Goal: Task Accomplishment & Management: Manage account settings

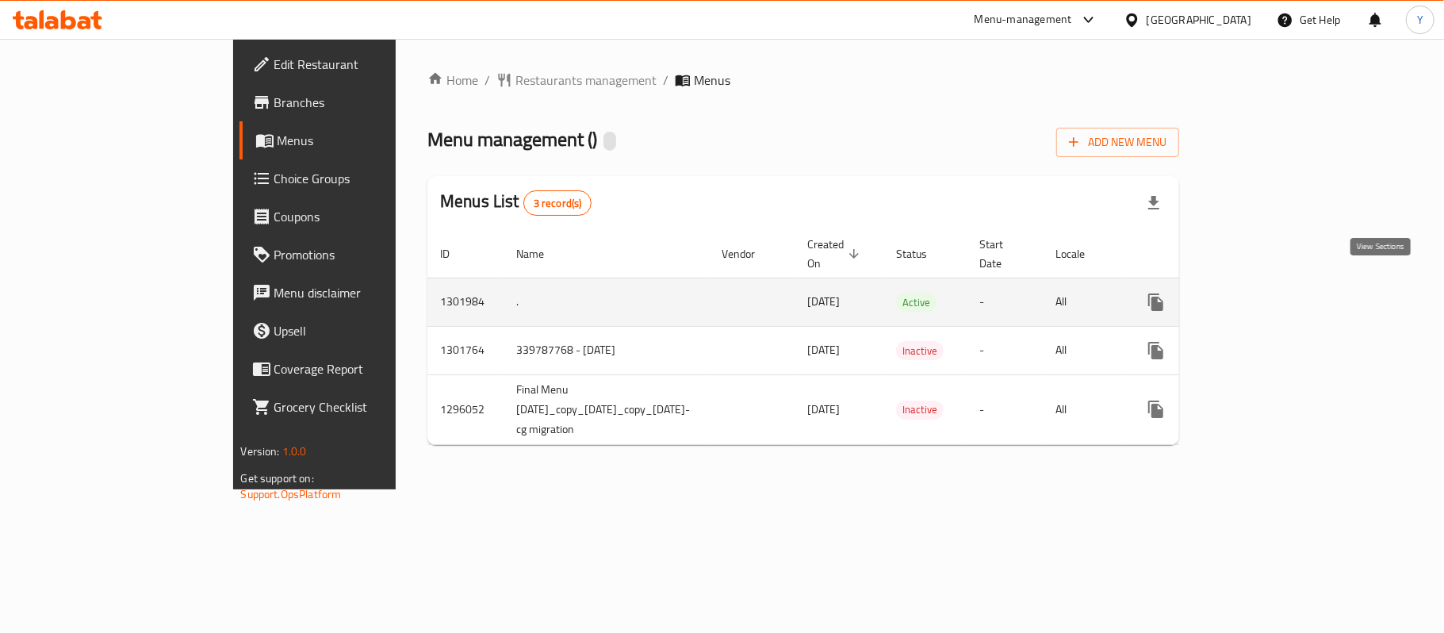
click at [1280, 293] on icon "enhanced table" at bounding box center [1270, 302] width 19 height 19
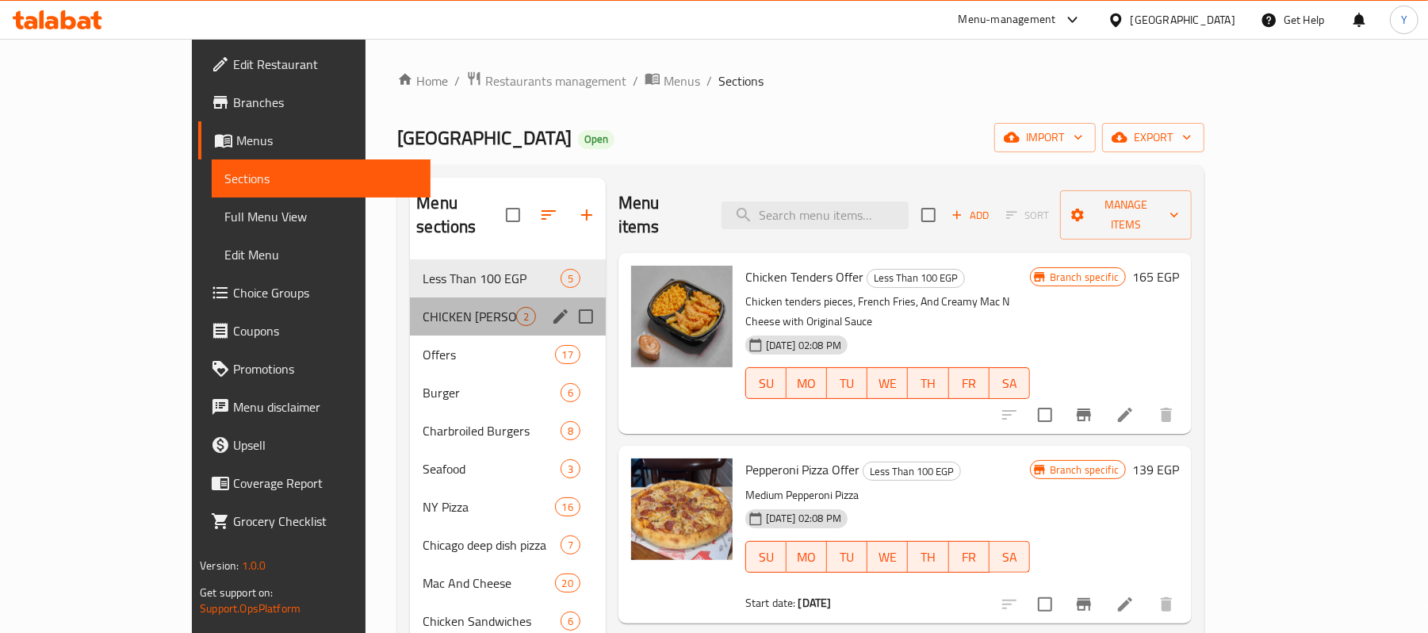
click at [410, 306] on div "CHICKEN [PERSON_NAME] 2" at bounding box center [507, 316] width 195 height 38
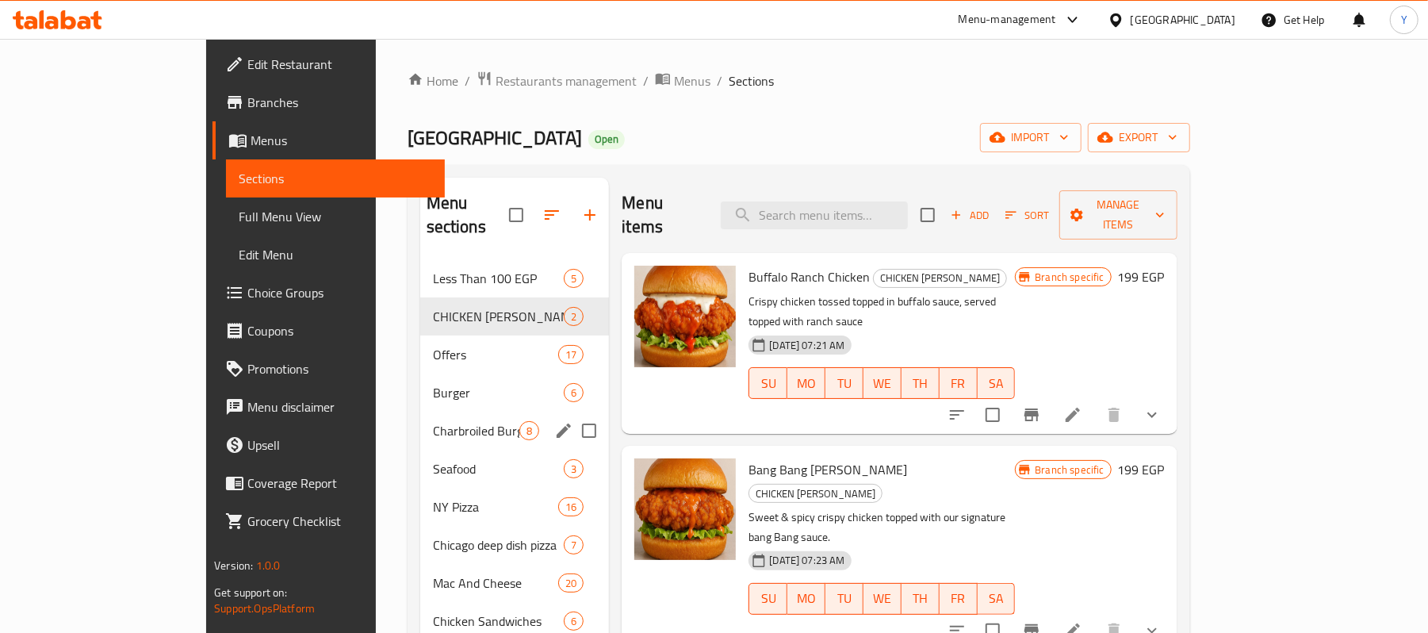
click at [420, 419] on div "Charbroiled Burgers 8" at bounding box center [515, 431] width 190 height 38
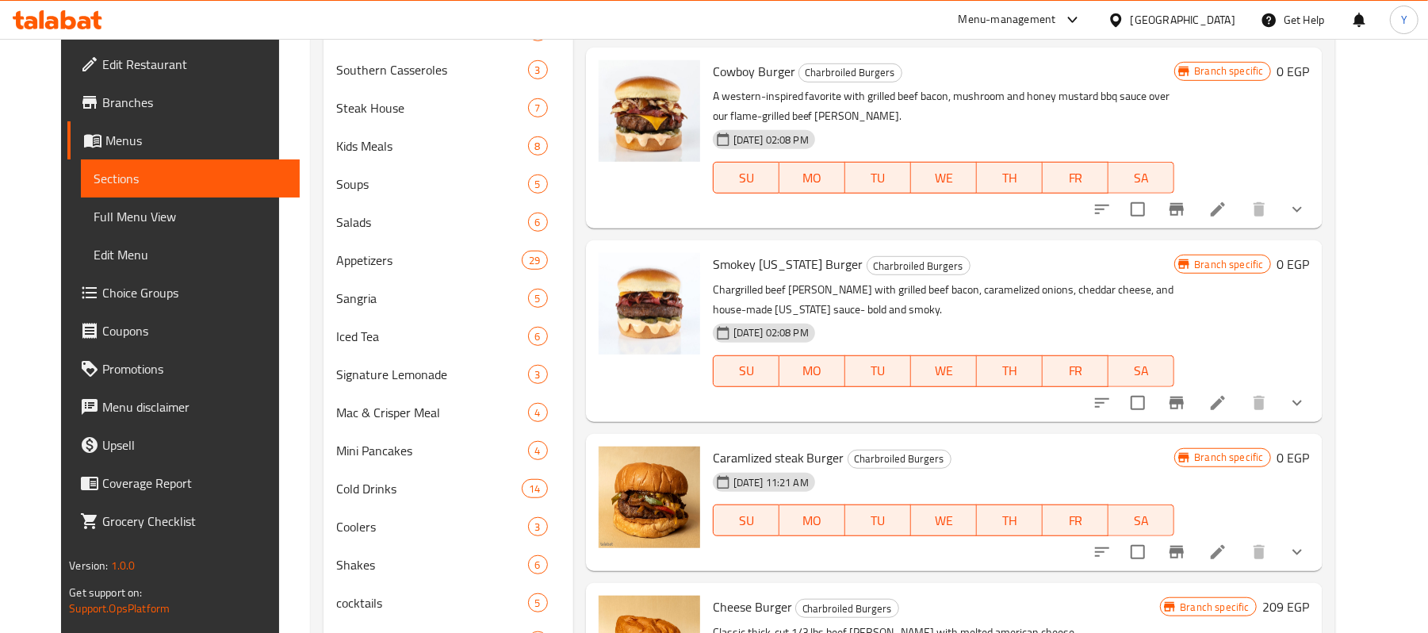
scroll to position [758, 0]
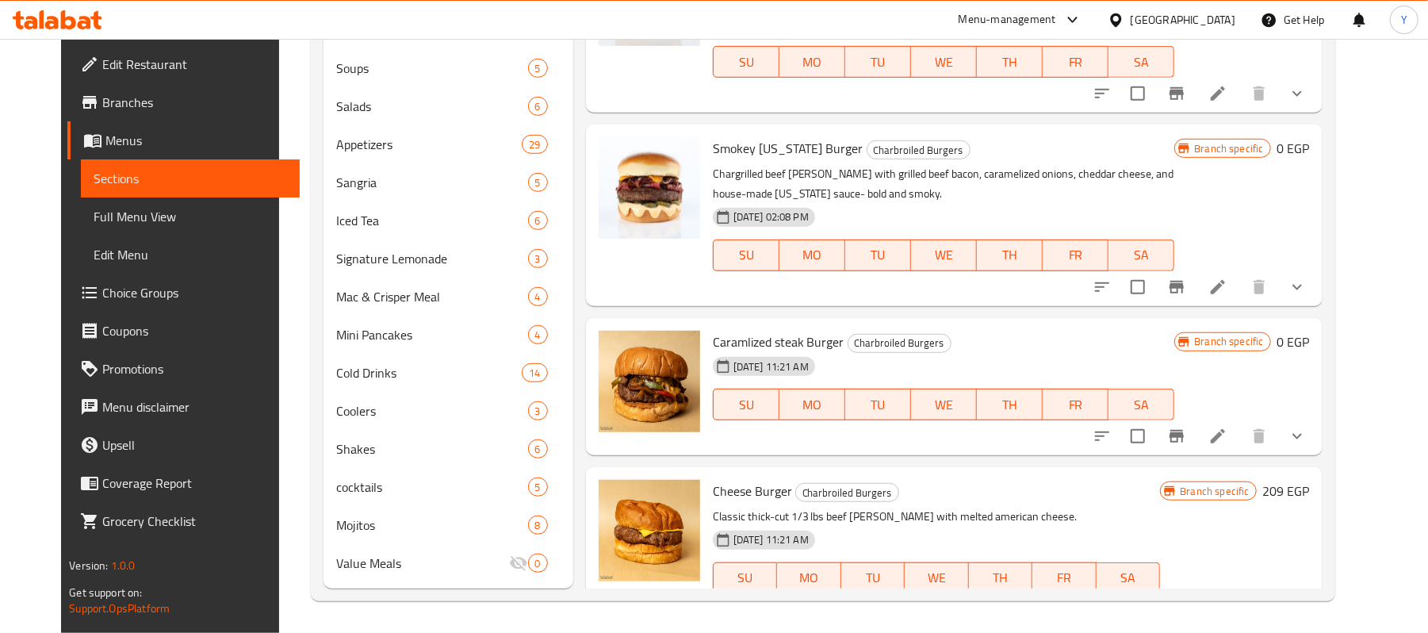
click at [1307, 427] on icon "show more" at bounding box center [1297, 436] width 19 height 19
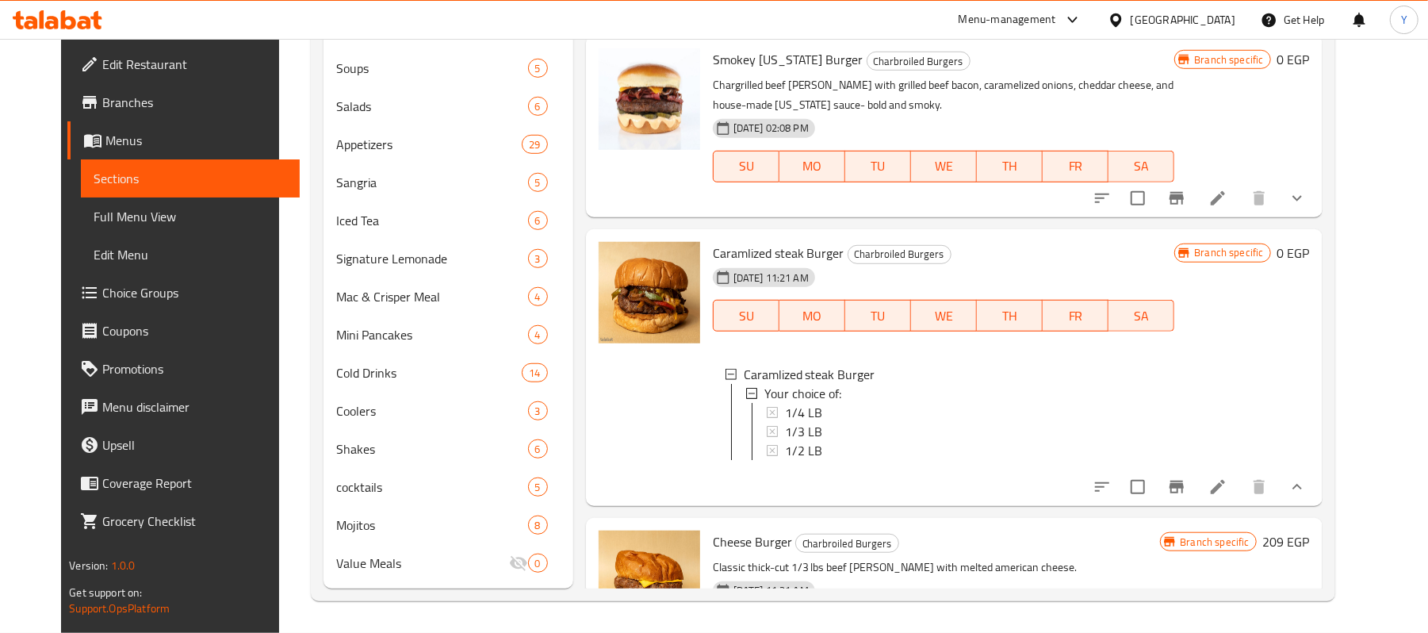
scroll to position [468, 0]
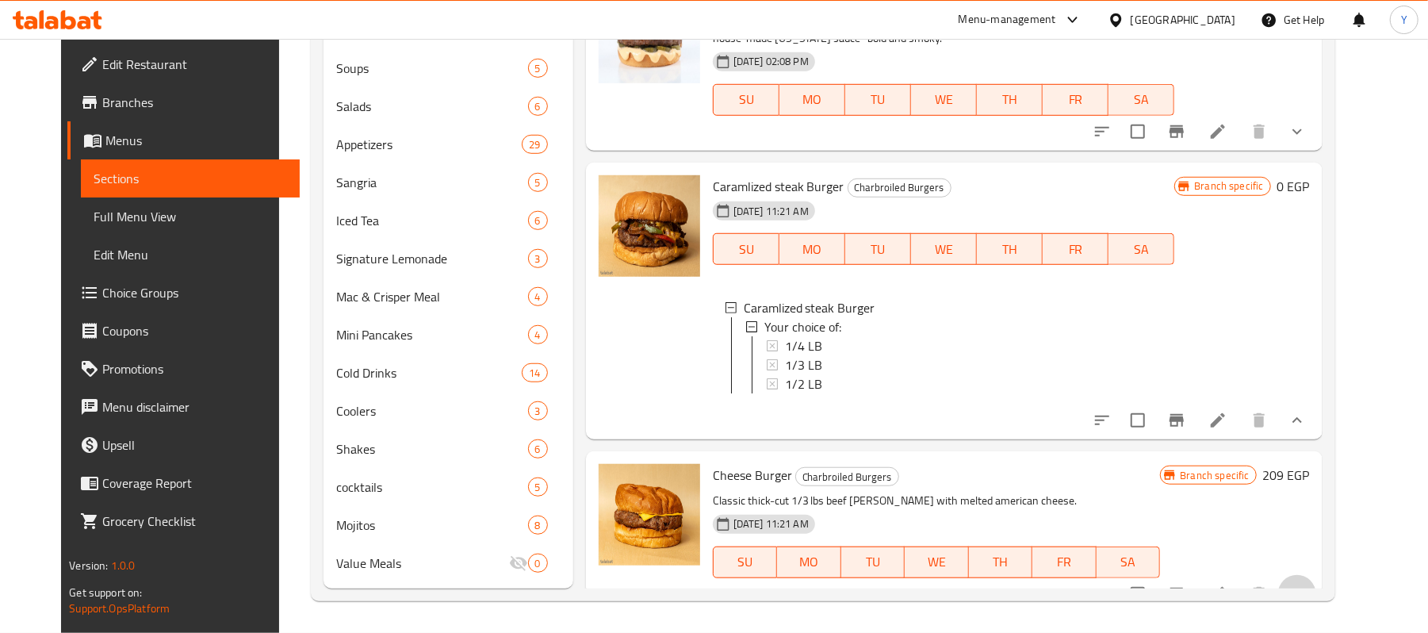
click at [1307, 584] on icon "show more" at bounding box center [1297, 593] width 19 height 19
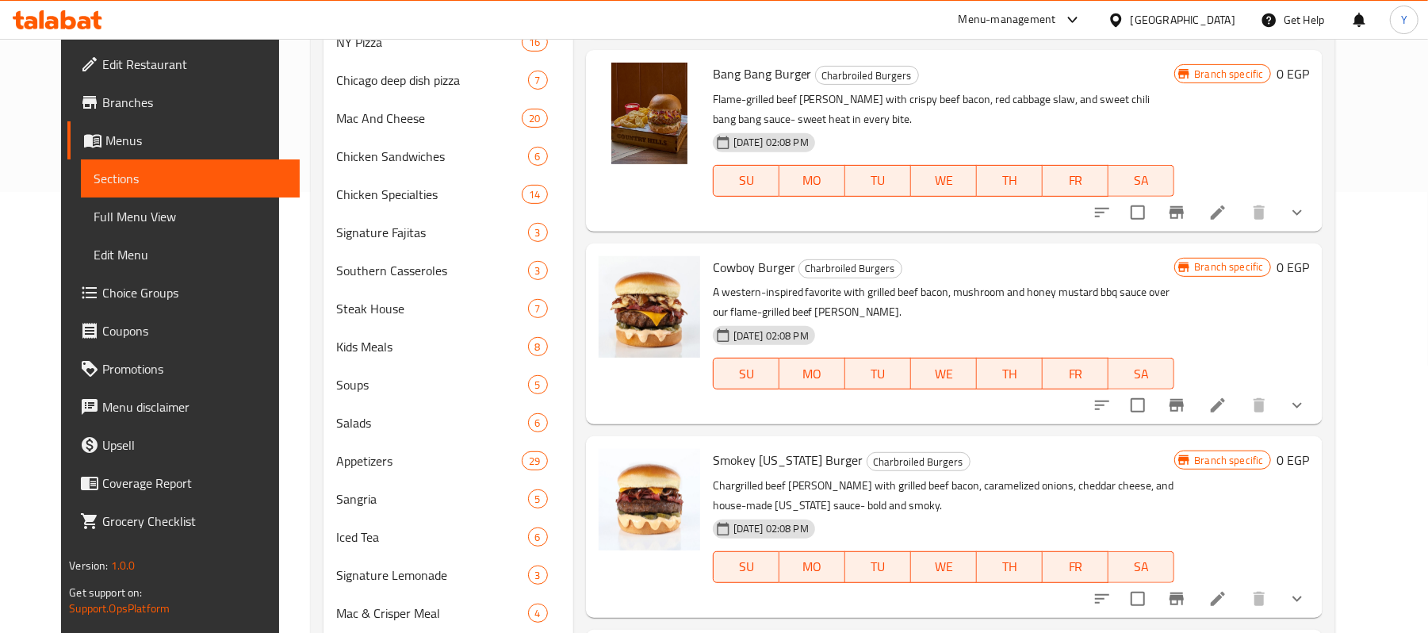
scroll to position [634, 0]
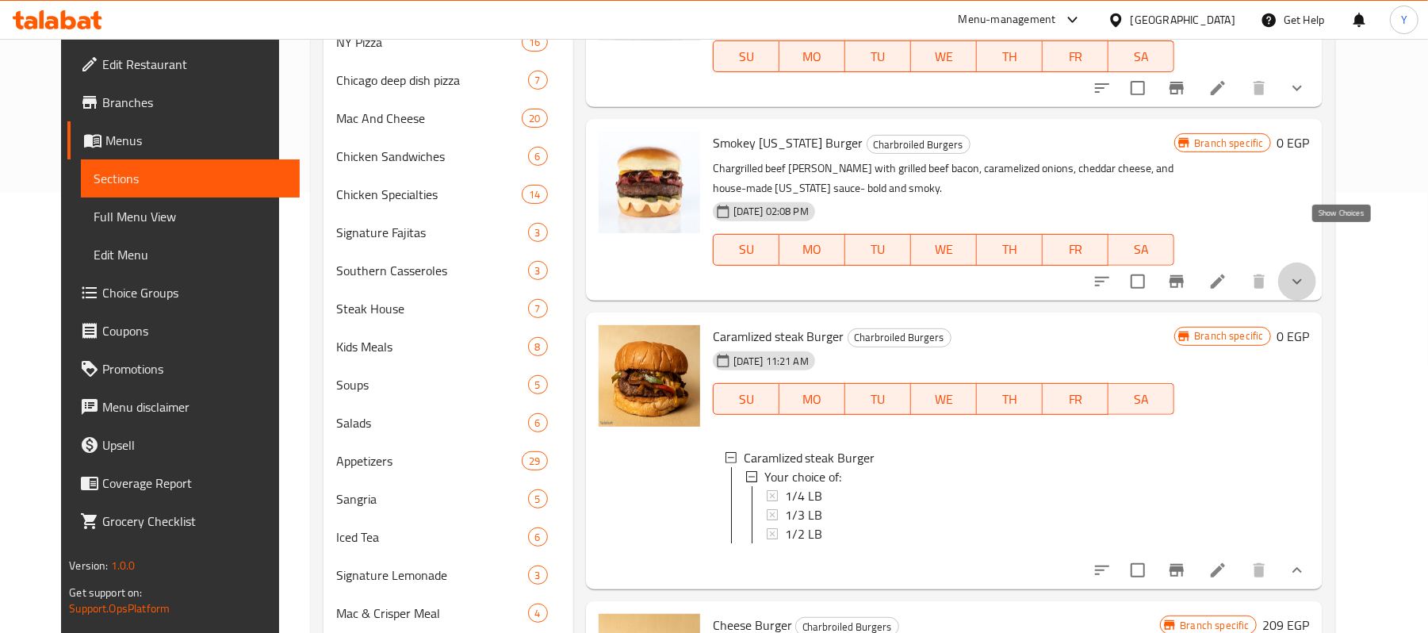
click at [1307, 272] on icon "show more" at bounding box center [1297, 281] width 19 height 19
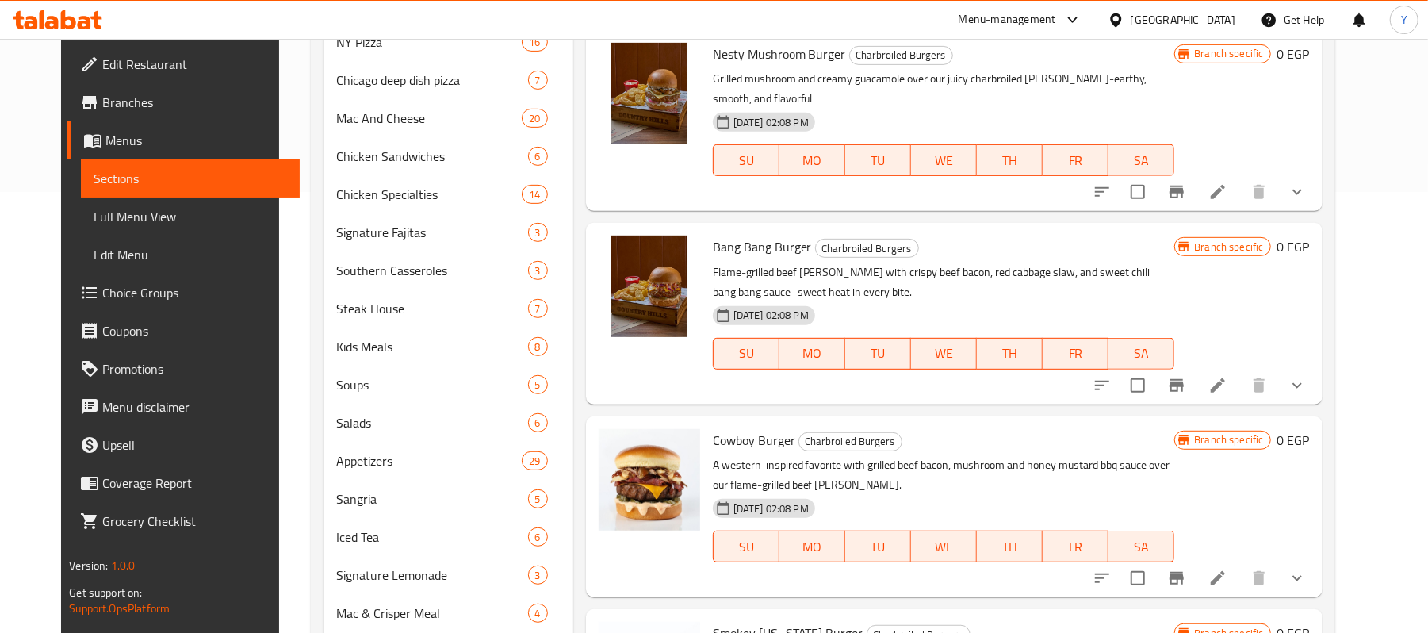
scroll to position [0, 0]
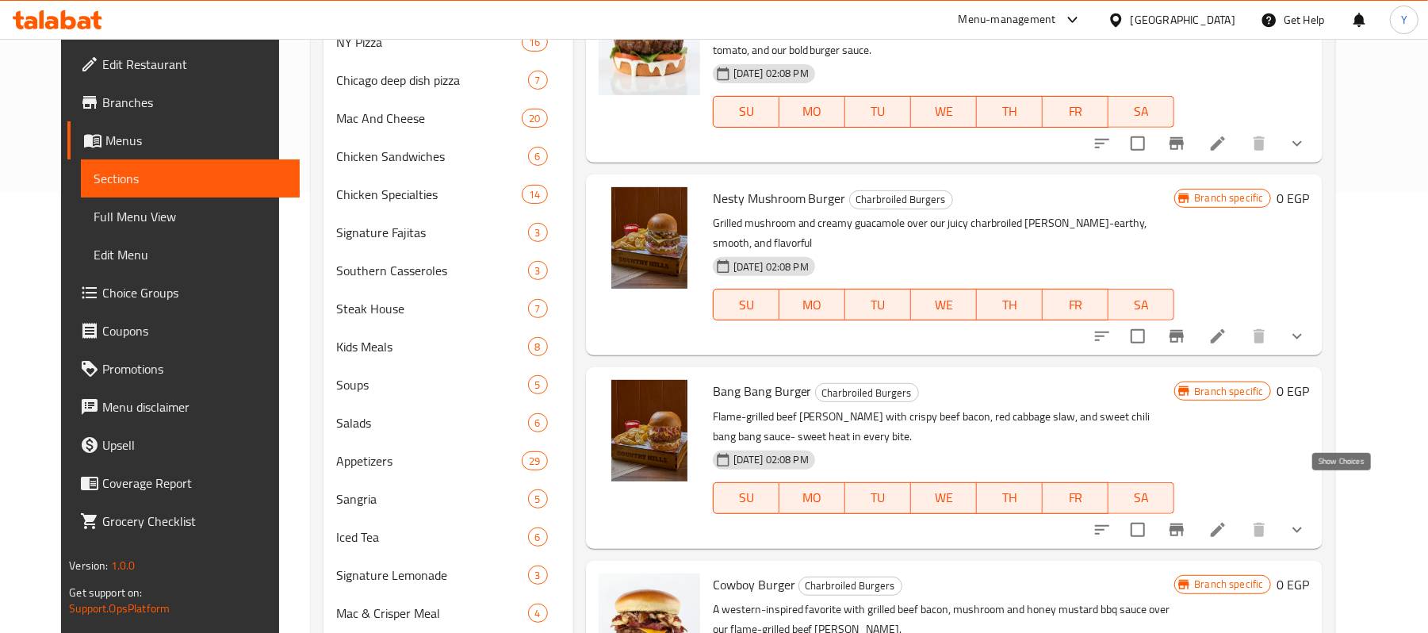
click at [1307, 520] on icon "show more" at bounding box center [1297, 529] width 19 height 19
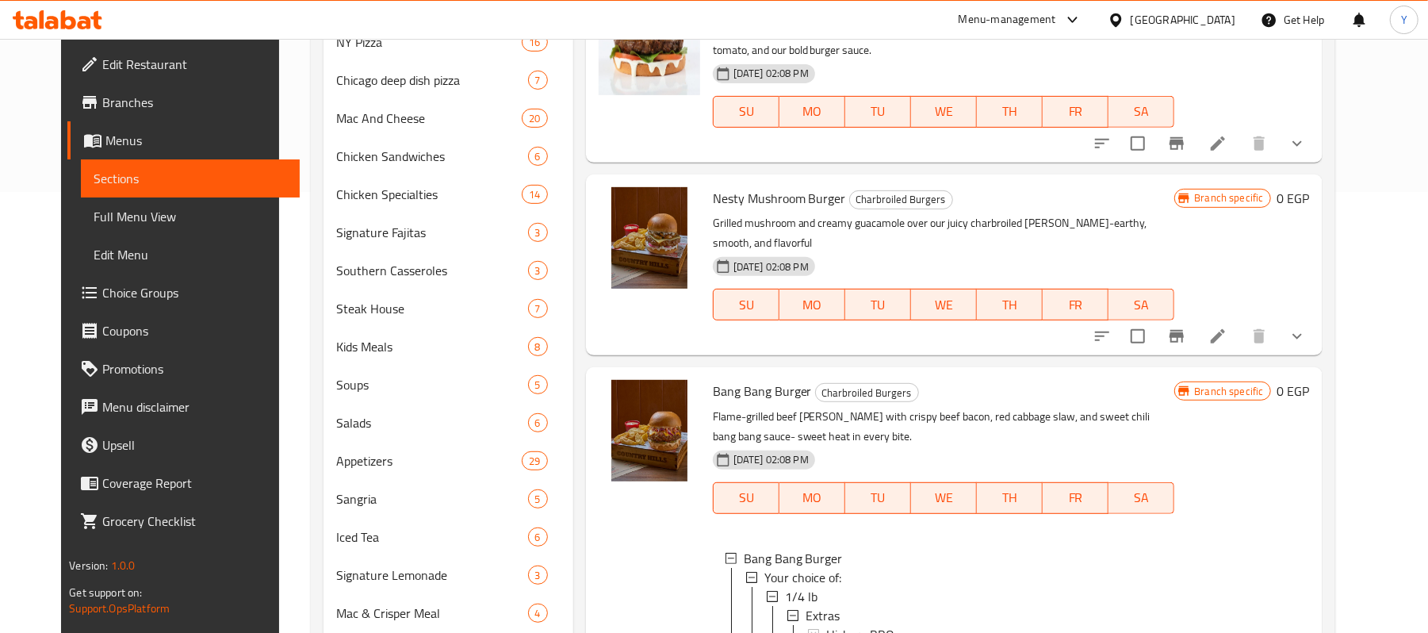
click at [1307, 327] on icon "show more" at bounding box center [1297, 336] width 19 height 19
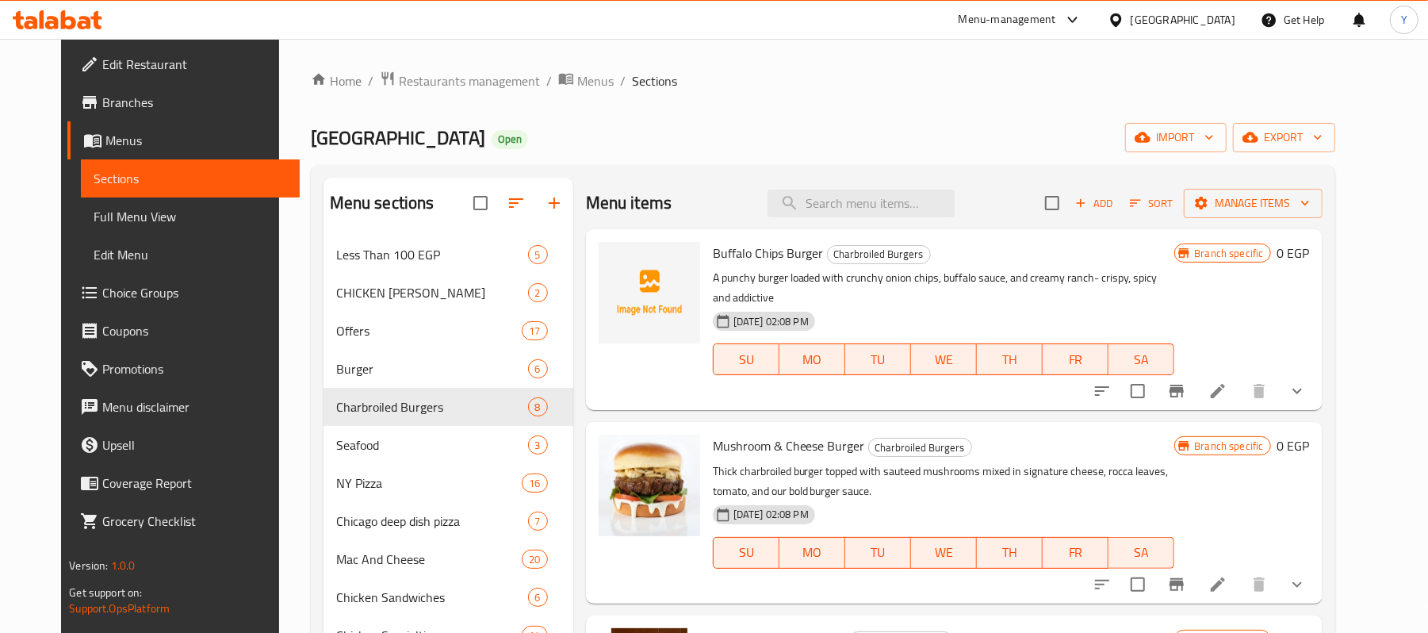
click at [1309, 351] on div "Branch specific 0 EGP" at bounding box center [1241, 319] width 135 height 155
click at [1316, 372] on button "show more" at bounding box center [1297, 391] width 38 height 38
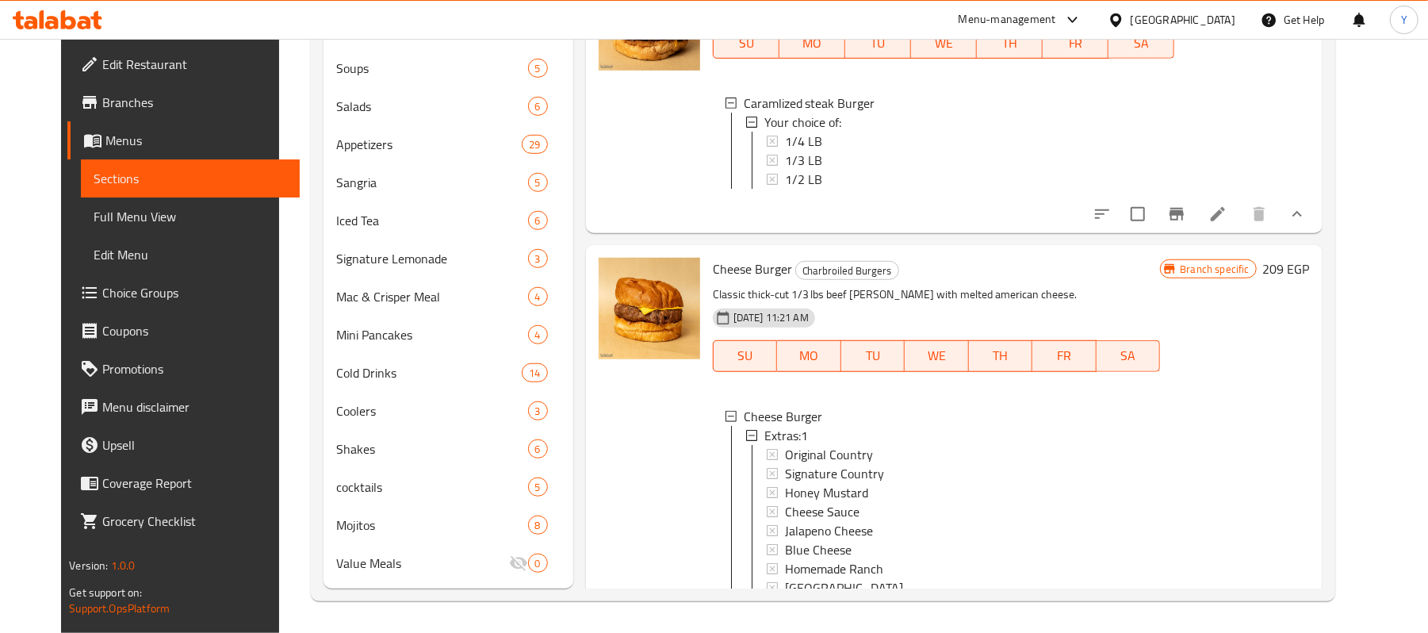
scroll to position [5419, 0]
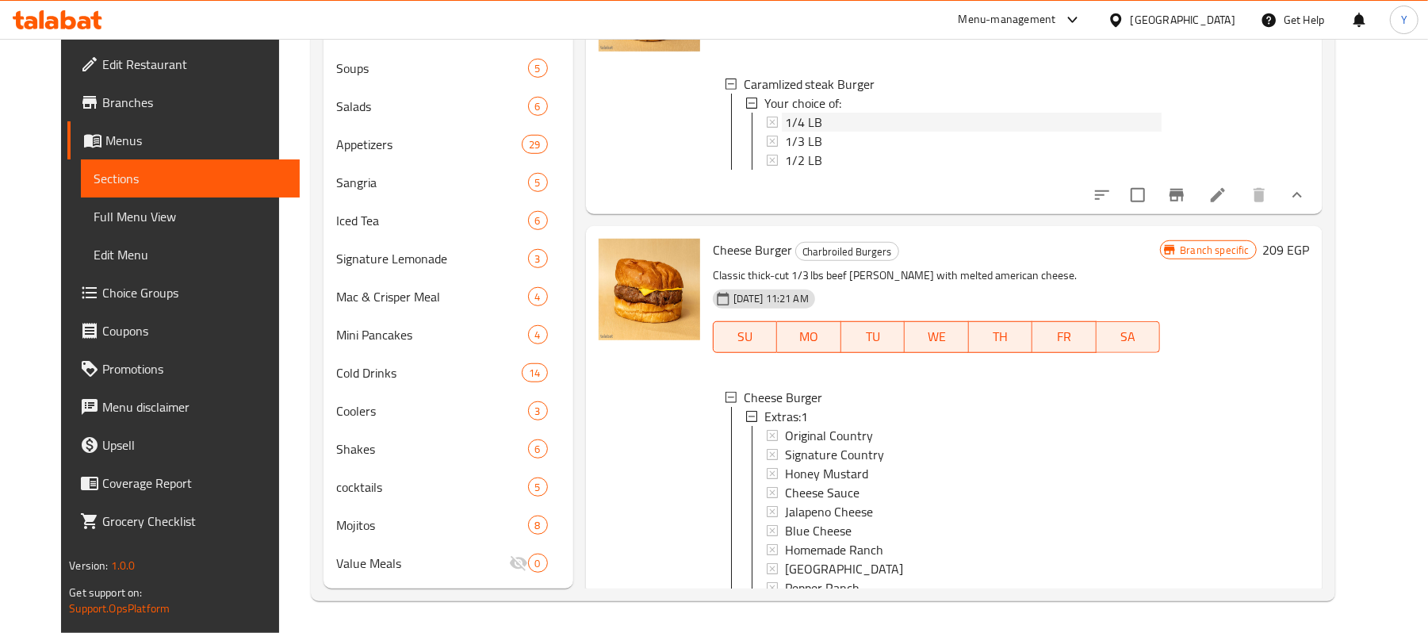
click at [849, 132] on div "1/4 LB" at bounding box center [973, 122] width 377 height 19
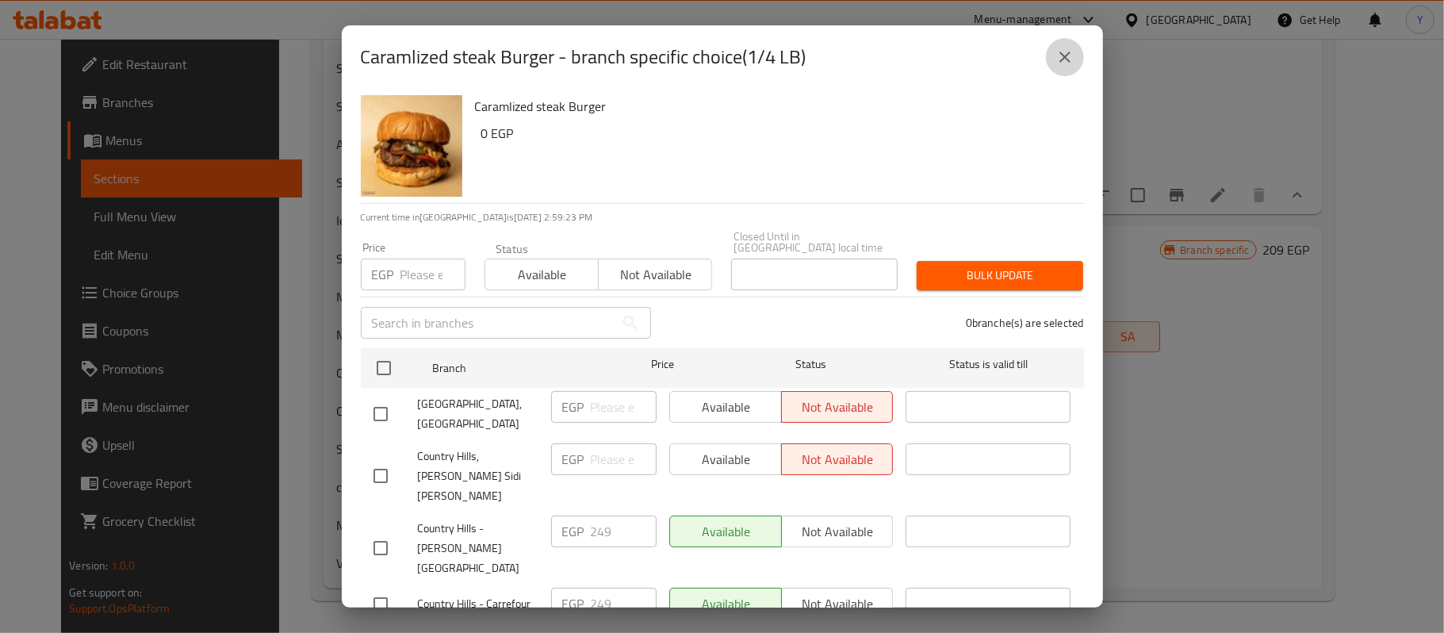
click at [1048, 49] on button "close" at bounding box center [1065, 57] width 38 height 38
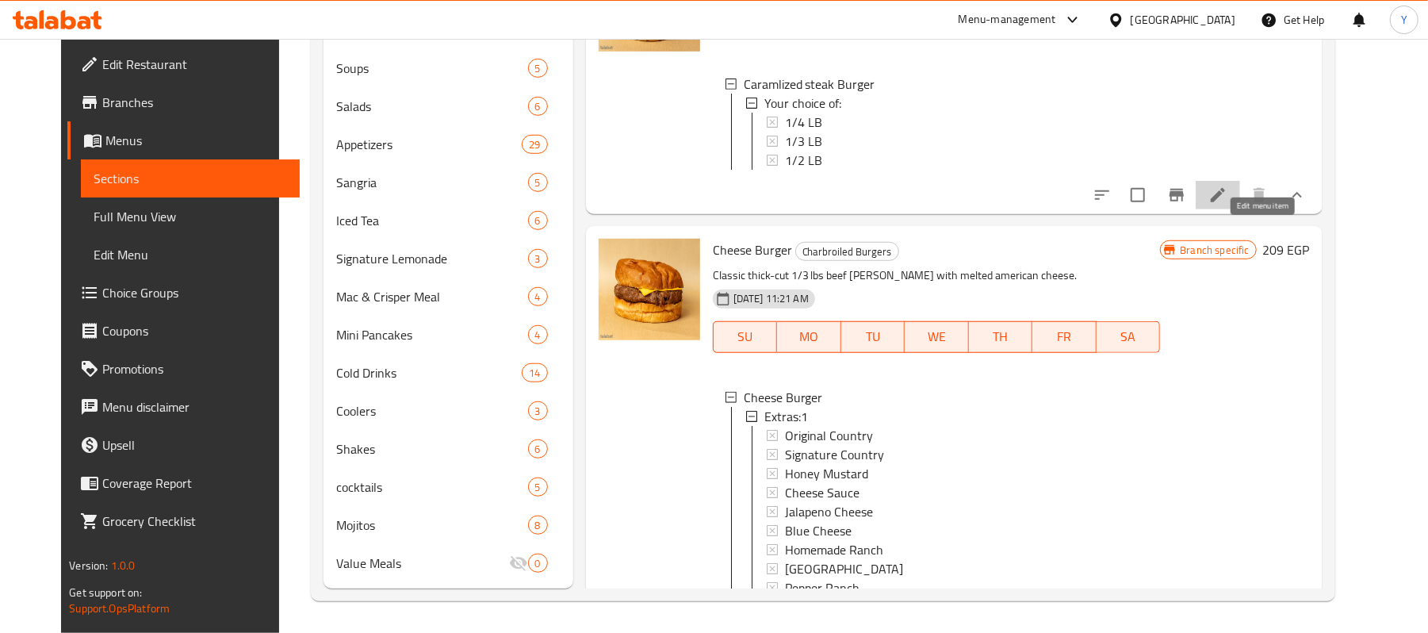
click at [1225, 202] on icon at bounding box center [1218, 195] width 14 height 14
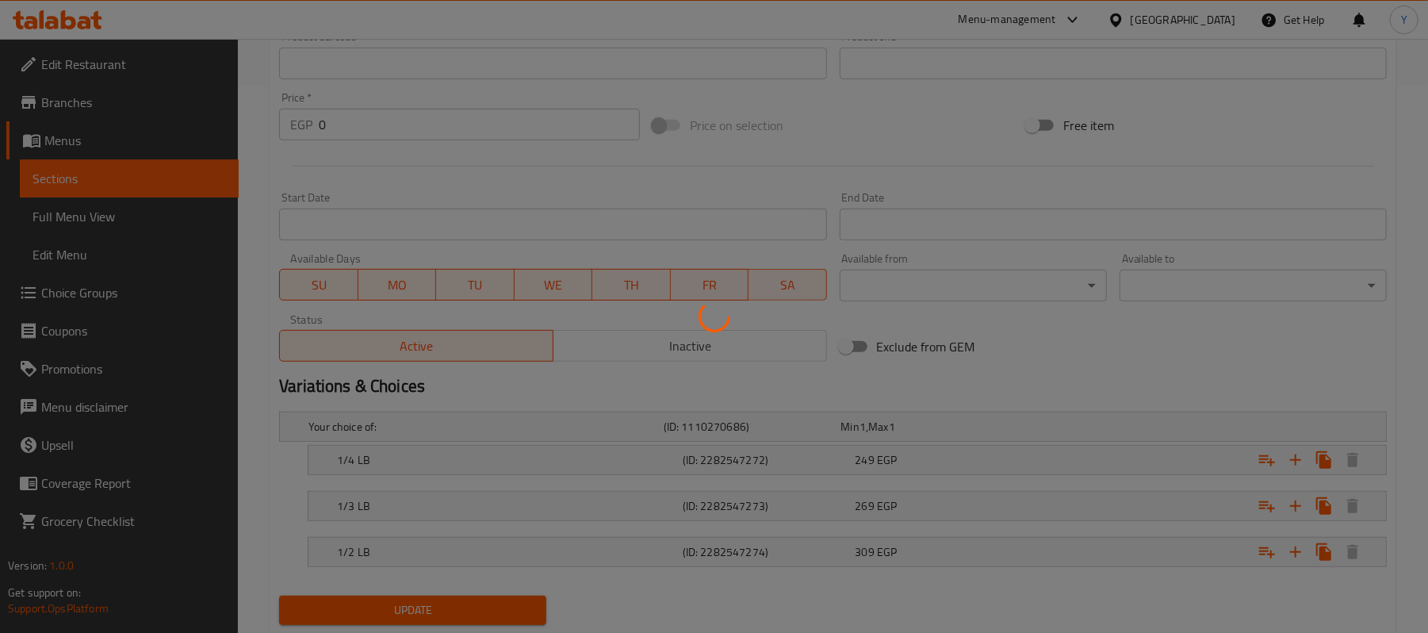
scroll to position [594, 0]
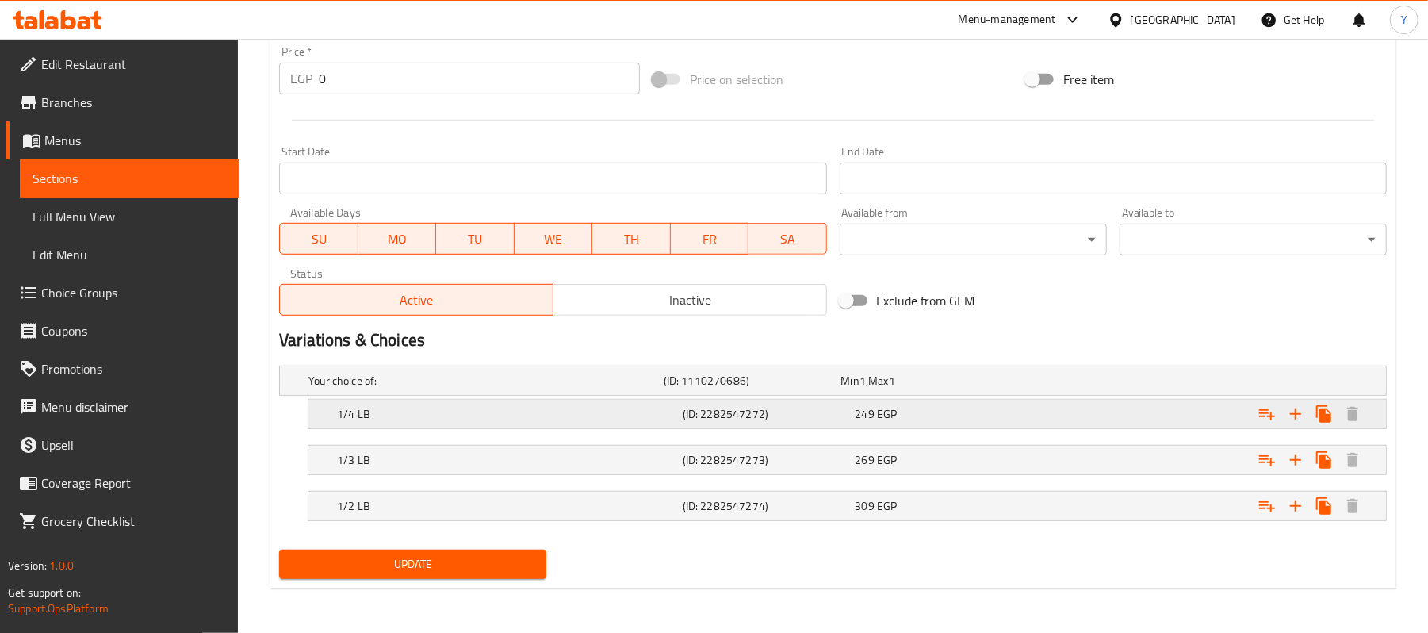
click at [797, 425] on div "1/4 LB (ID: 2282547272) 249 EGP" at bounding box center [852, 413] width 1036 height 35
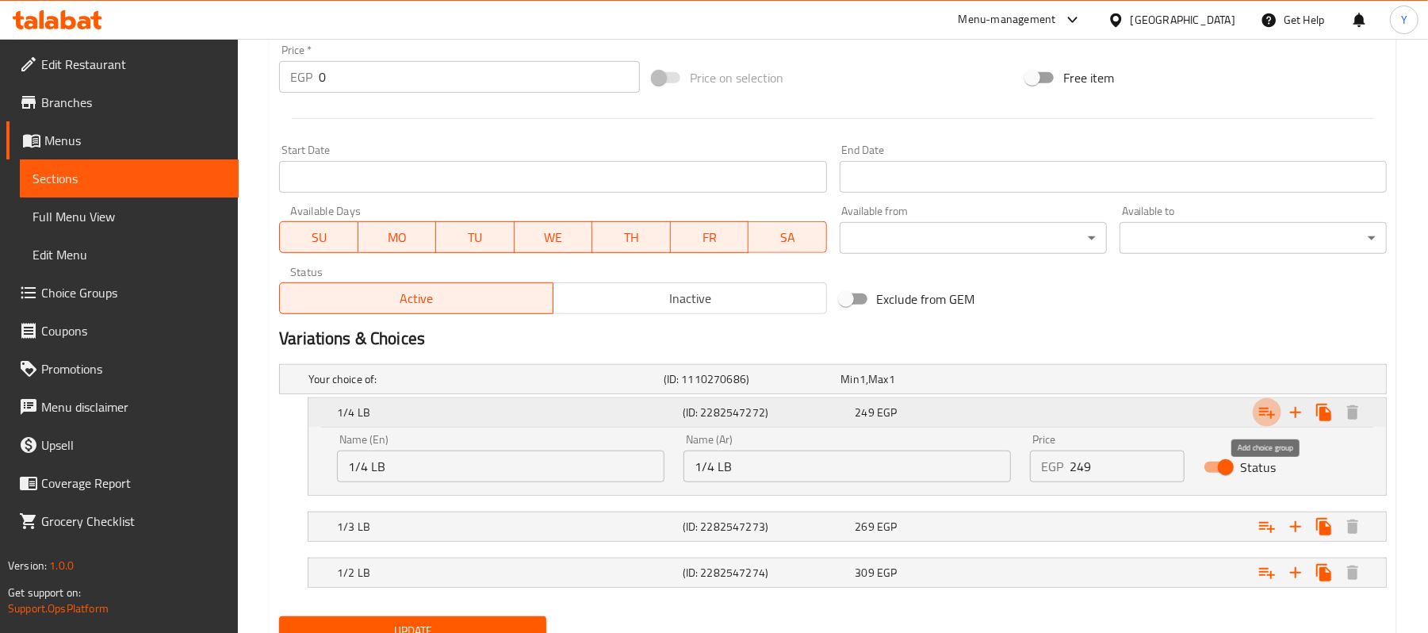
click at [1262, 417] on icon "Expand" at bounding box center [1267, 412] width 19 height 19
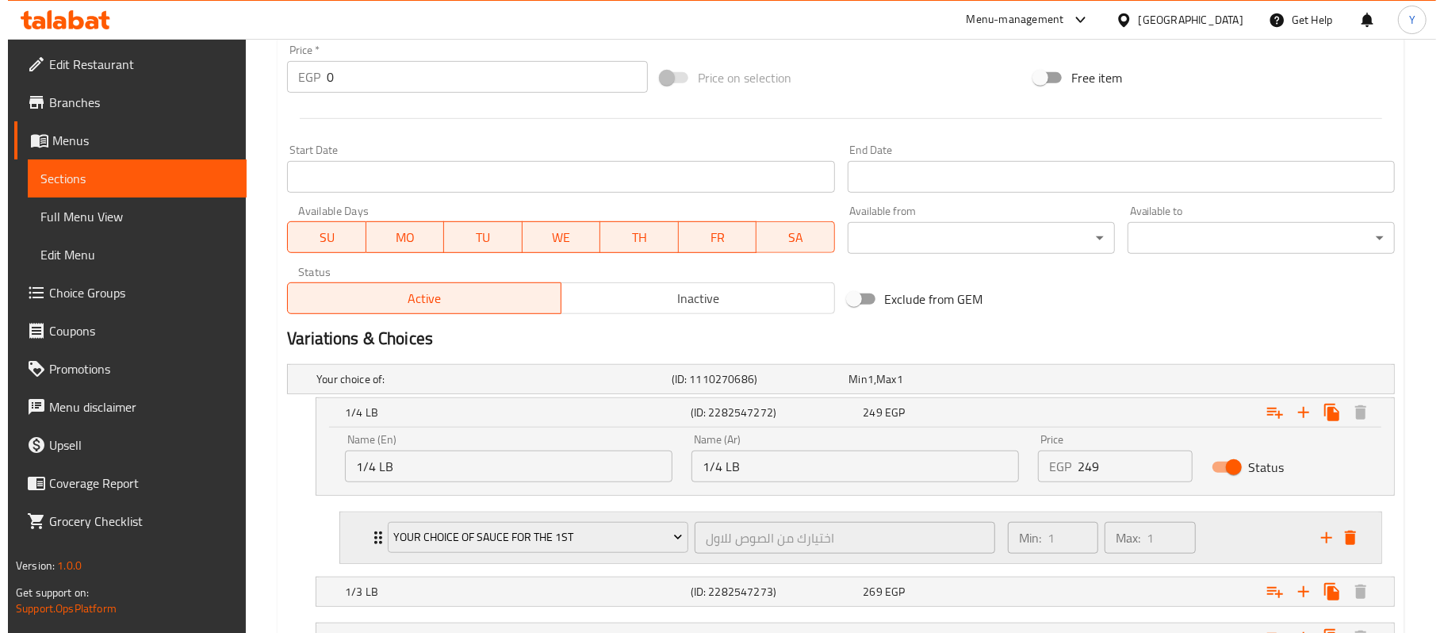
scroll to position [728, 0]
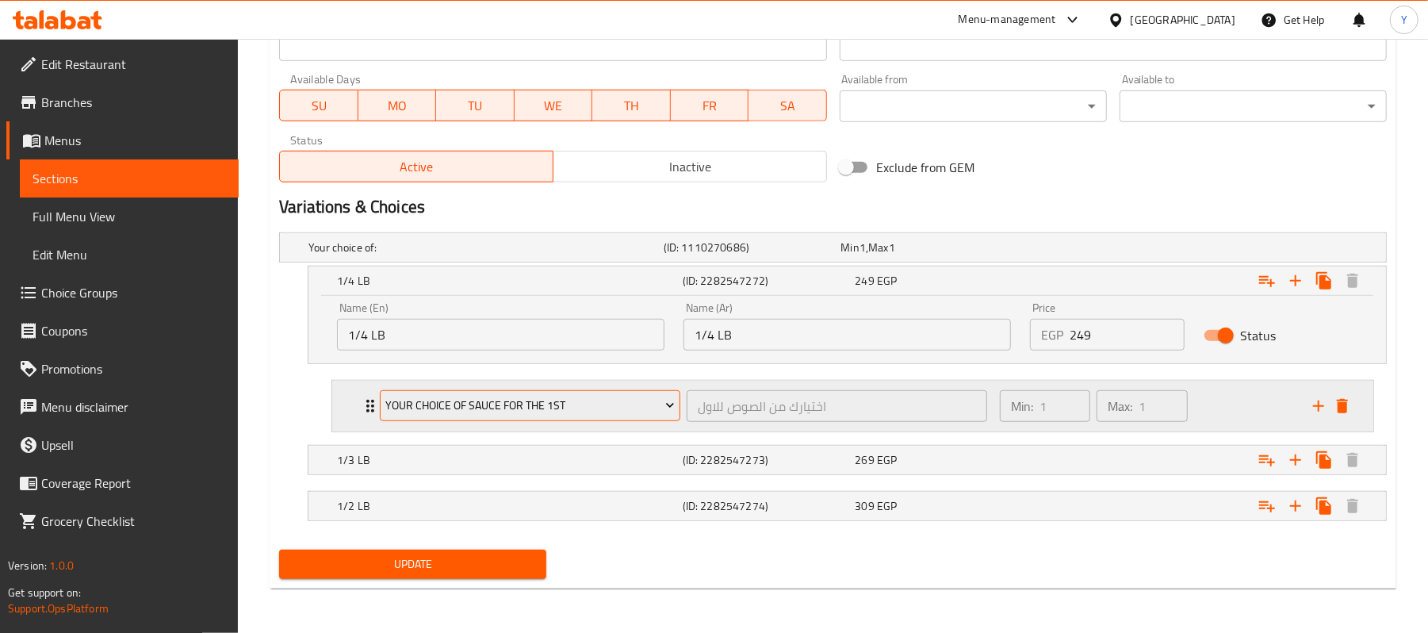
click at [601, 412] on span "Your Choice Of Sauce for the 1st" at bounding box center [530, 406] width 289 height 20
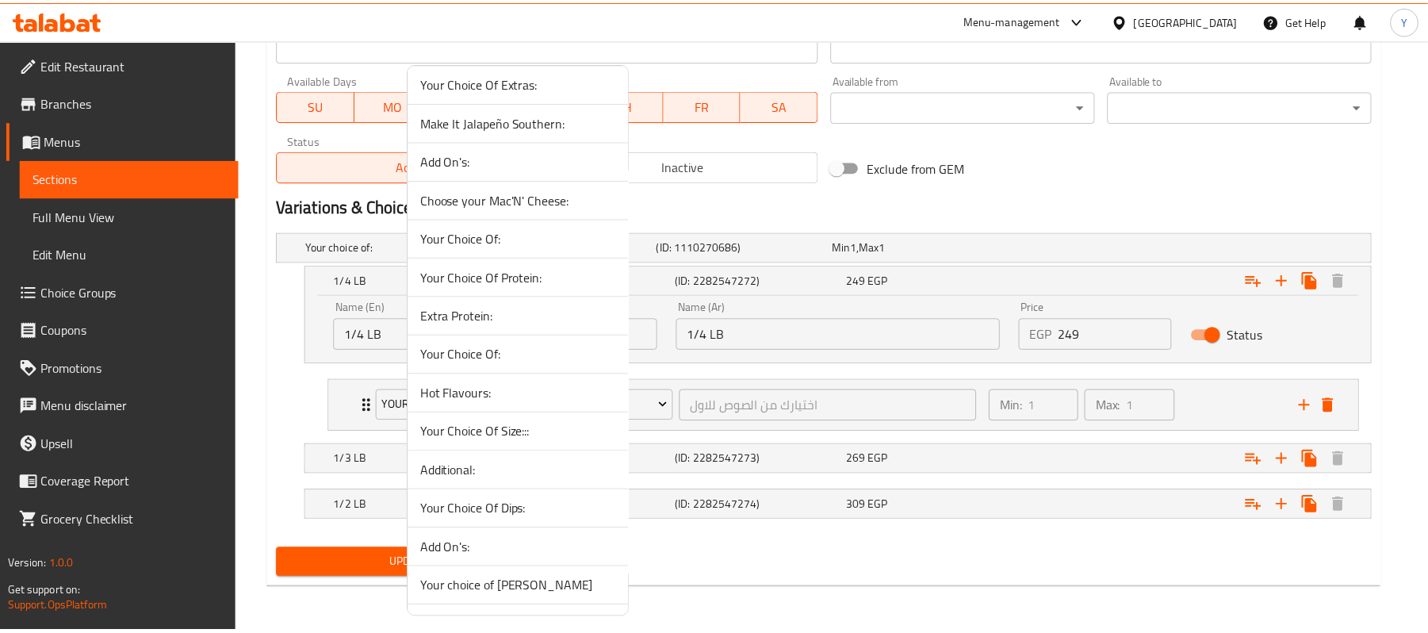
scroll to position [3172, 0]
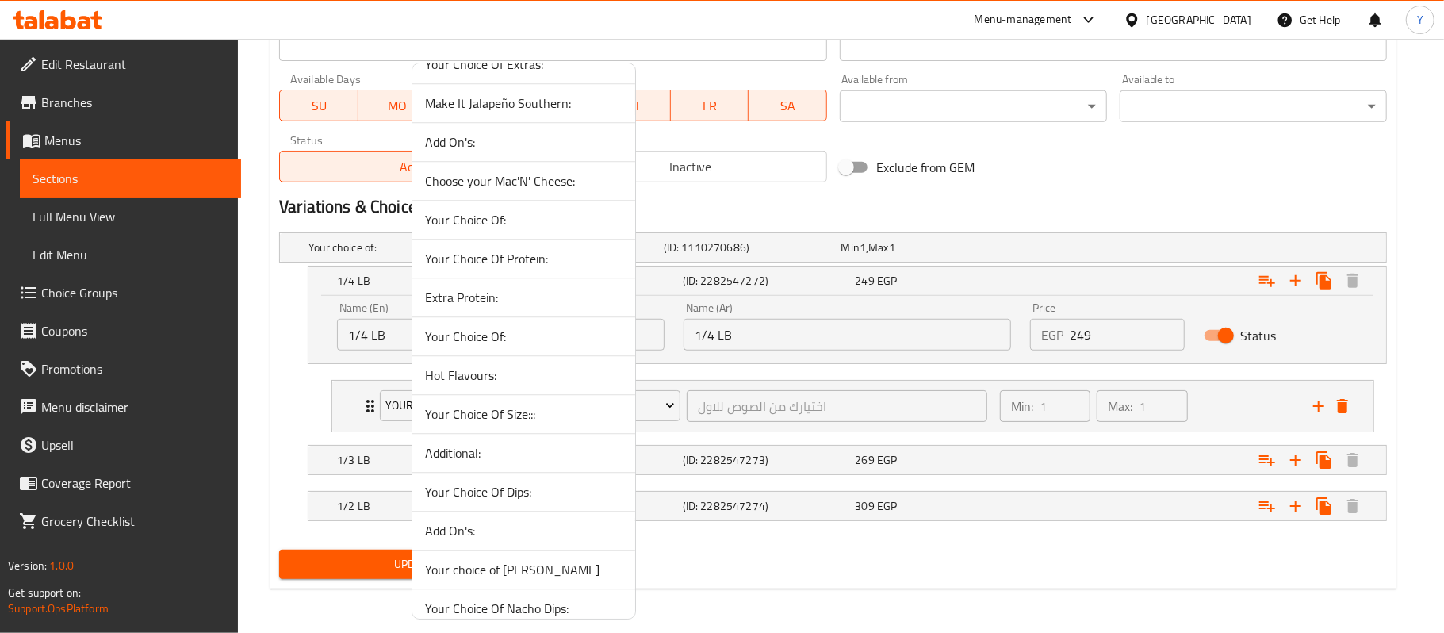
click at [1175, 211] on div at bounding box center [722, 316] width 1444 height 633
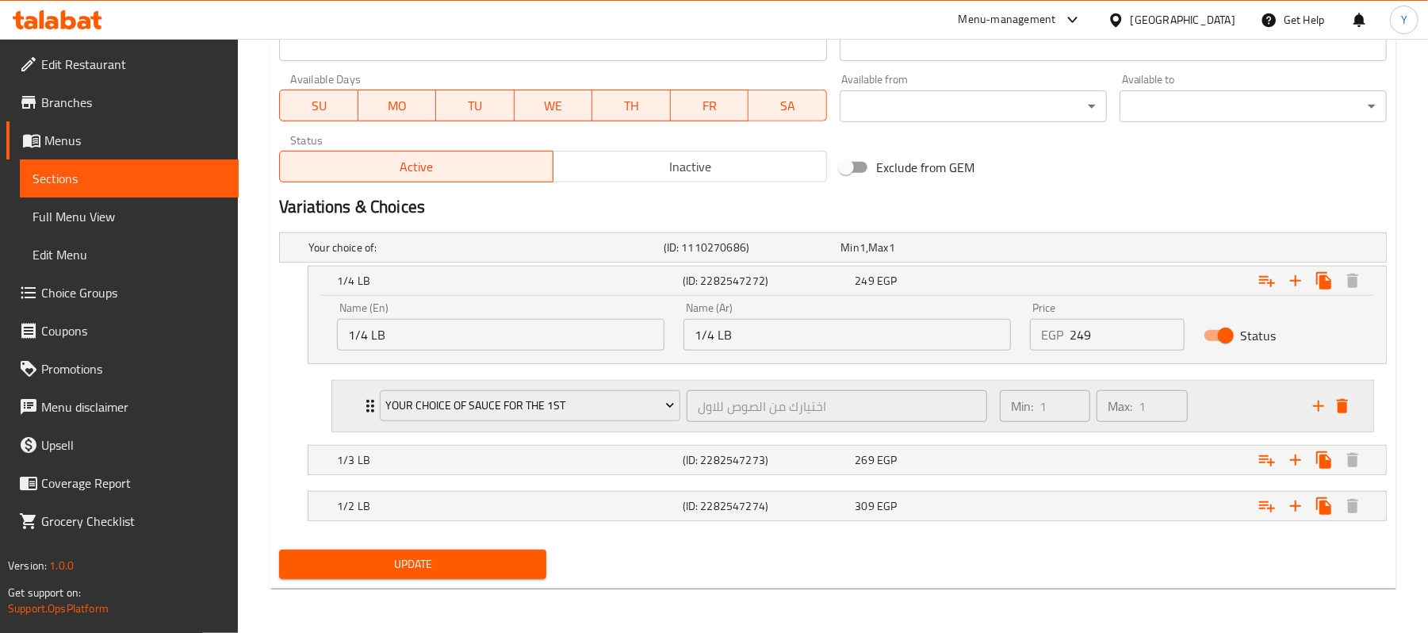
click at [1350, 419] on div "Your Choice Of Sauce for the 1st اختيارك من الصوص للاول ​ Min: 1 ​ Max: 1 ​" at bounding box center [858, 406] width 994 height 51
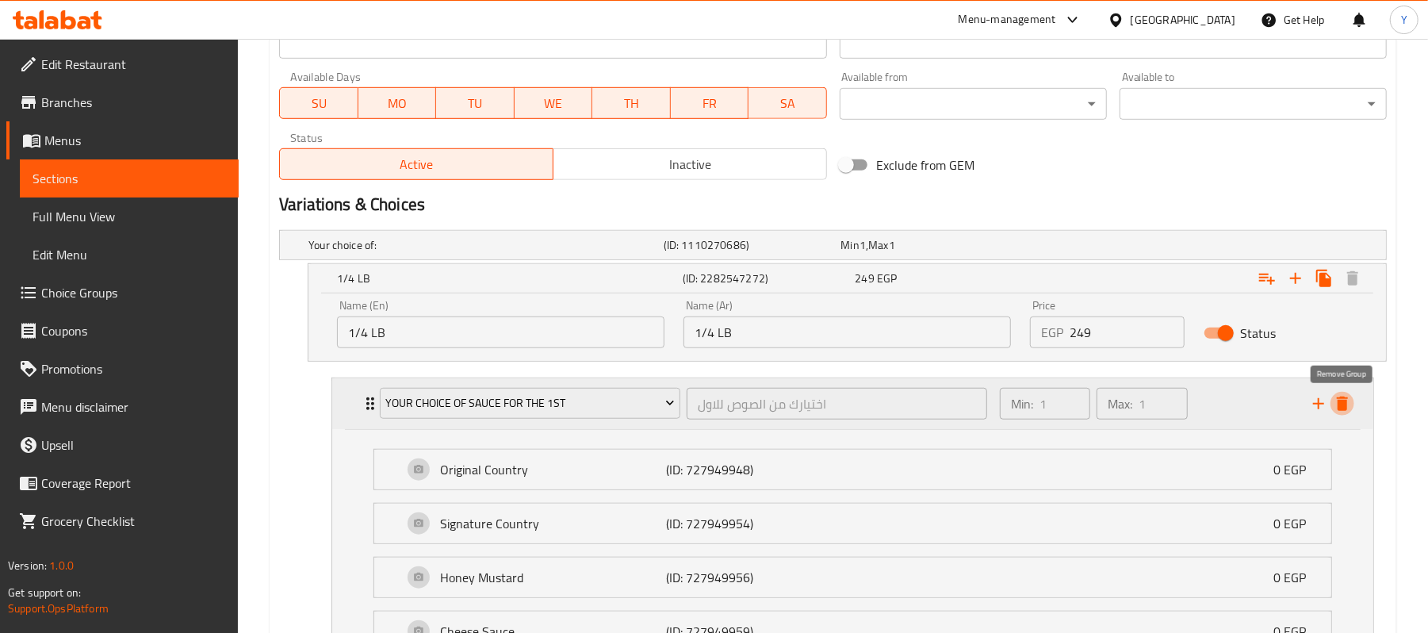
click at [1333, 409] on icon "delete" at bounding box center [1342, 403] width 19 height 19
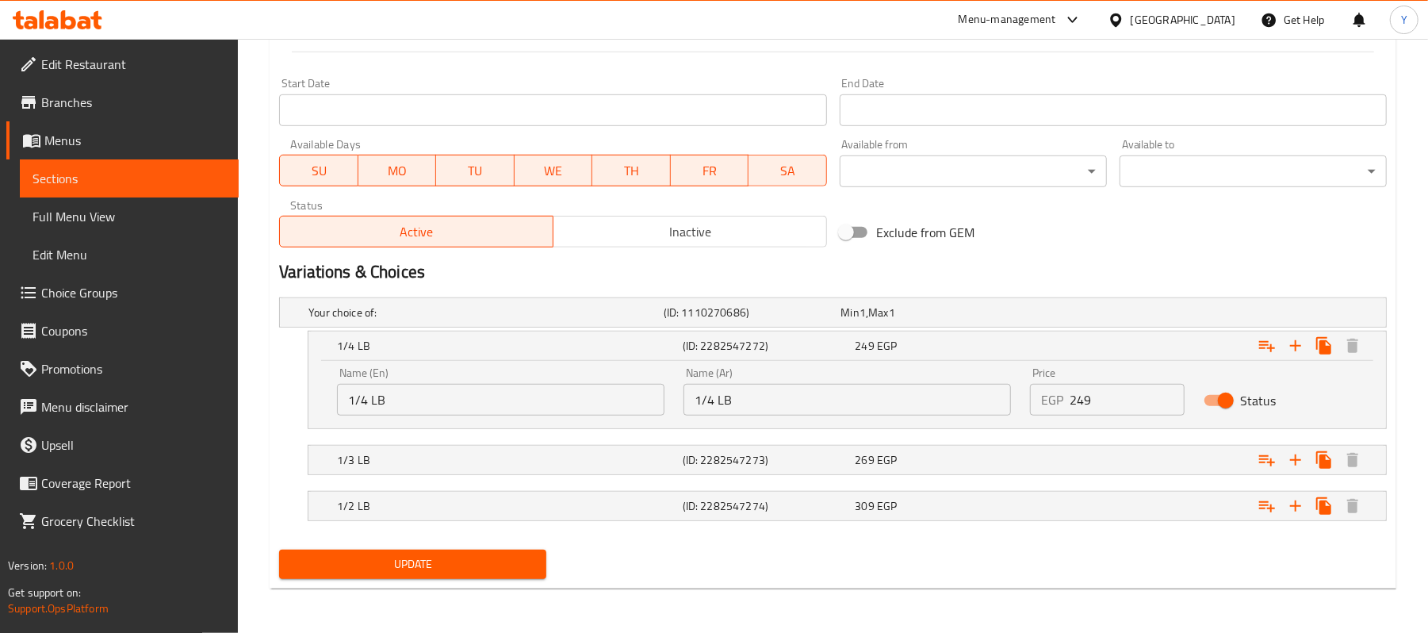
click at [121, 292] on span "Choice Groups" at bounding box center [133, 292] width 185 height 19
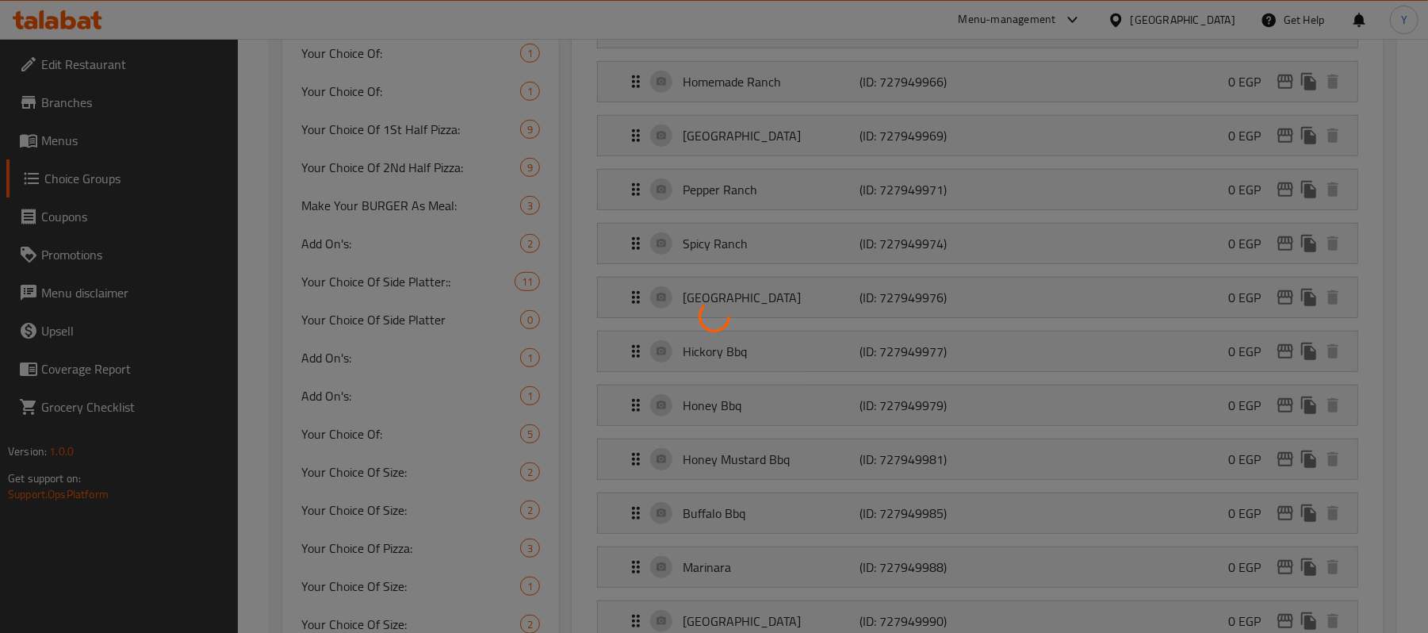
scroll to position [225, 0]
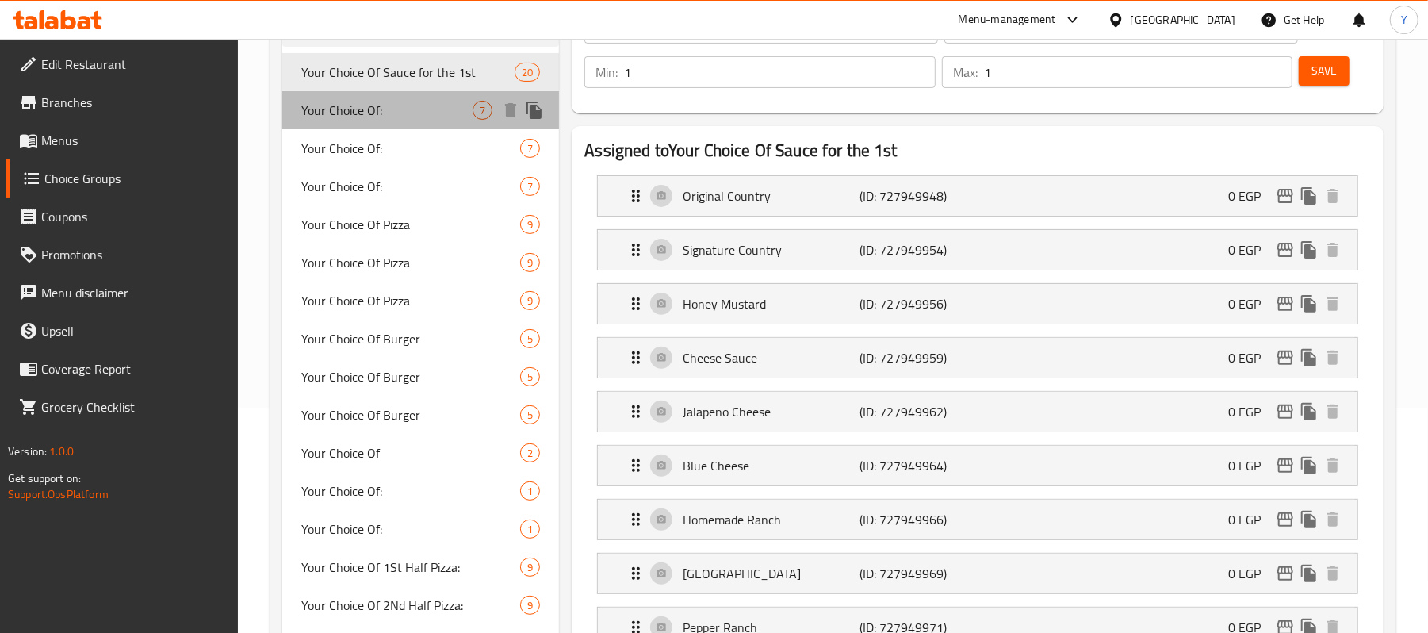
click at [410, 128] on div "Your Choice Of: 7" at bounding box center [420, 110] width 277 height 38
click at [410, 147] on span "Your Choice Of:" at bounding box center [410, 148] width 219 height 19
click at [410, 197] on div "Your Choice Of: 7" at bounding box center [420, 186] width 277 height 38
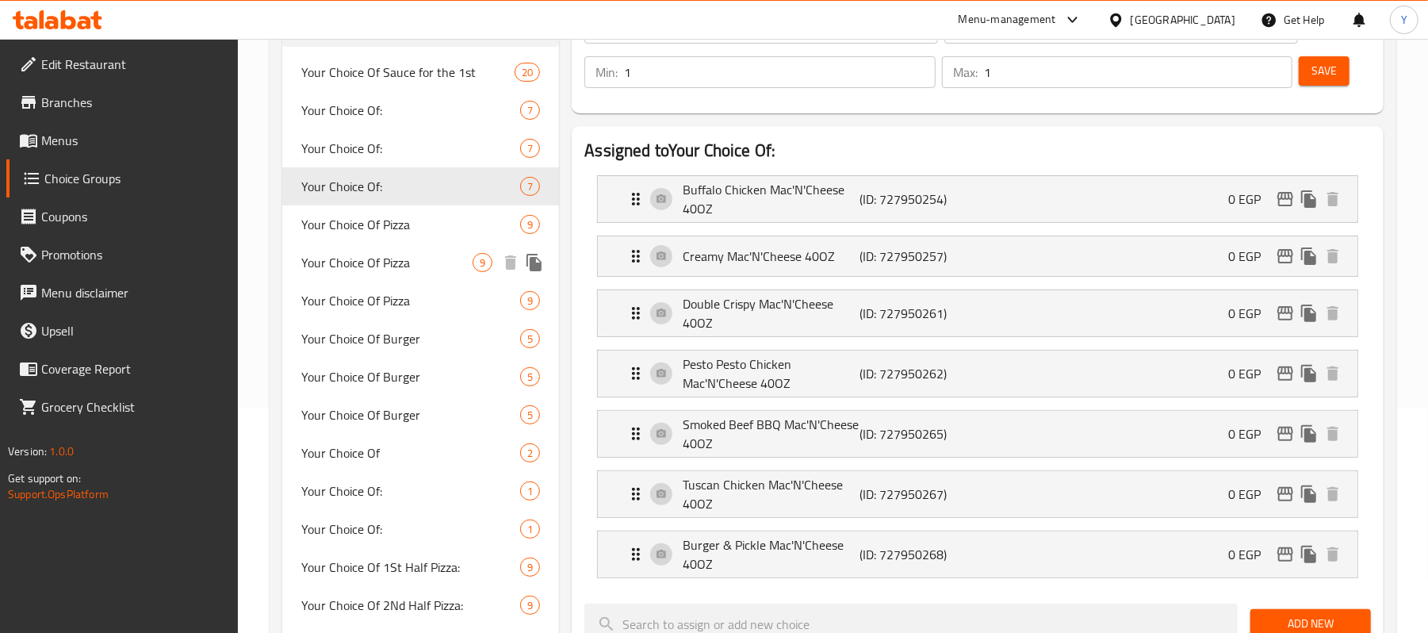
type input "Your Choice Of:"
type input "اختيارك من :"
type input "3"
click at [403, 253] on span "Your Choice Of Pizza" at bounding box center [386, 262] width 171 height 19
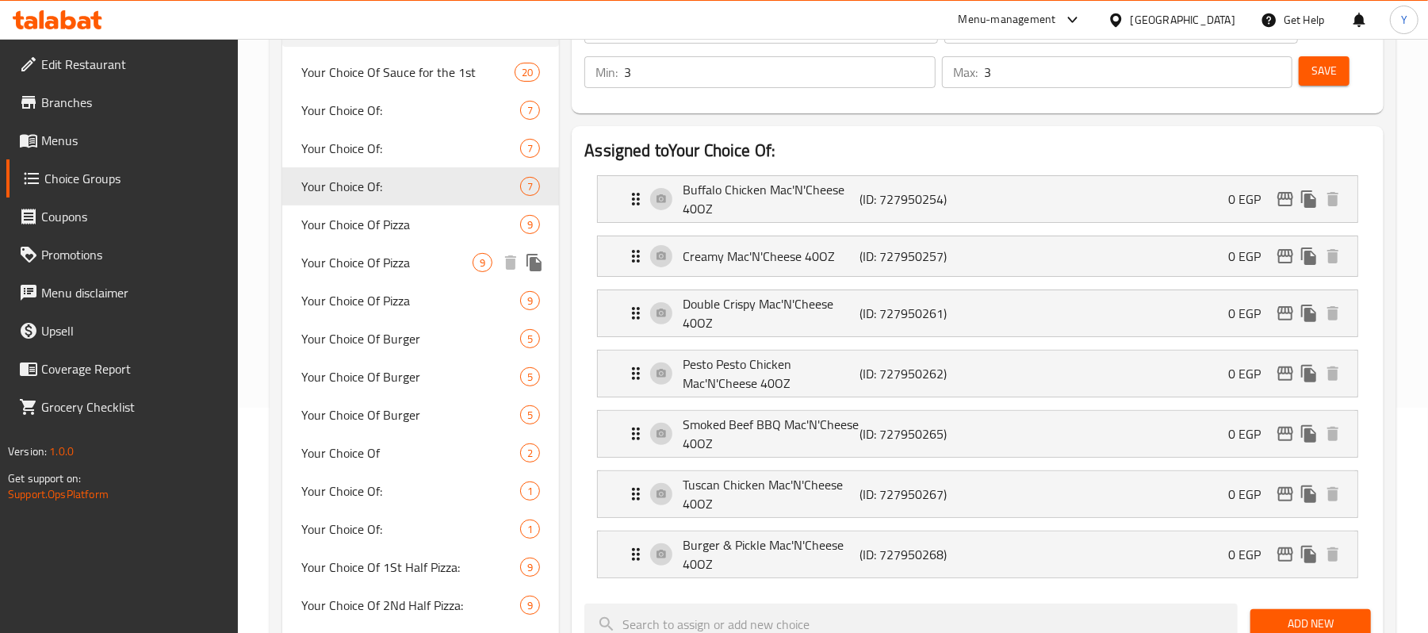
click at [397, 278] on div "Your Choice Of Pizza 9" at bounding box center [420, 262] width 277 height 38
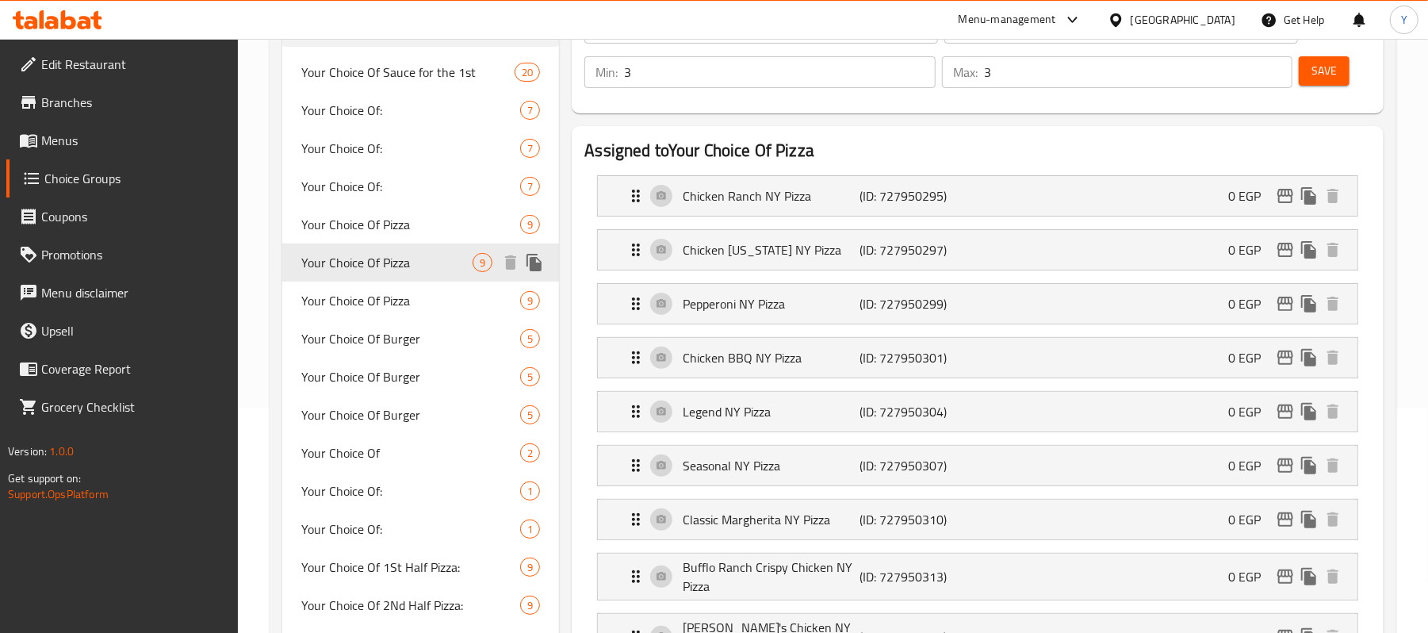
type input "Your Choice Of Pizza"
type input "اختيارك من البيتزا"
type input "2"
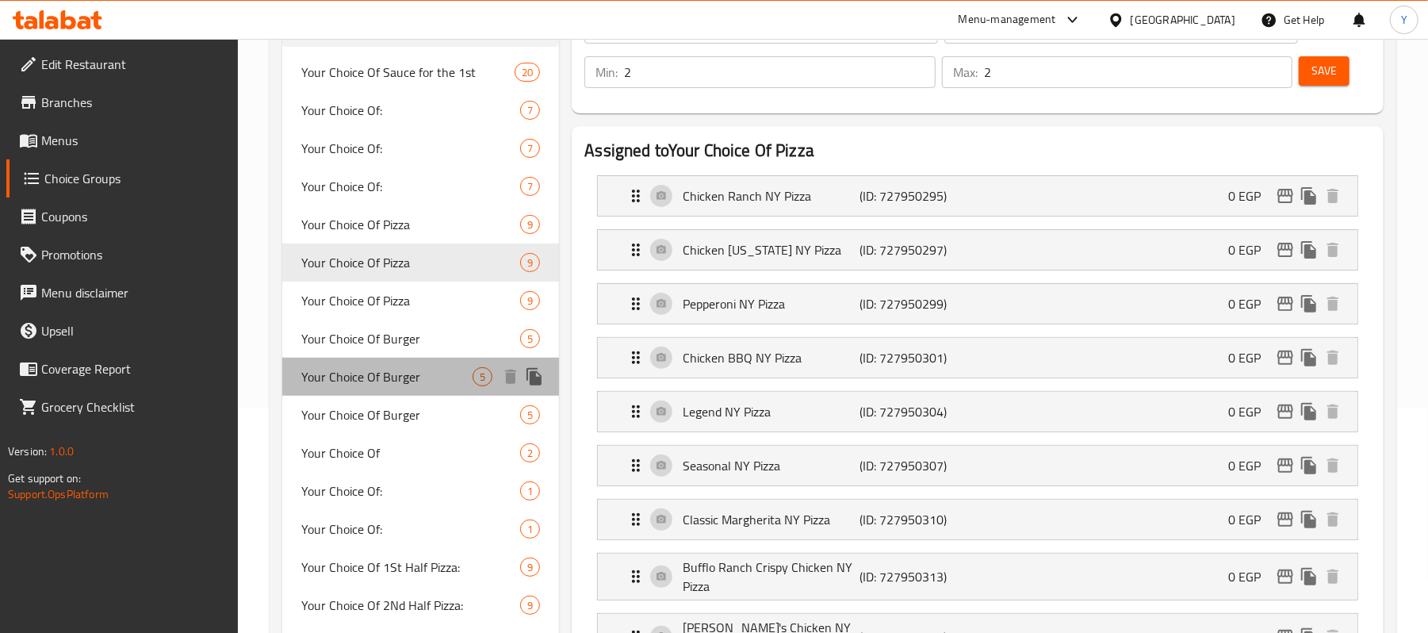
click at [396, 360] on div "Your Choice Of Burger 5" at bounding box center [420, 377] width 277 height 38
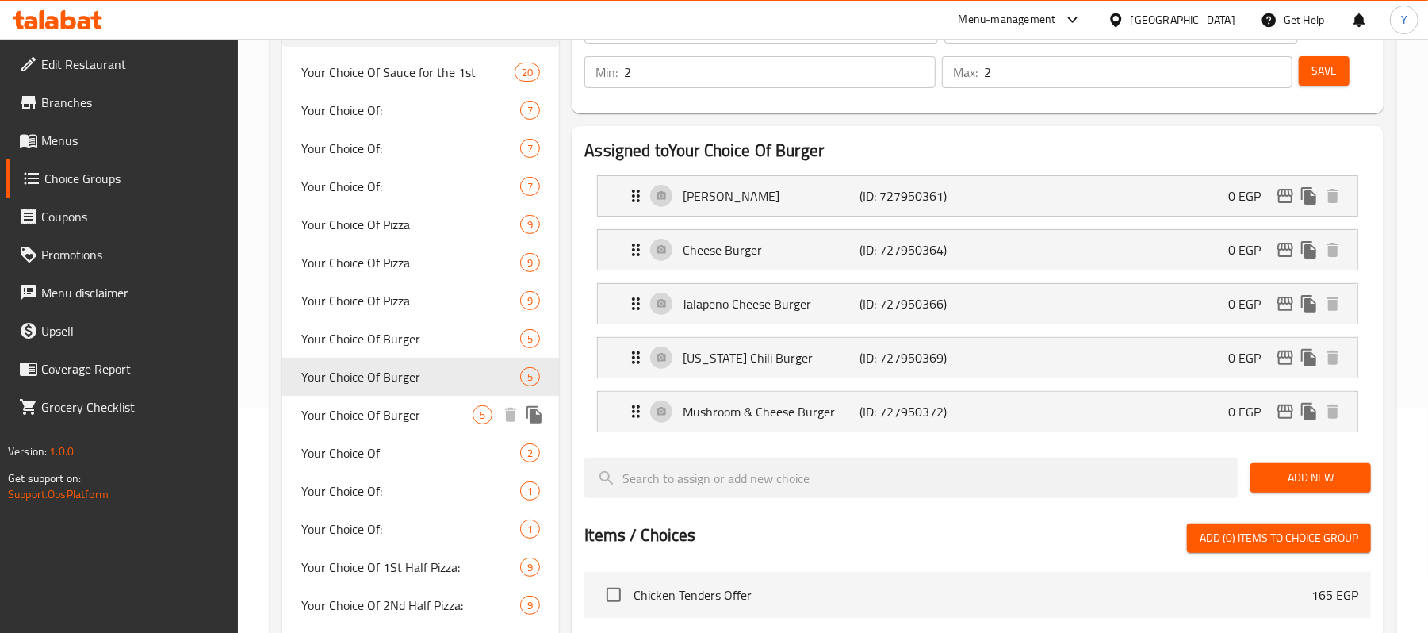
type input "Your Choice Of Burger"
type input "اختيارك من البرجر"
click at [397, 420] on span "Your Choice Of Burger" at bounding box center [386, 414] width 171 height 19
click at [397, 452] on span "Your Choice Of" at bounding box center [410, 452] width 219 height 19
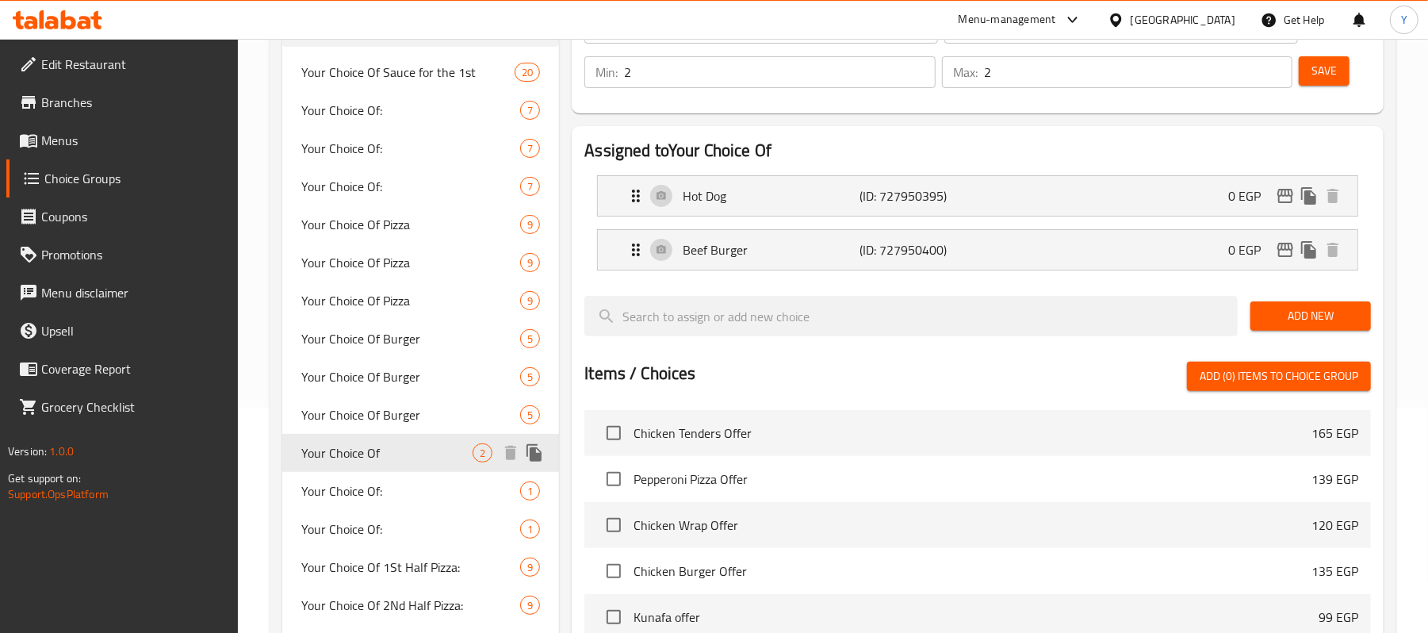
type input "Your Choice Of"
type input "إختيارك من"
type input "1"
click at [370, 483] on span "Your Choice Of:" at bounding box center [386, 490] width 171 height 19
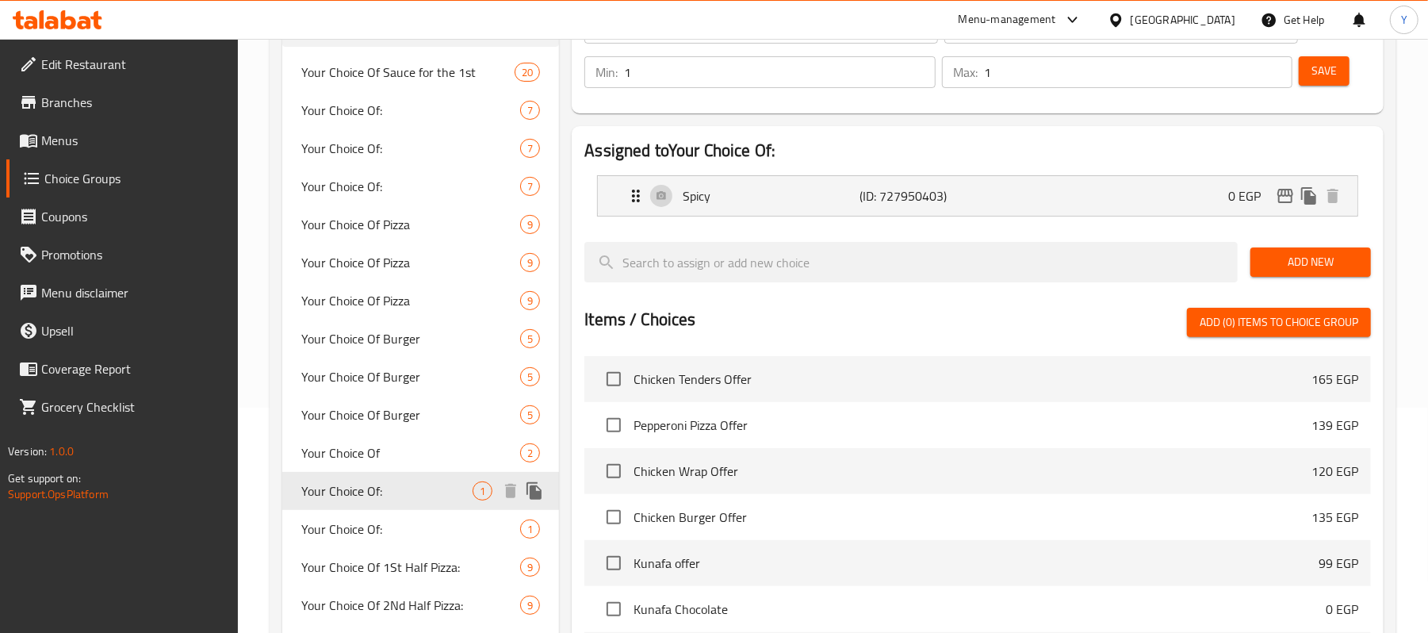
type input "Your Choice Of:"
type input "إختيارك من:"
type input "0"
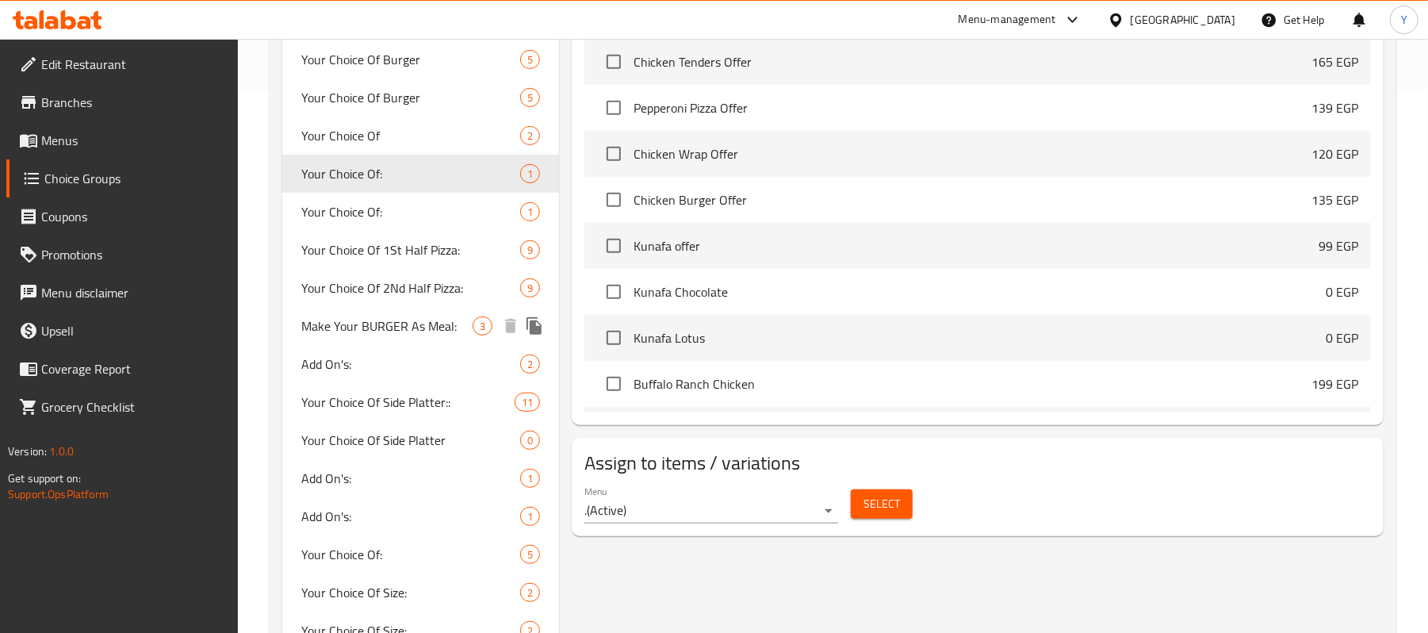
click at [398, 316] on span "Make Your BURGER As Meal:" at bounding box center [386, 325] width 171 height 19
click at [396, 358] on span "Add On's:" at bounding box center [410, 363] width 219 height 19
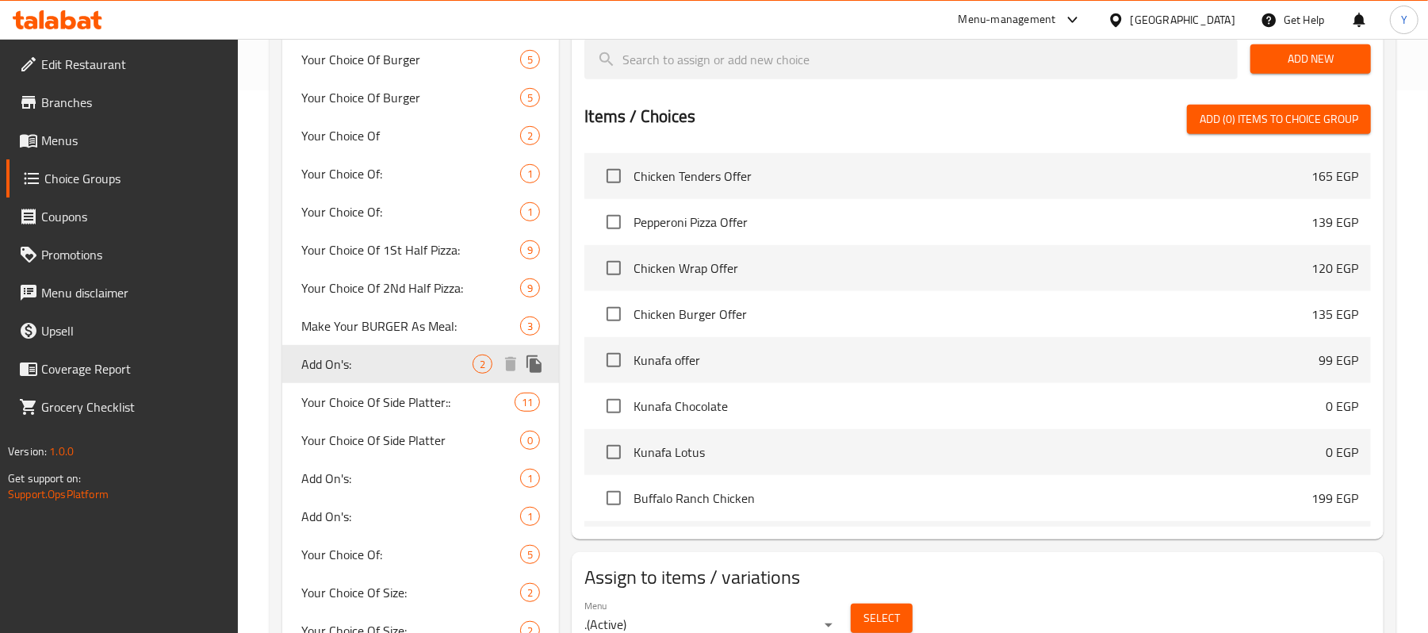
type input "Add On's:"
type input "الإضافات:"
type input "3"
click at [396, 359] on span "Add On's:" at bounding box center [386, 363] width 171 height 19
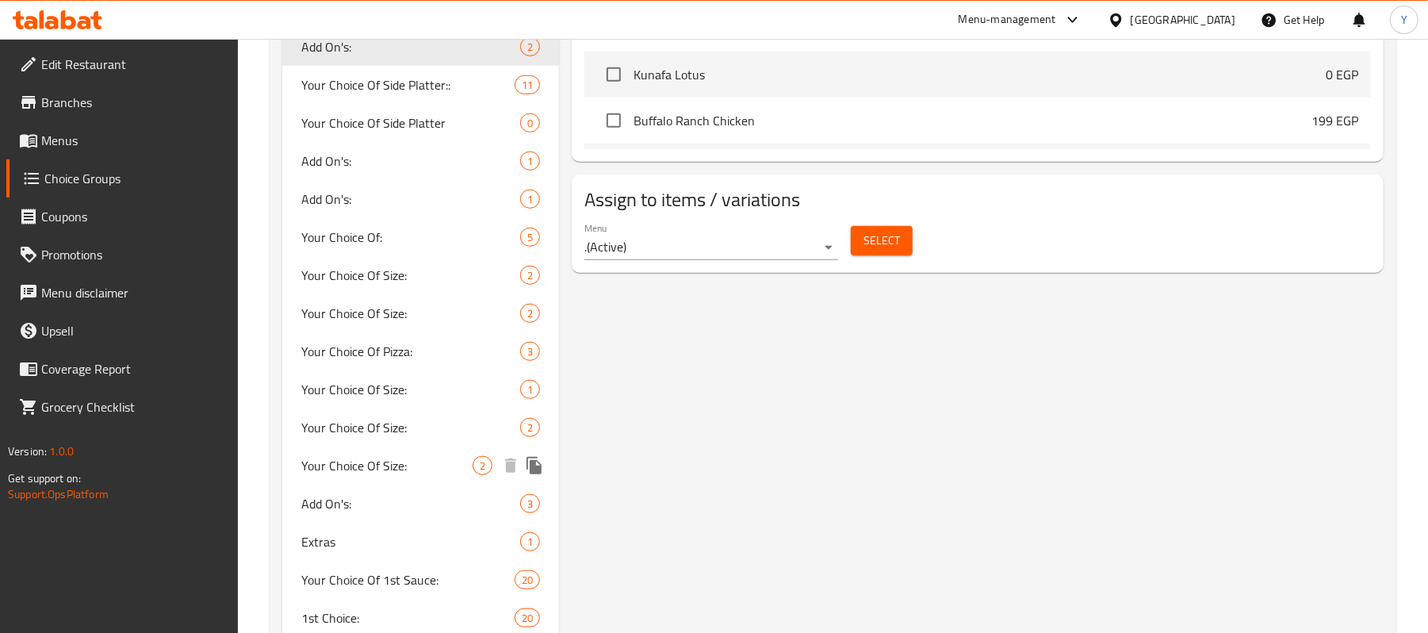
scroll to position [1177, 0]
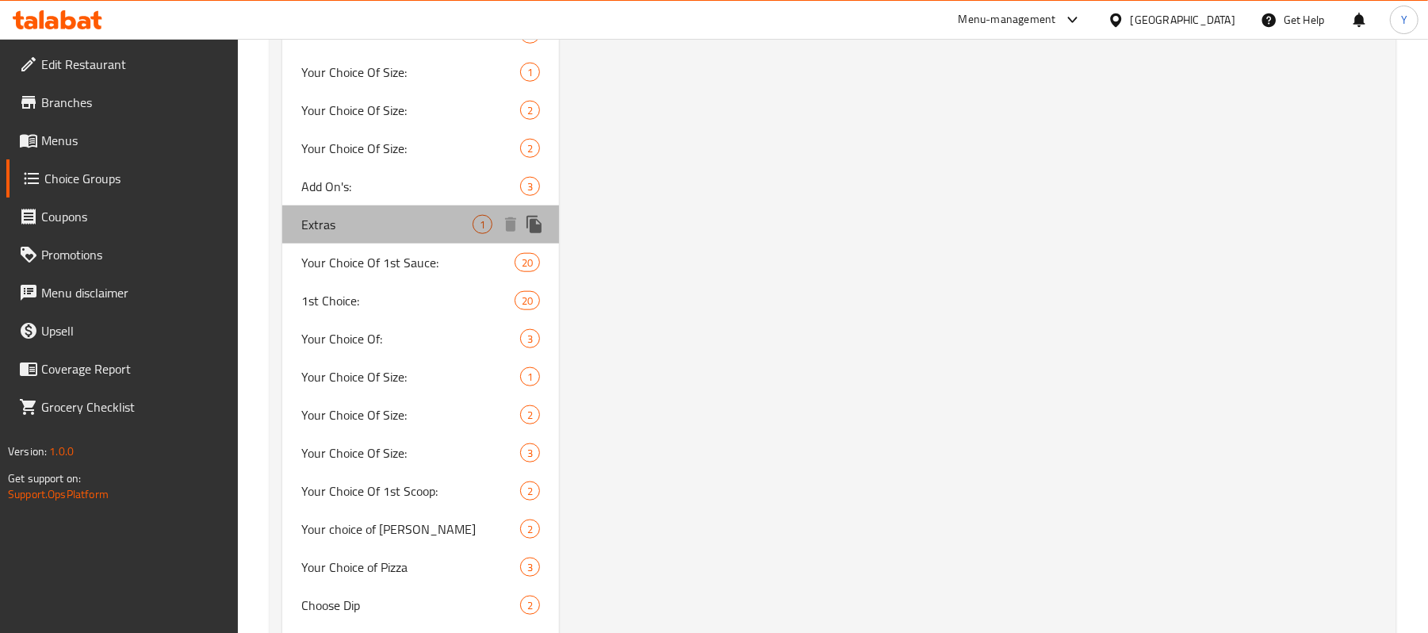
click at [391, 215] on span "Extras" at bounding box center [386, 224] width 171 height 19
type input "Extras"
type input "إضافات"
type input "1"
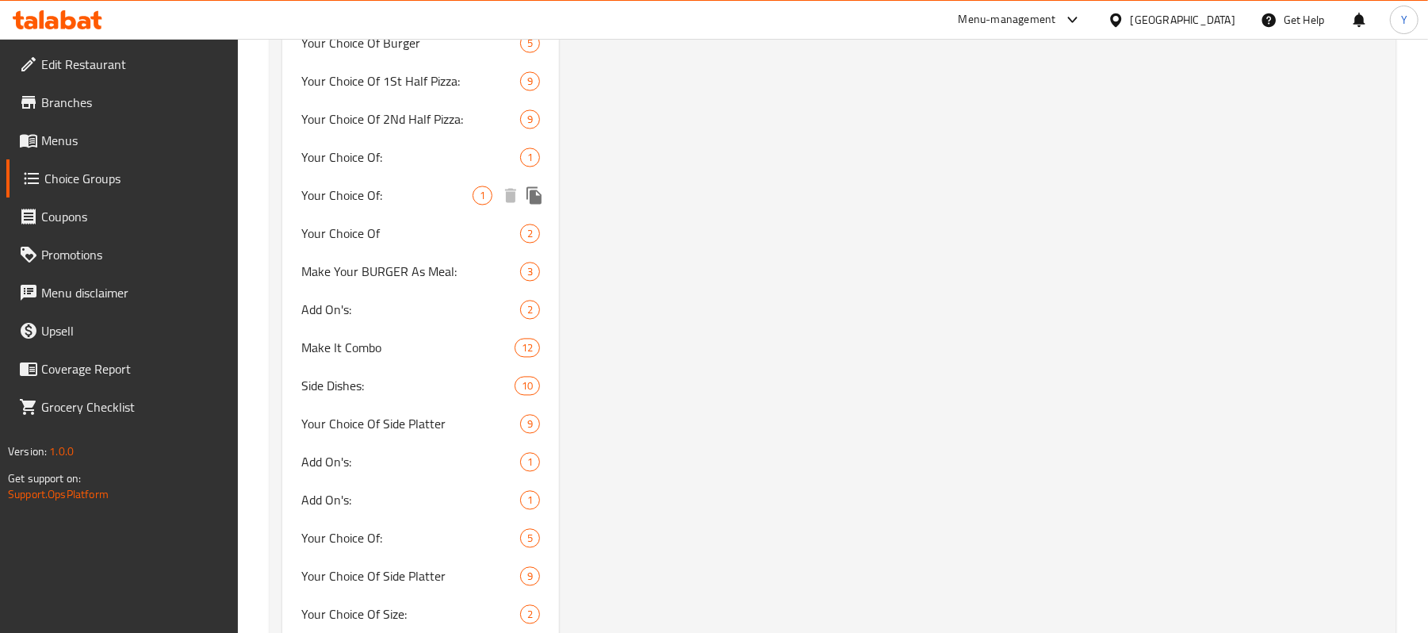
scroll to position [2220, 0]
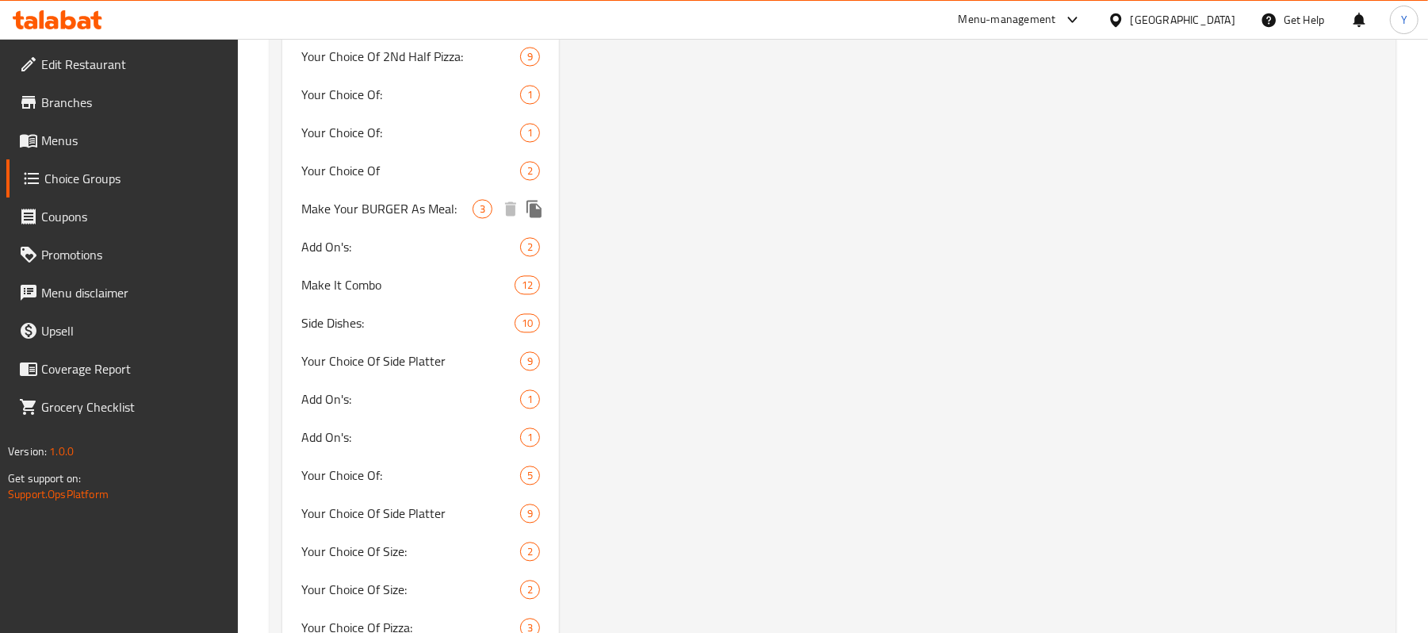
click at [413, 213] on span "Make Your BURGER As Meal:" at bounding box center [386, 208] width 171 height 19
type input "Make Your BURGER As Meal:"
type input "إجعل البرجر كوجبة:"
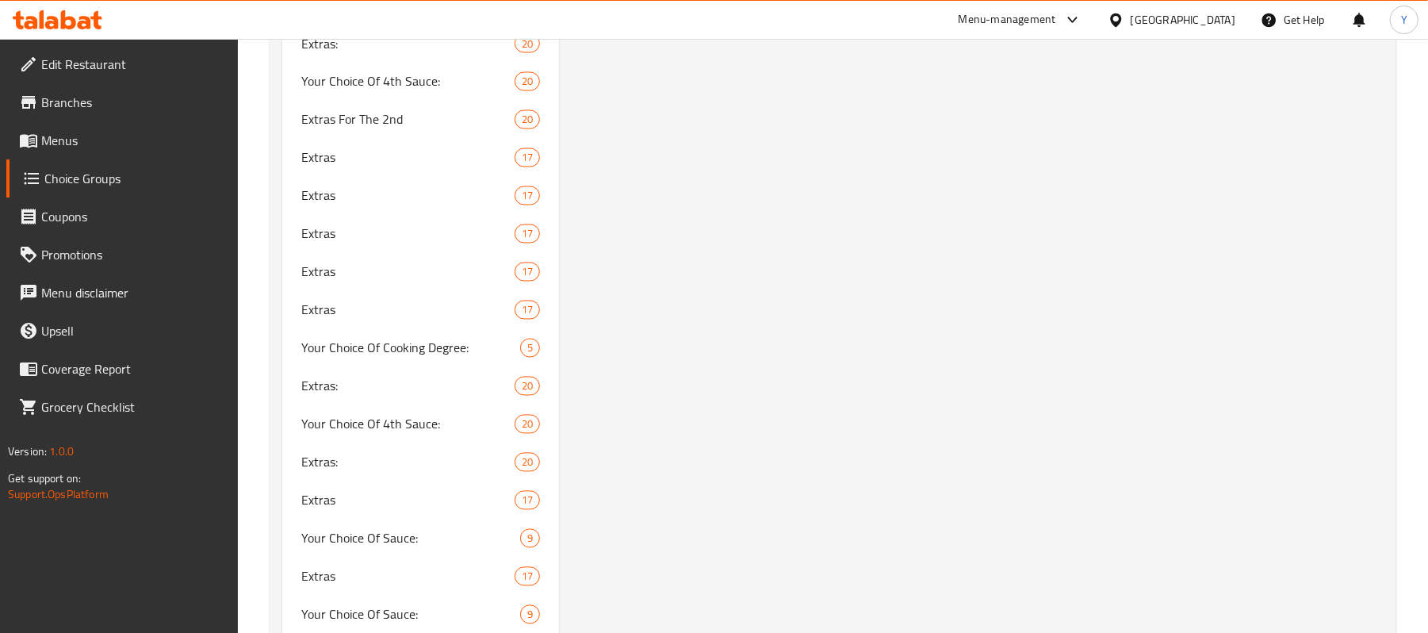
scroll to position [6548, 0]
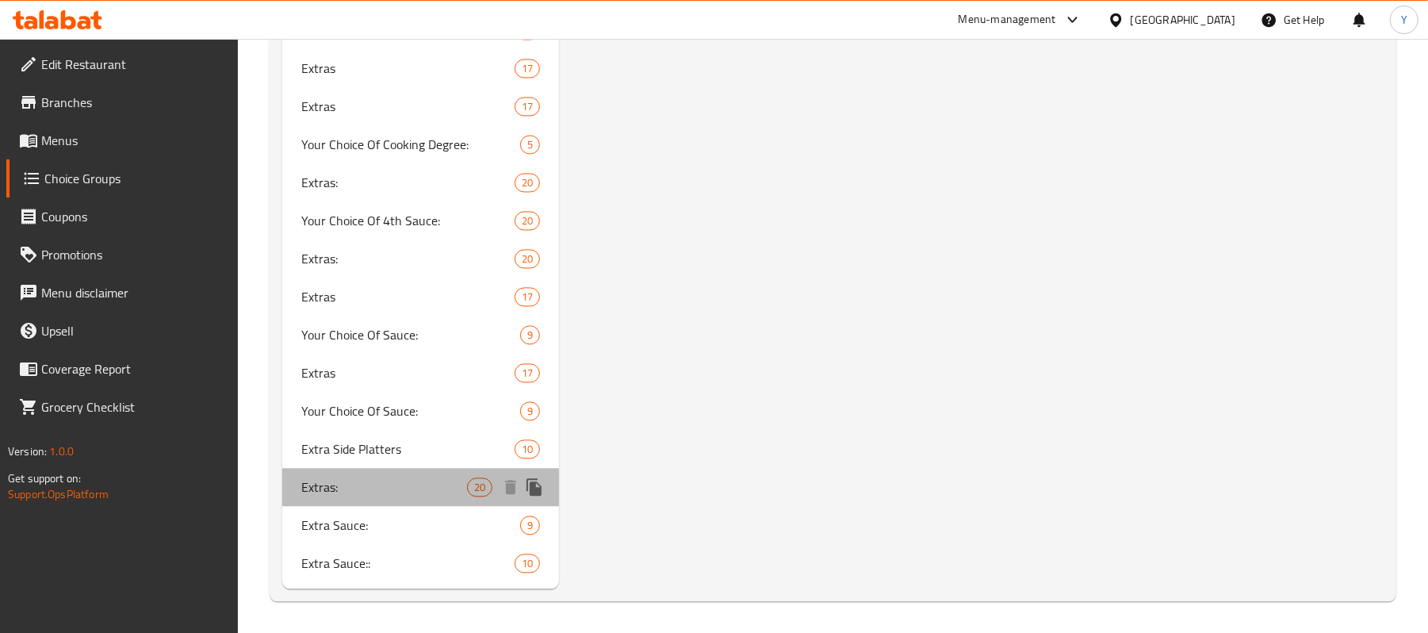
click at [417, 490] on span "Extras:" at bounding box center [384, 486] width 166 height 19
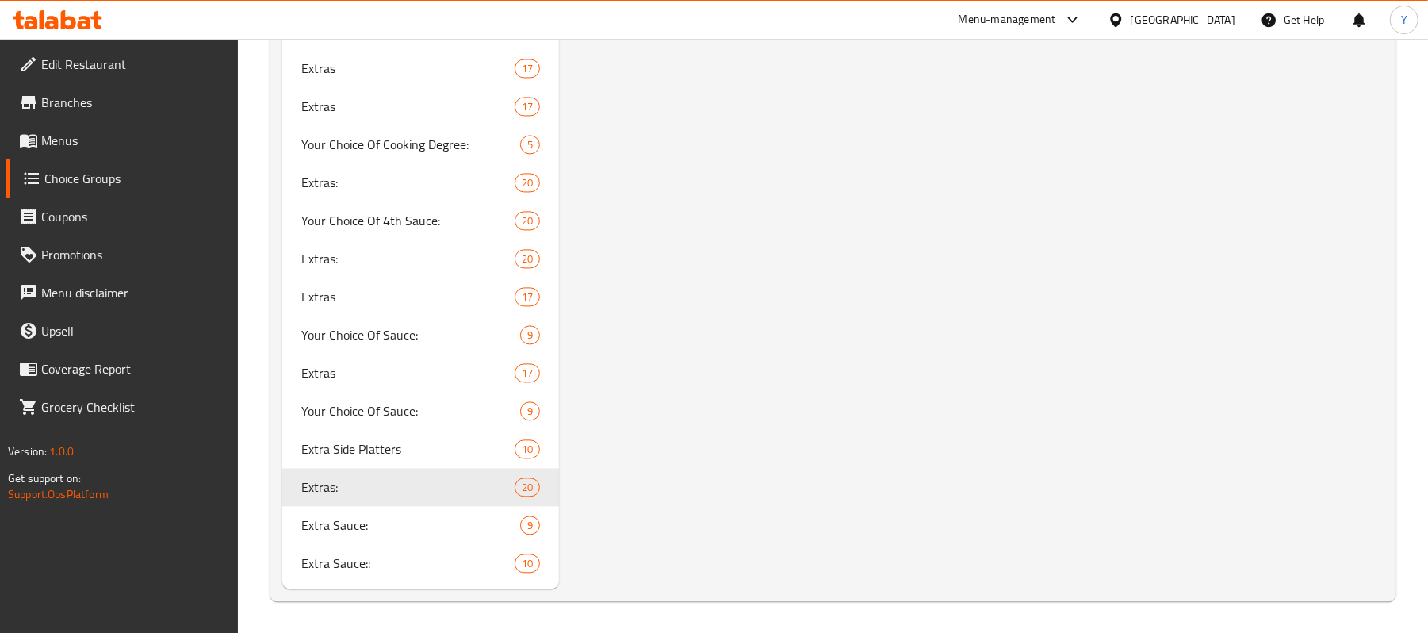
type input "Extras:"
type input "الاضافات:"
type input "0"
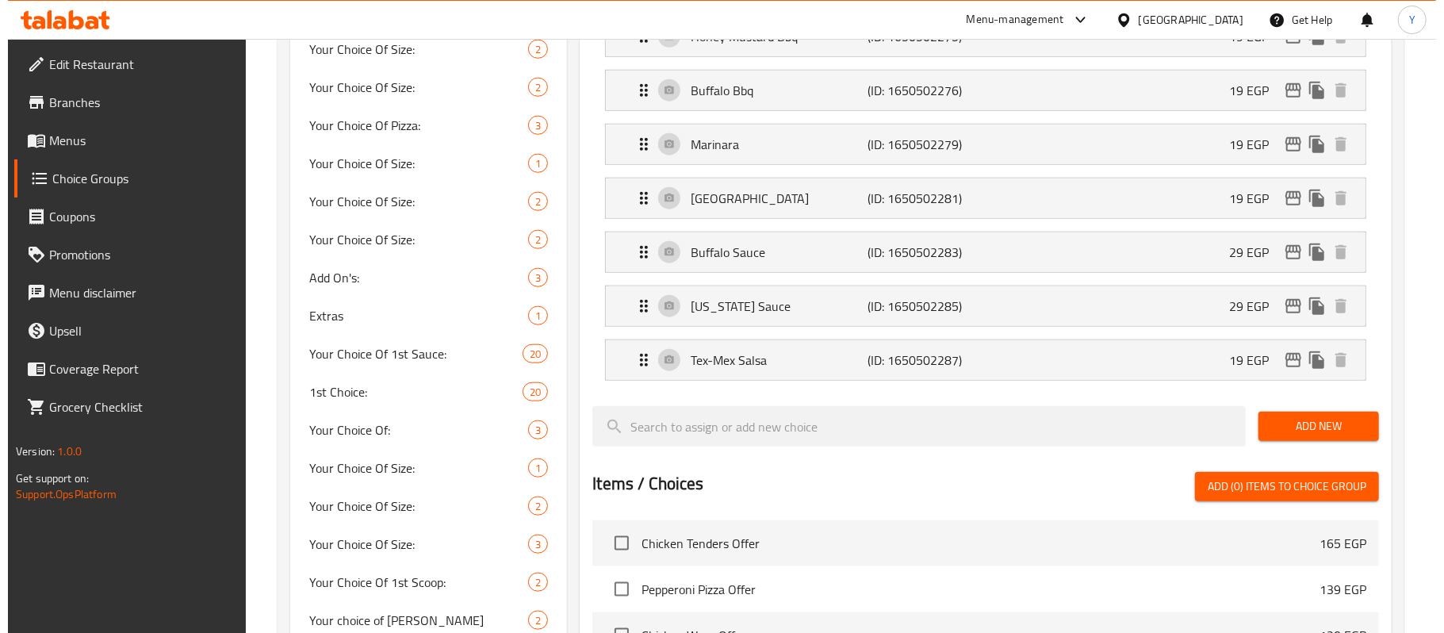
scroll to position [1155, 0]
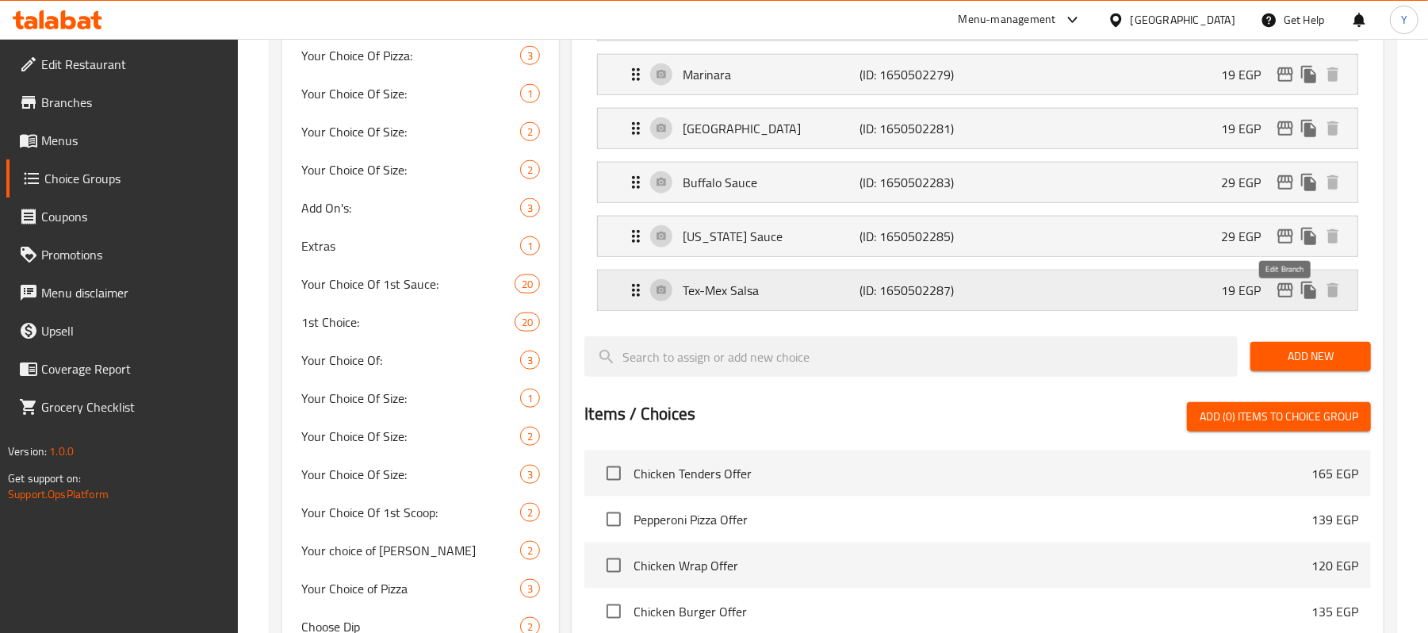
click at [1289, 297] on icon "edit" at bounding box center [1286, 290] width 16 height 14
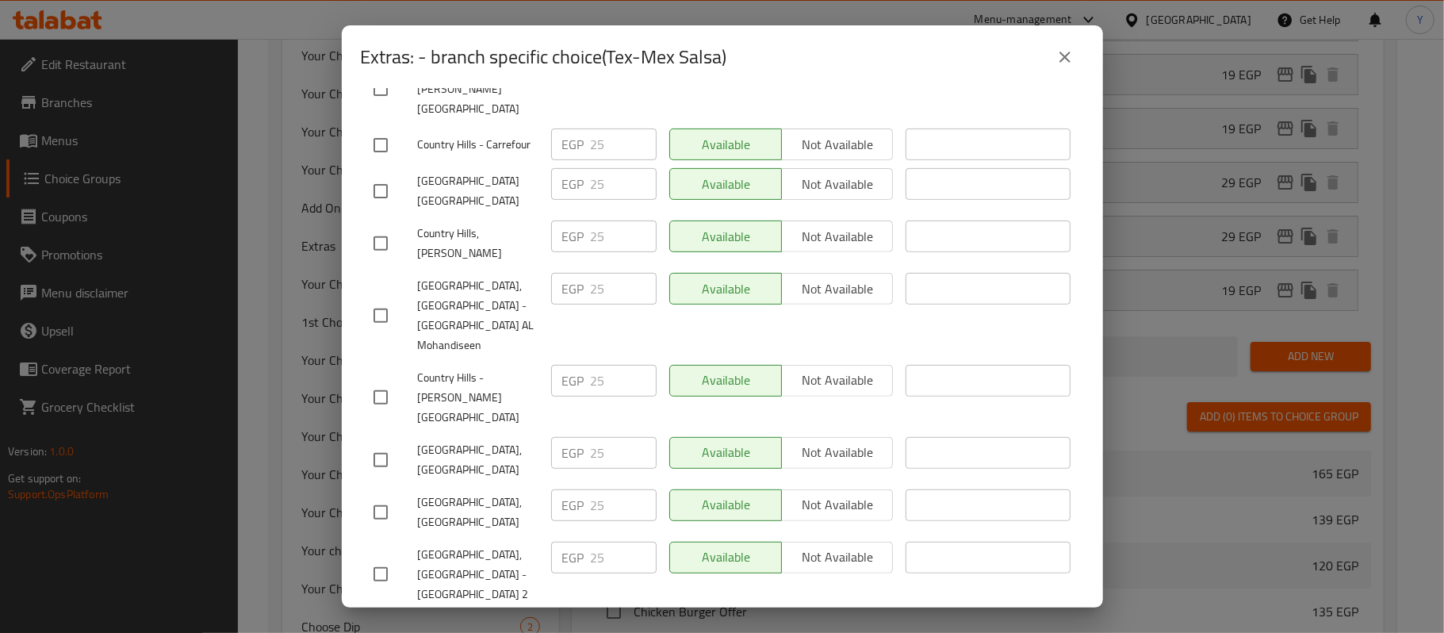
scroll to position [575, 0]
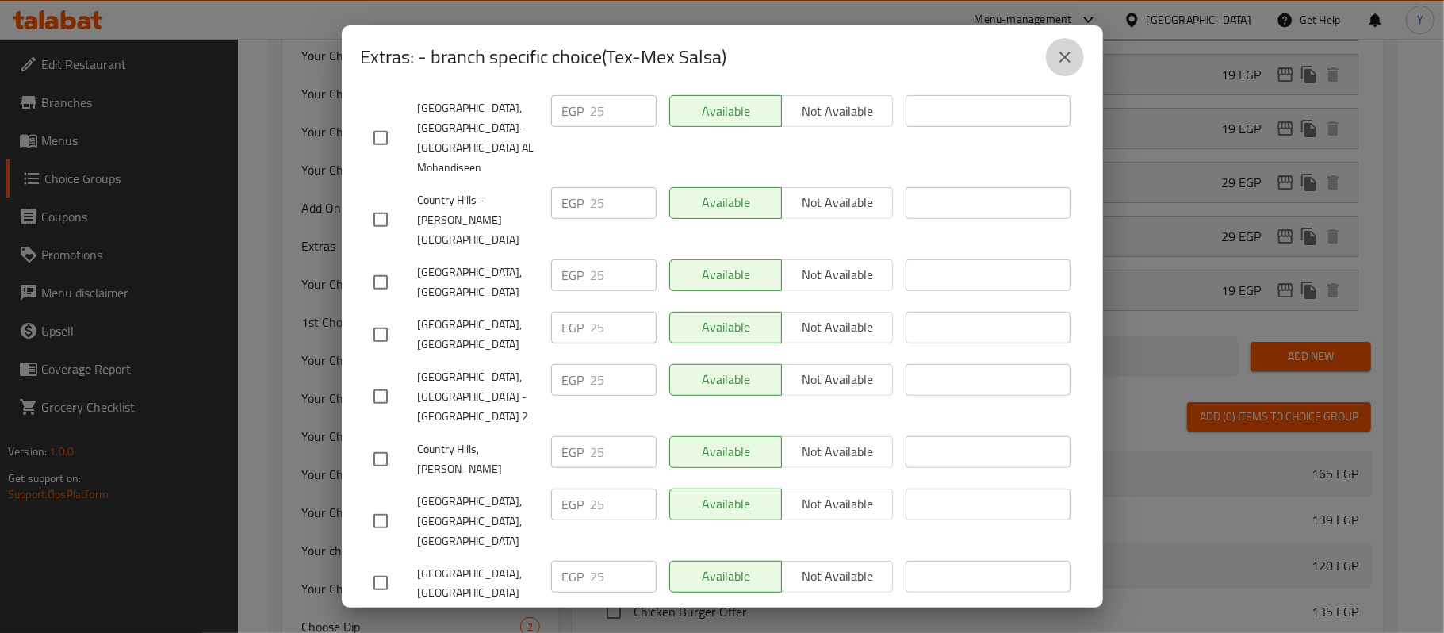
click at [1057, 56] on icon "close" at bounding box center [1064, 57] width 19 height 19
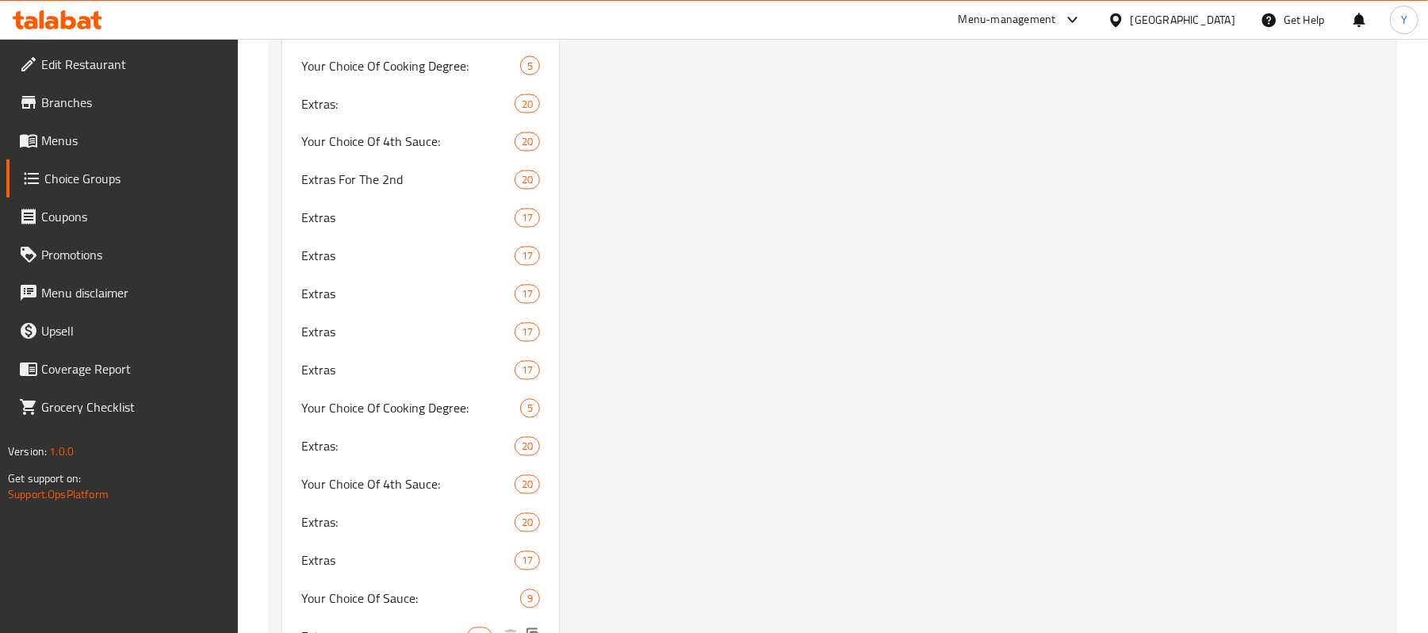
scroll to position [6231, 0]
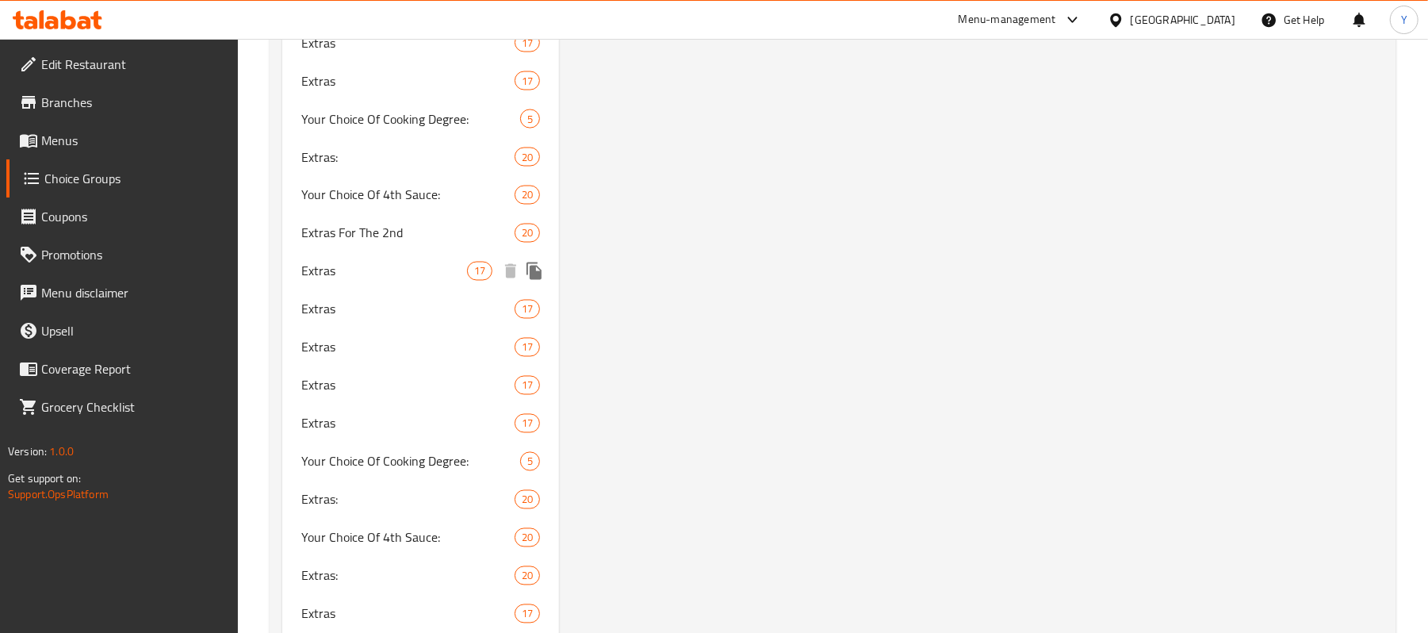
click at [392, 270] on span "Extras" at bounding box center [384, 271] width 166 height 19
type input "Extras"
type input "إضافات"
type input "16"
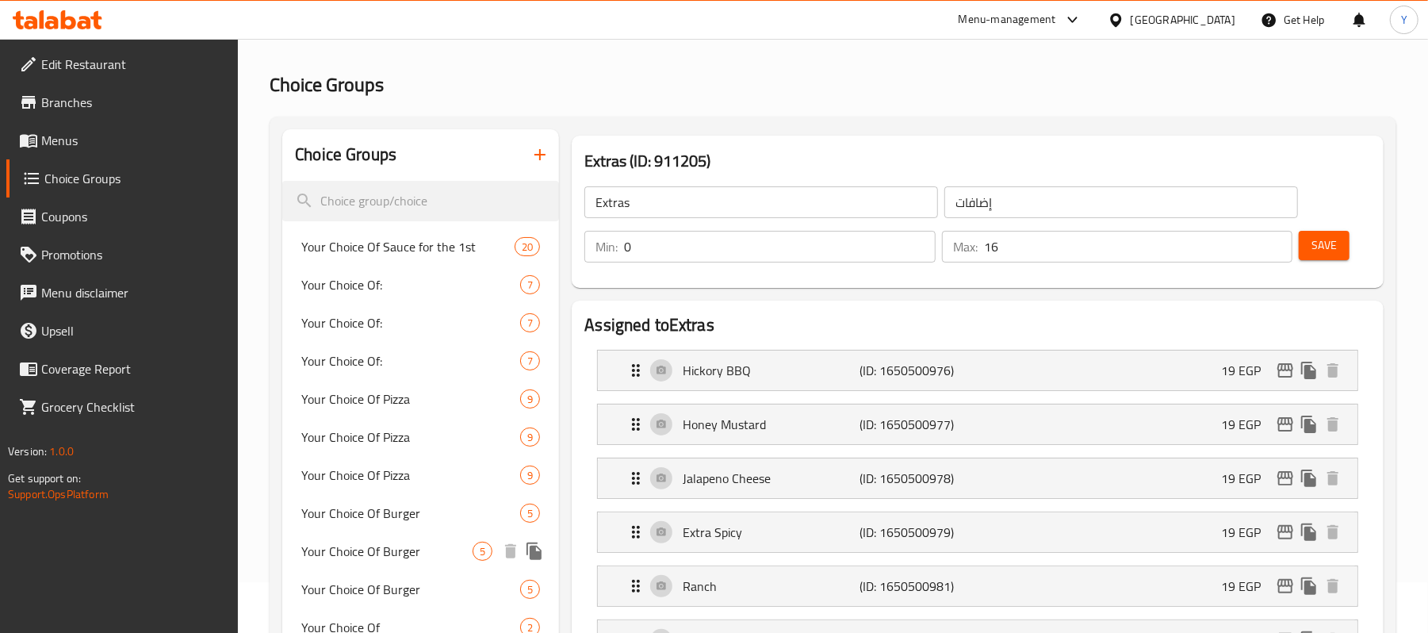
scroll to position [0, 0]
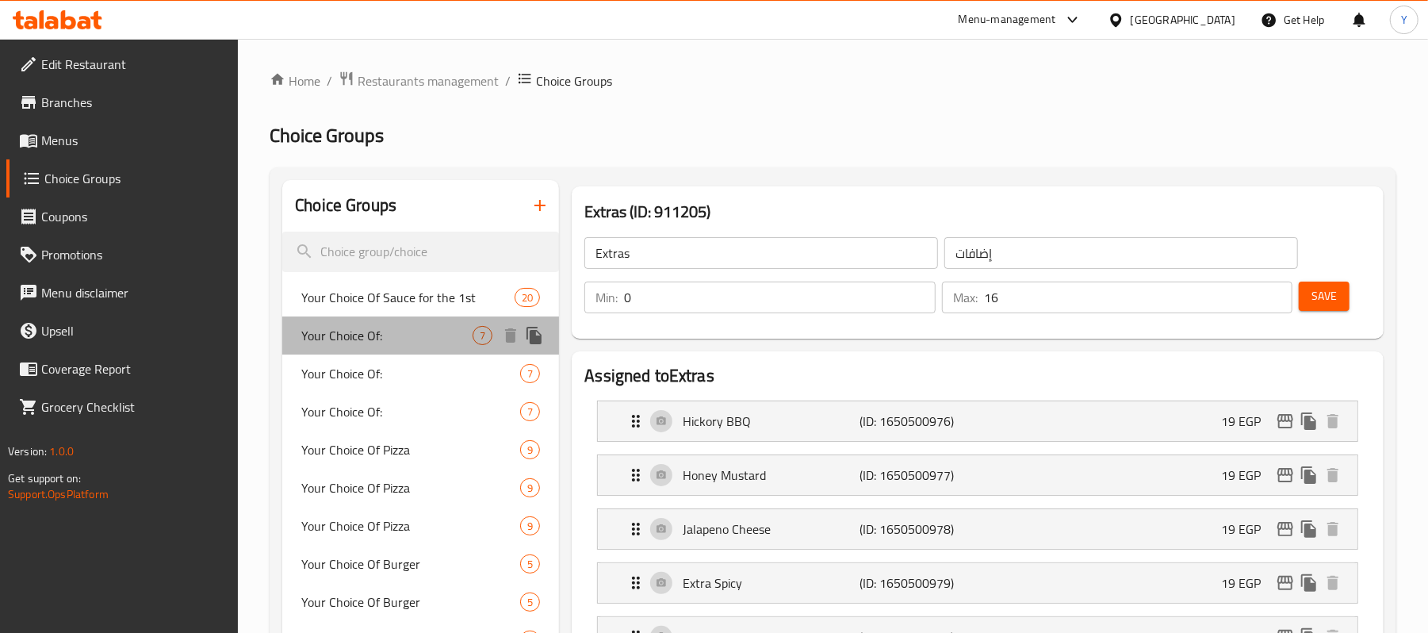
click at [416, 340] on span "Your Choice Of:" at bounding box center [386, 335] width 171 height 19
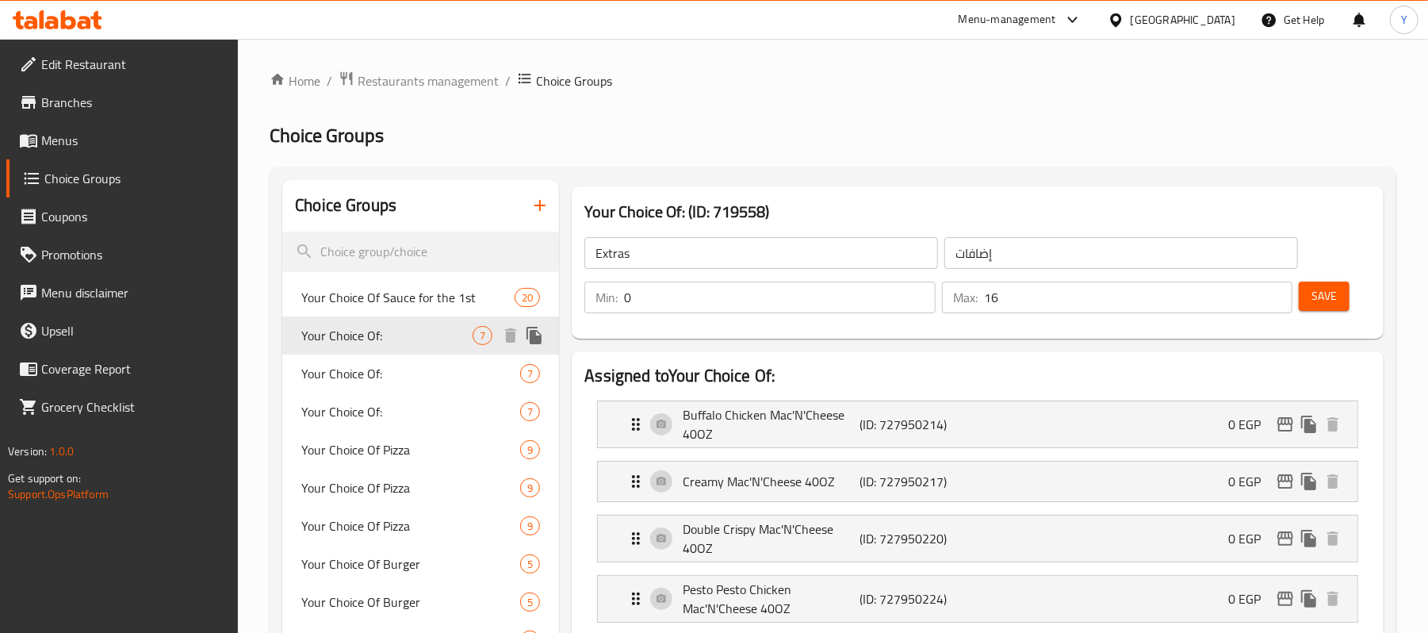
type input "Your Choice Of:"
type input "اختيارك من :"
type input "1"
click at [419, 378] on span "Your Choice Of:" at bounding box center [386, 373] width 171 height 19
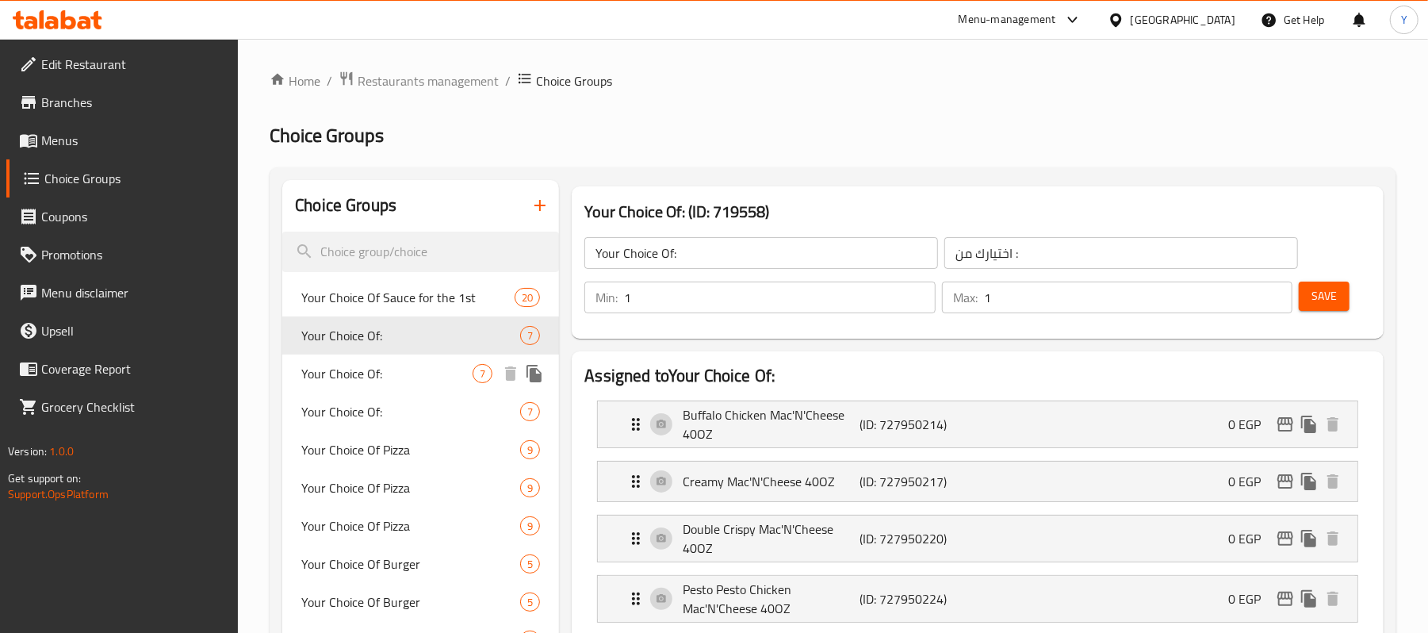
type input "2"
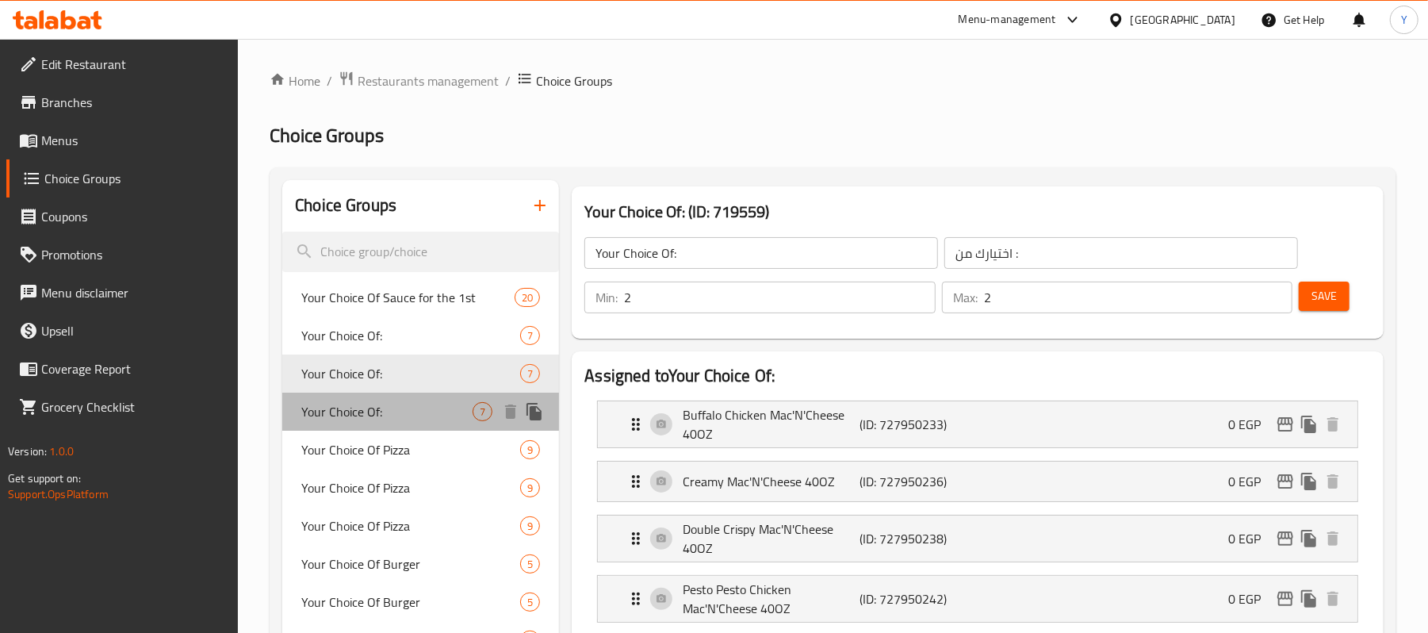
click at [423, 422] on div "Your Choice Of: 7" at bounding box center [420, 412] width 277 height 38
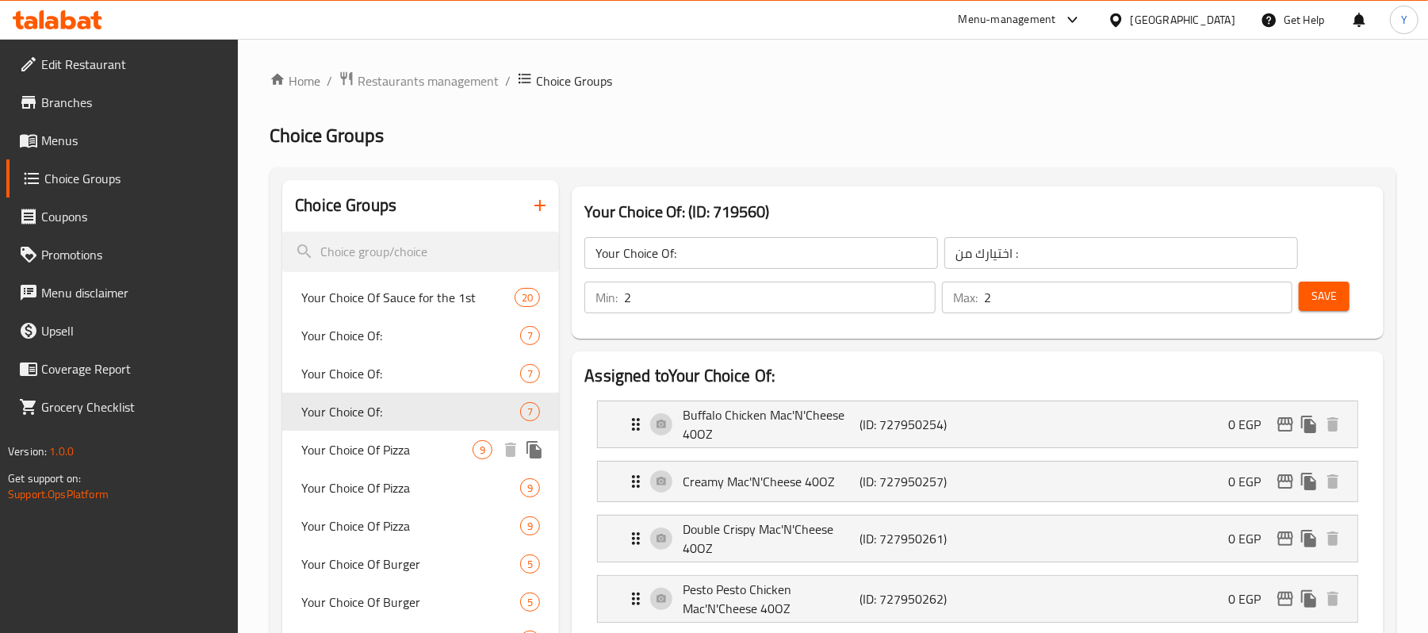
type input "3"
click at [423, 469] on div "Your Choice Of Pizza 9" at bounding box center [420, 488] width 277 height 38
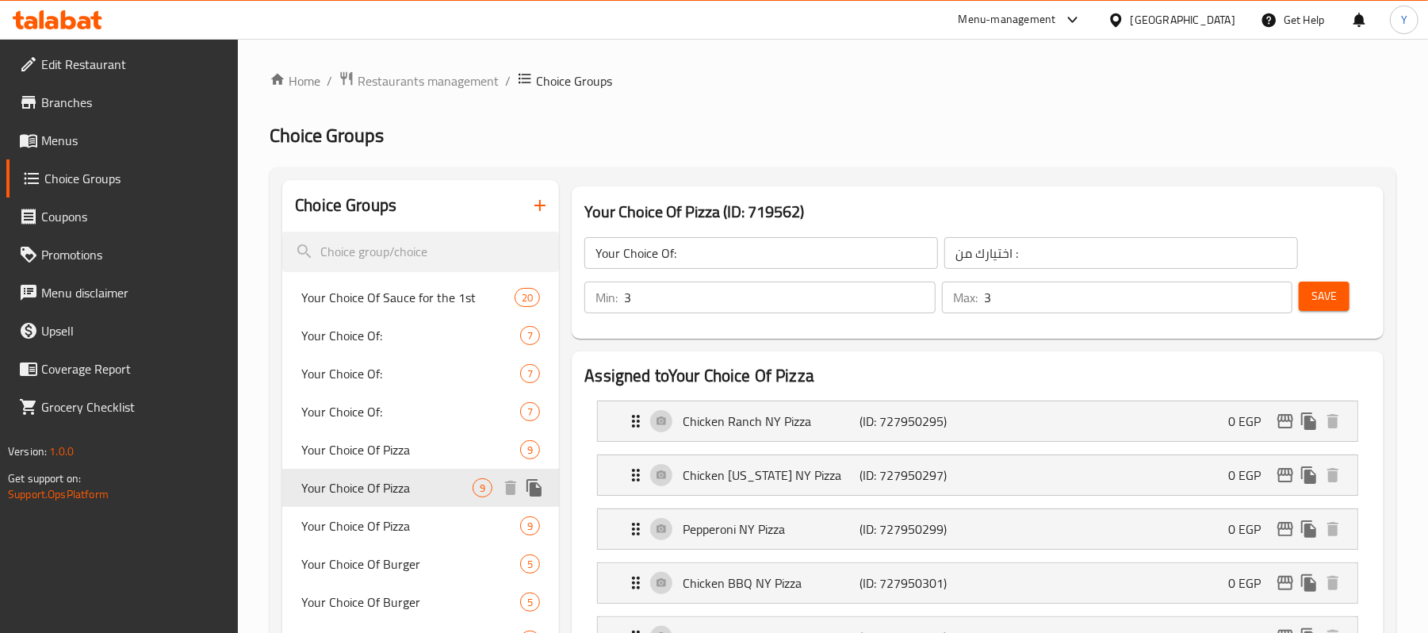
type input "Your Choice Of Pizza"
type input "اختيارك من البيتزا"
type input "2"
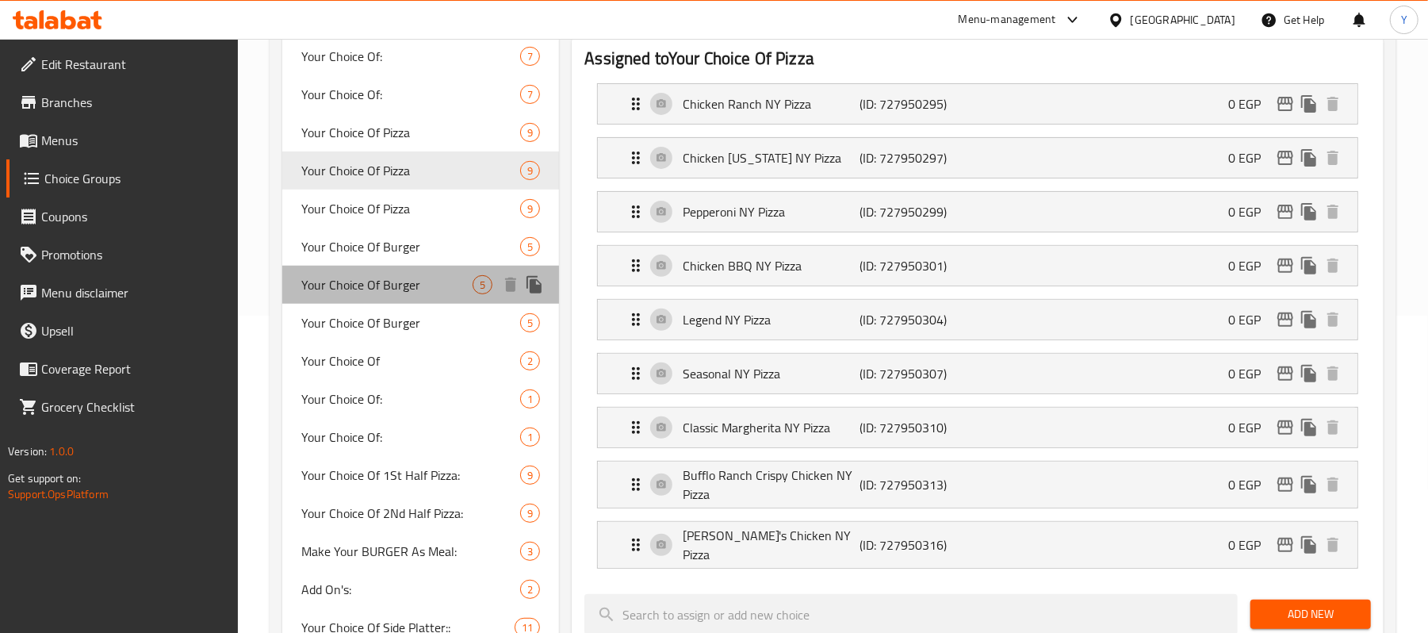
click at [404, 284] on span "Your Choice Of Burger" at bounding box center [386, 284] width 171 height 19
type input "Your Choice Of Burger"
type input "اختيارك من البرجر"
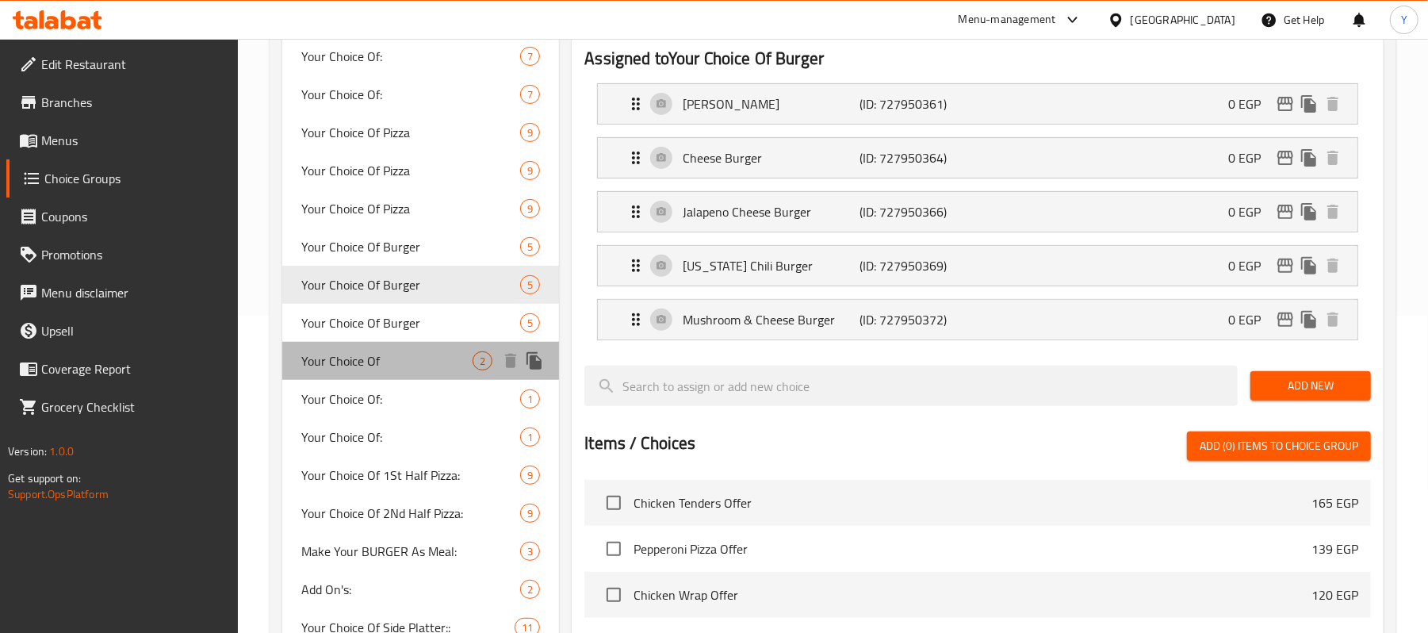
click at [404, 357] on span "Your Choice Of" at bounding box center [386, 360] width 171 height 19
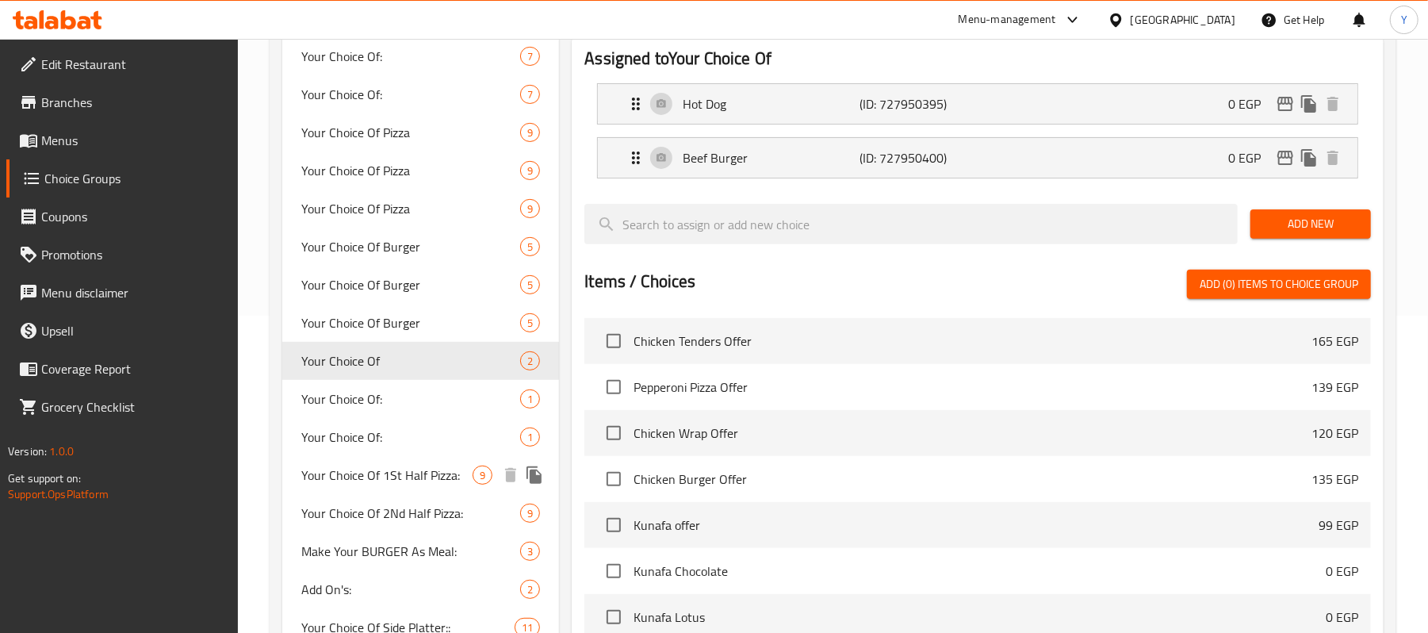
type input "Your Choice Of"
type input "إختيارك من"
type input "1"
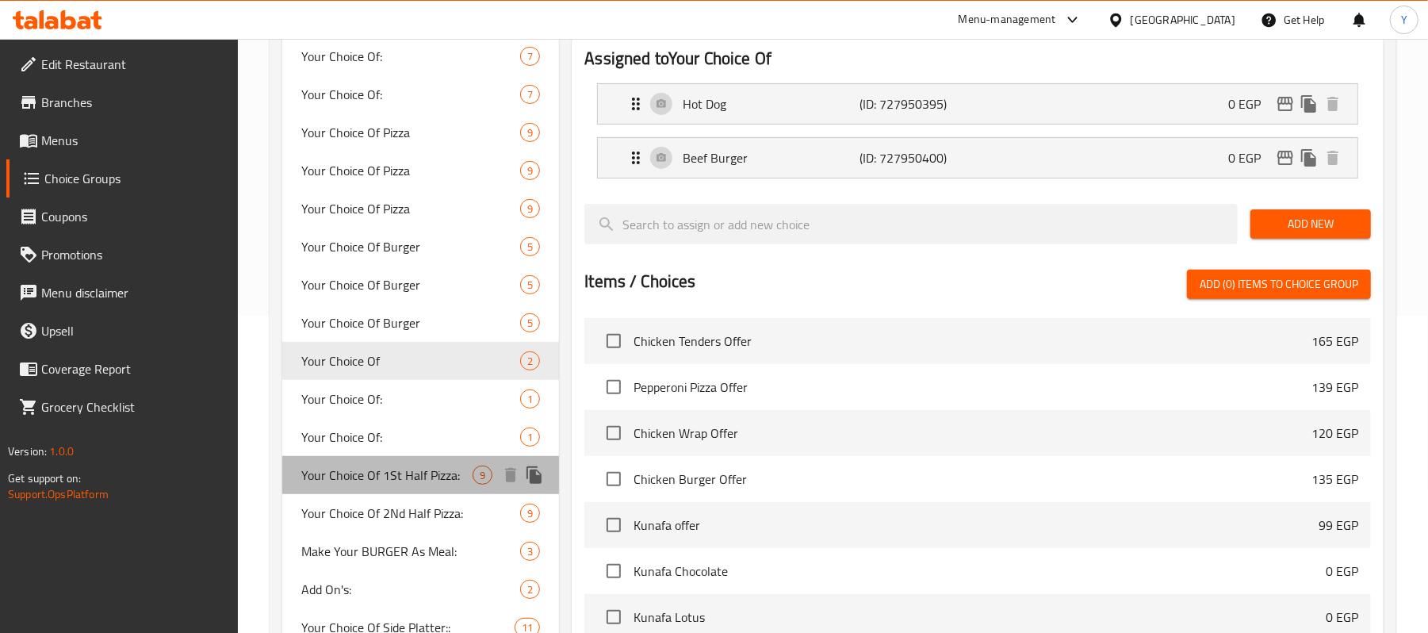
click at [403, 470] on span "Your Choice Of 1St Half Pizza:" at bounding box center [386, 474] width 171 height 19
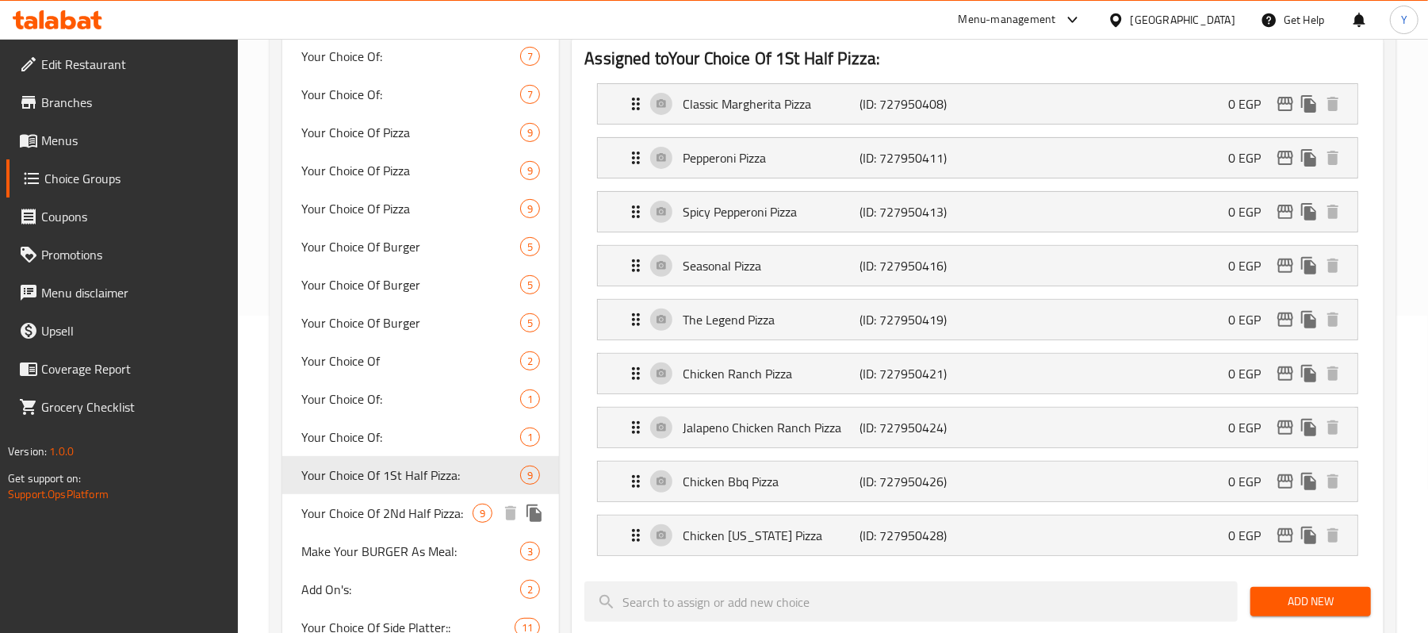
type input "Your Choice Of 1St Half Pizza:"
type input "إختيارك من نصف البيتزا الاول:"
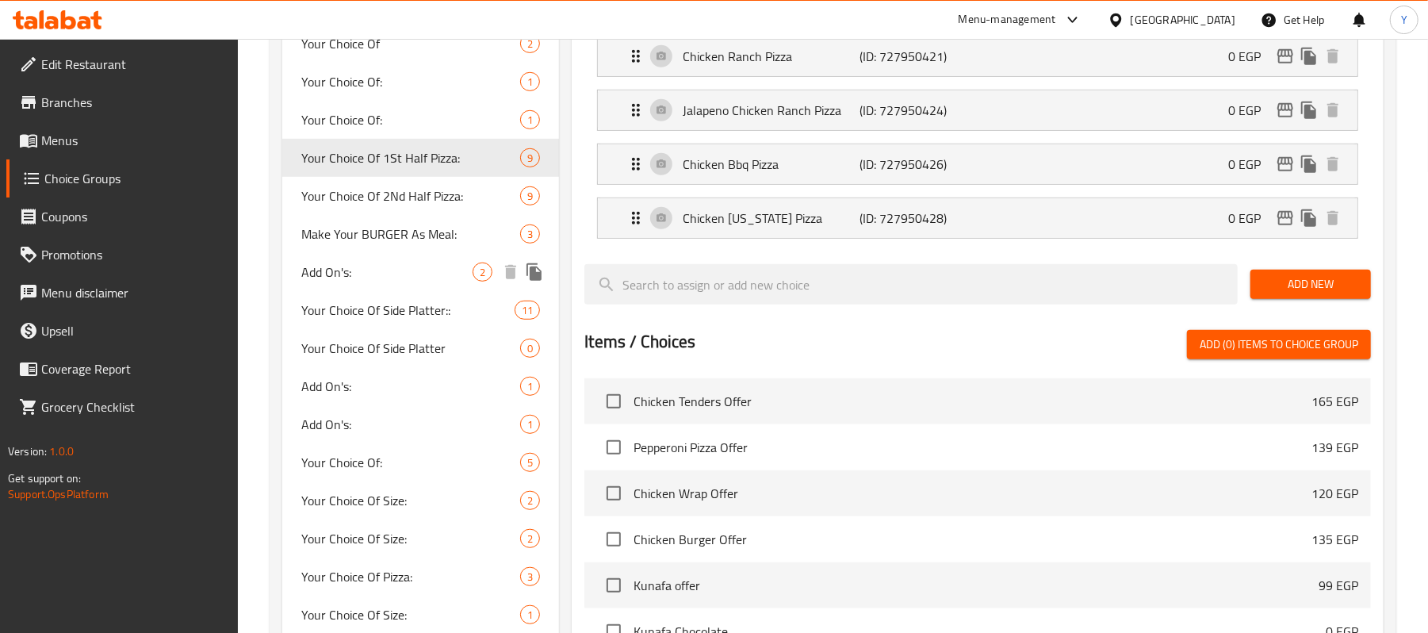
click at [366, 270] on span "Add On's:" at bounding box center [386, 271] width 171 height 19
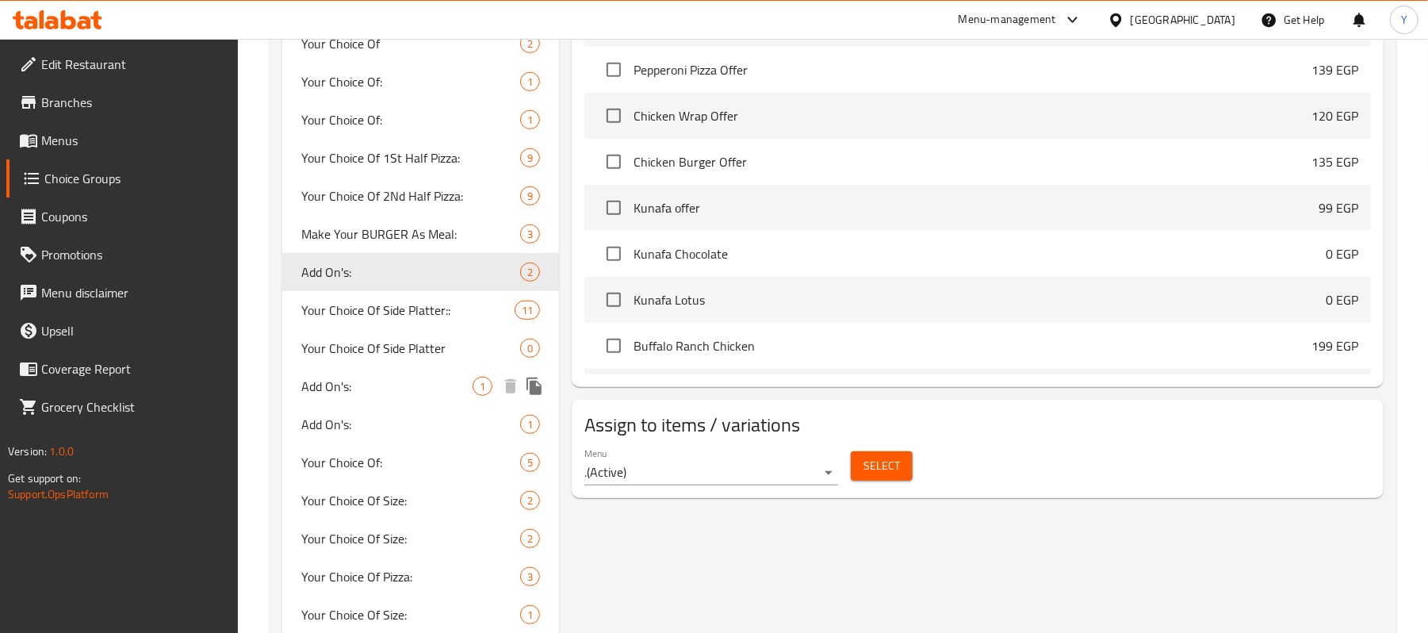
type input "Add On's:"
type input "الإضافات:"
type input "0"
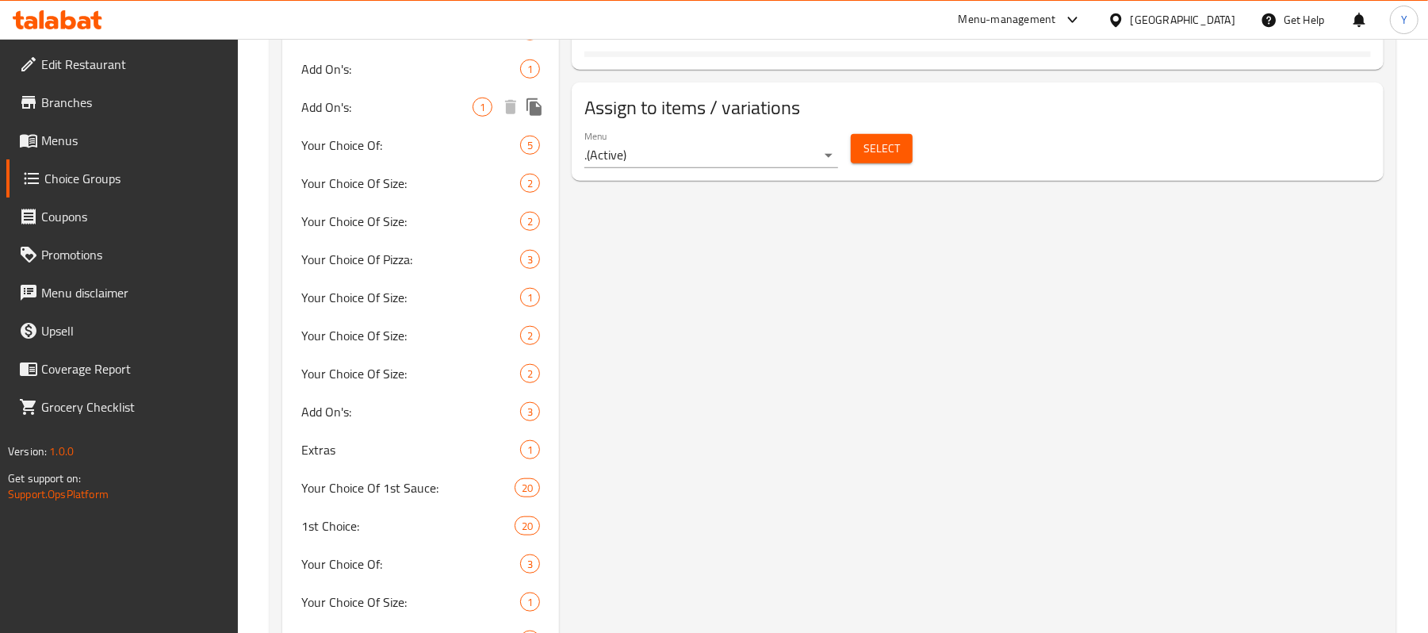
click at [385, 121] on div "Add On's: 1" at bounding box center [420, 107] width 277 height 38
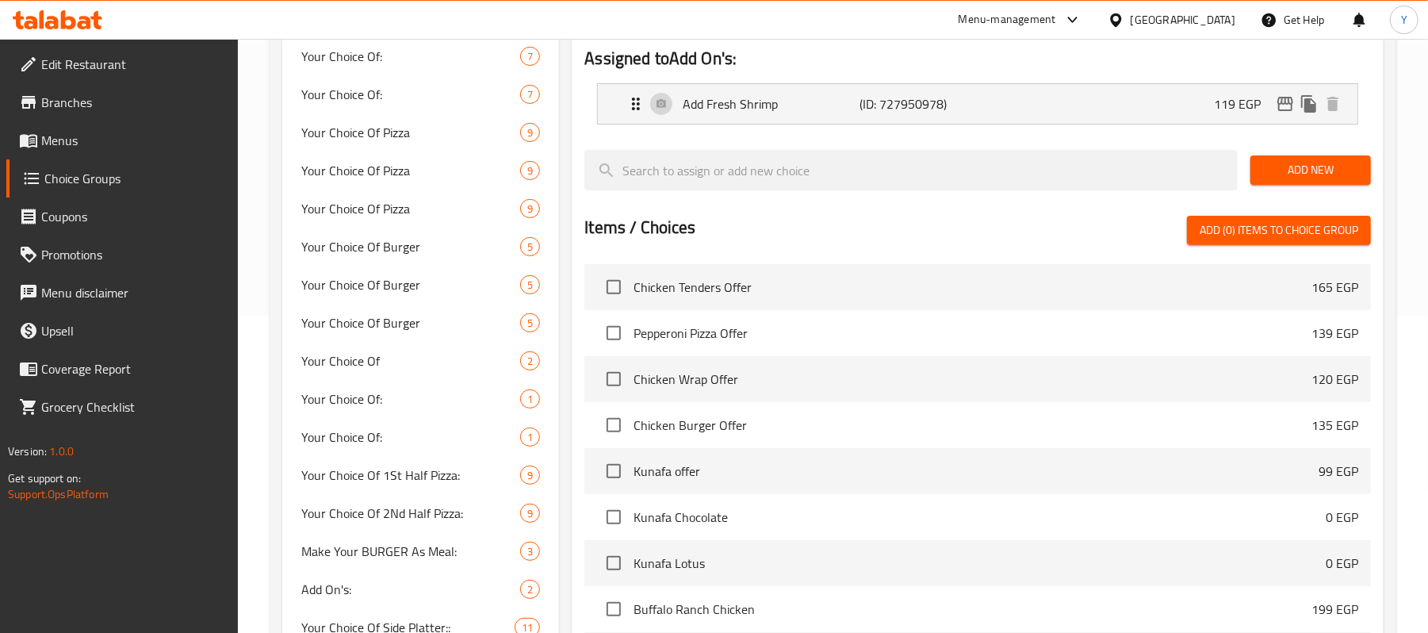
scroll to position [634, 0]
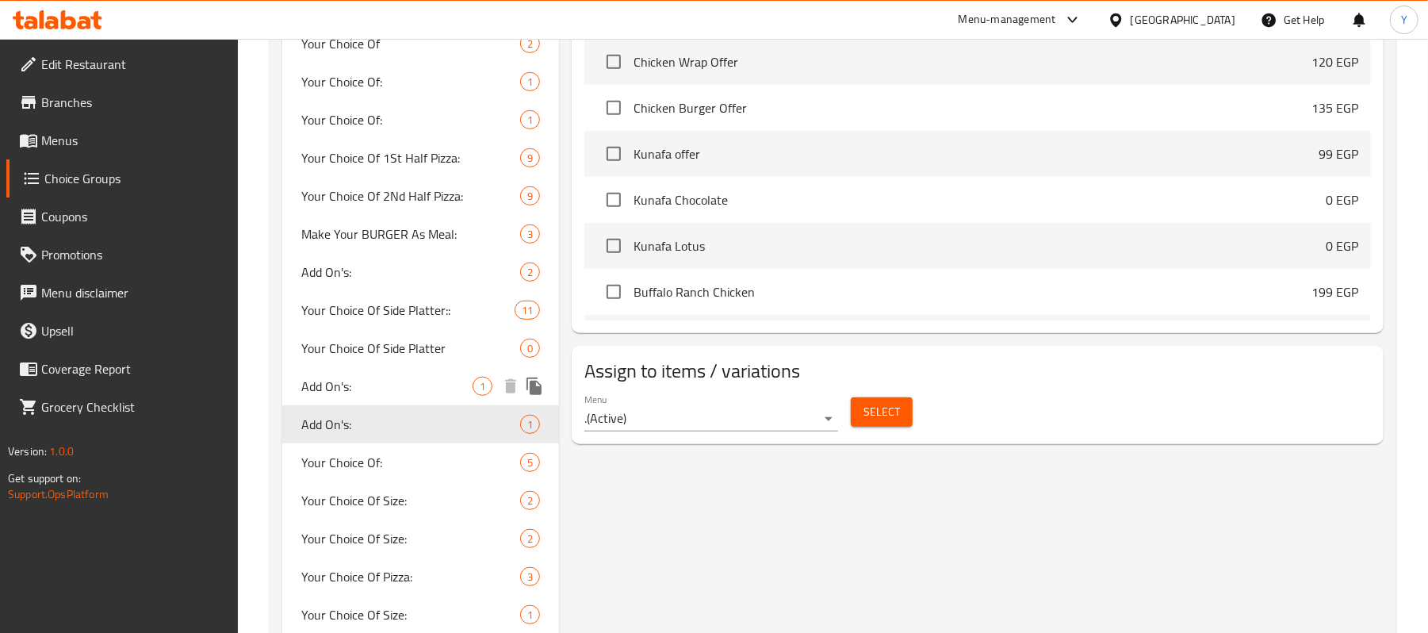
click at [394, 385] on span "Add On's:" at bounding box center [386, 386] width 171 height 19
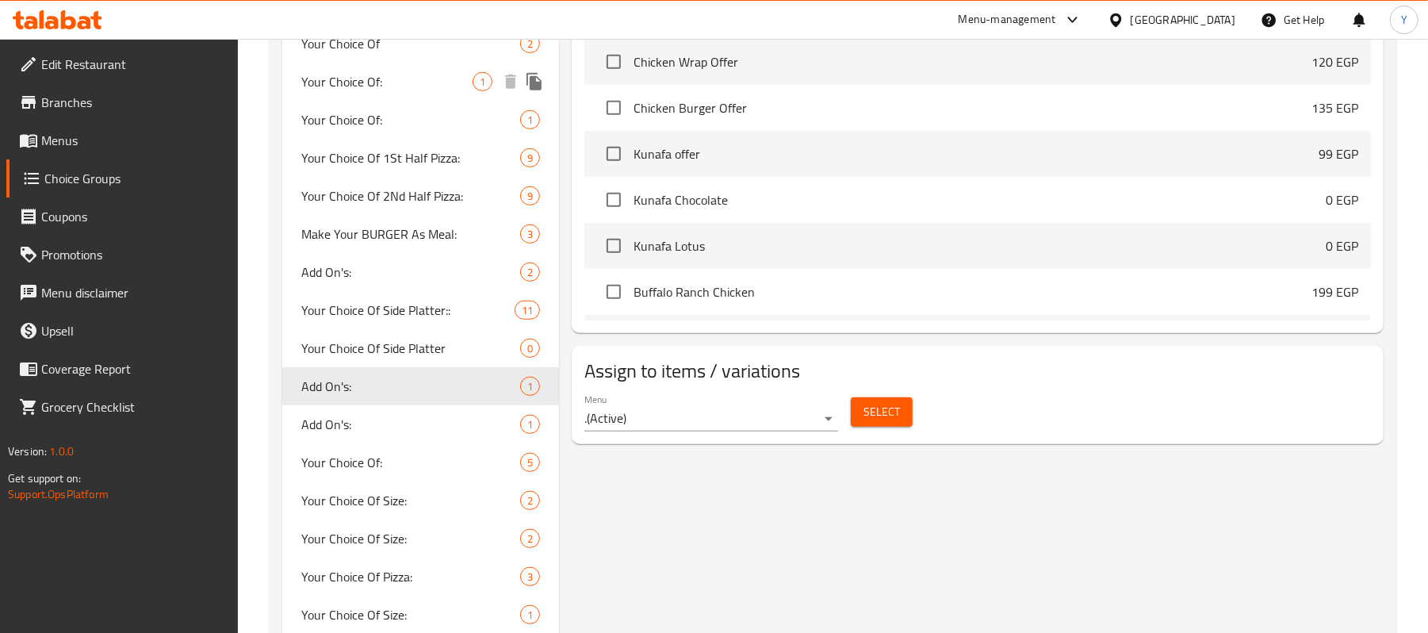
type input "1"
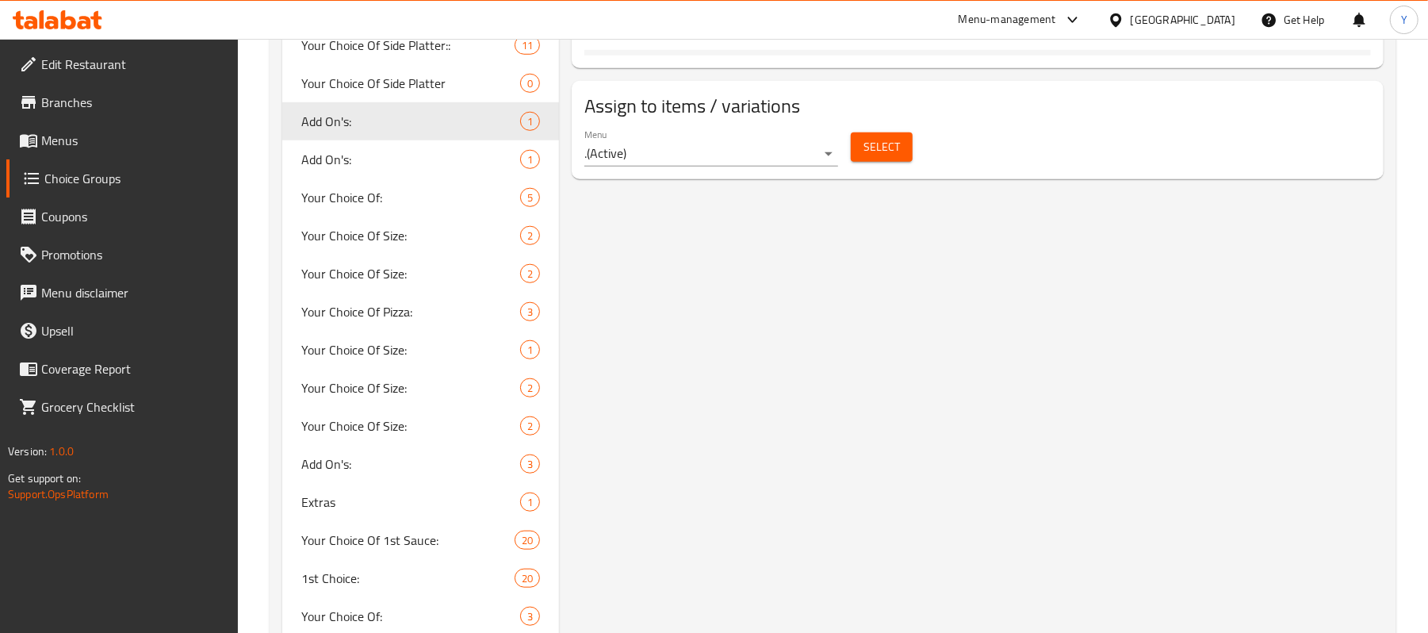
scroll to position [952, 0]
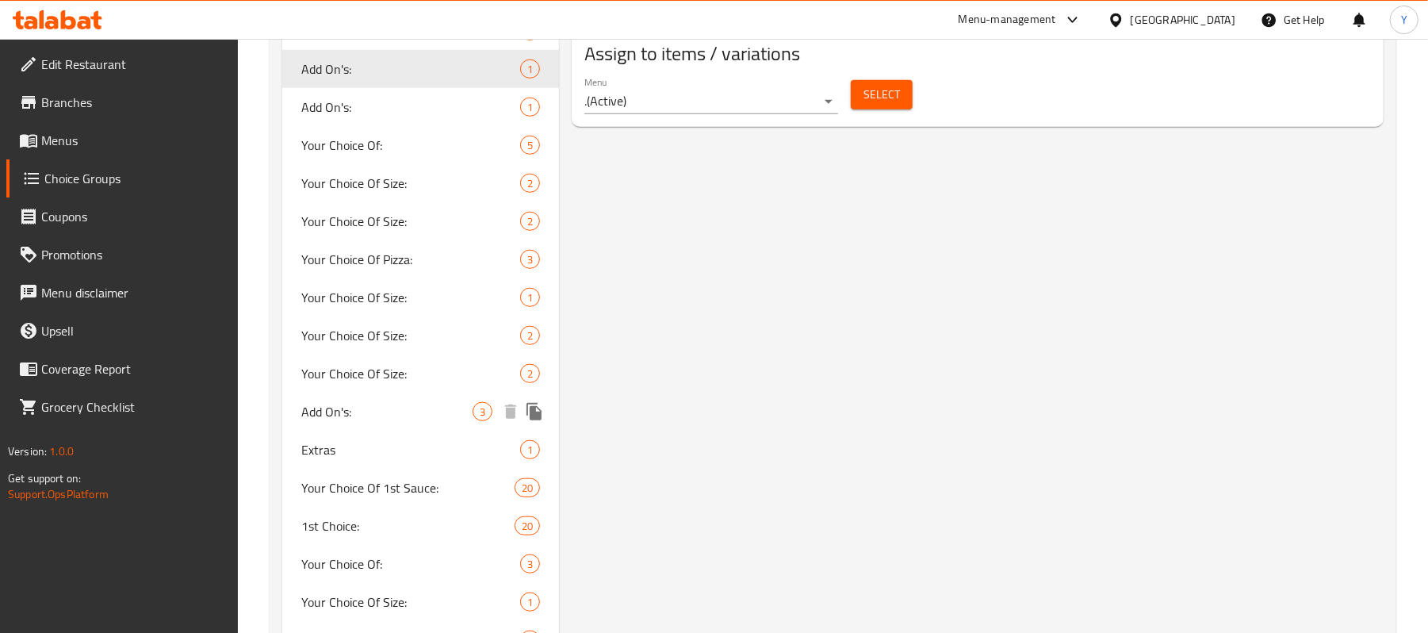
click at [417, 422] on div "Add On's: 3" at bounding box center [420, 412] width 277 height 38
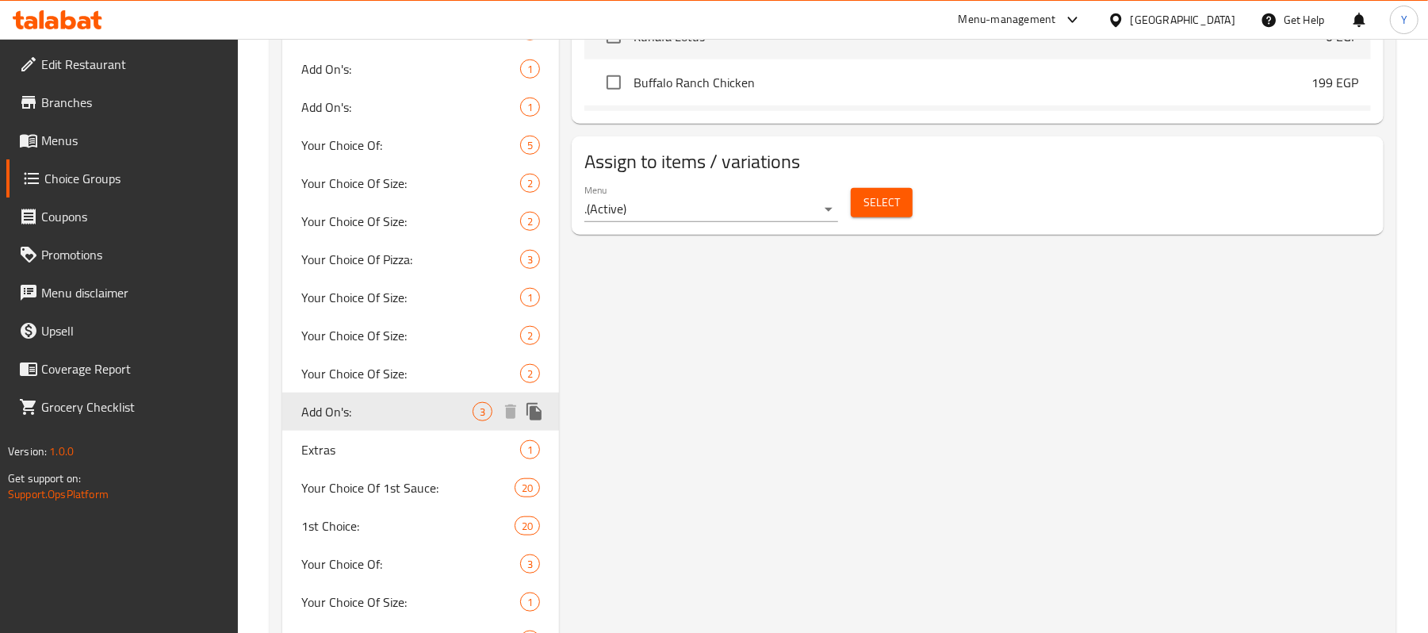
type input "الاضافات:"
type input "0"
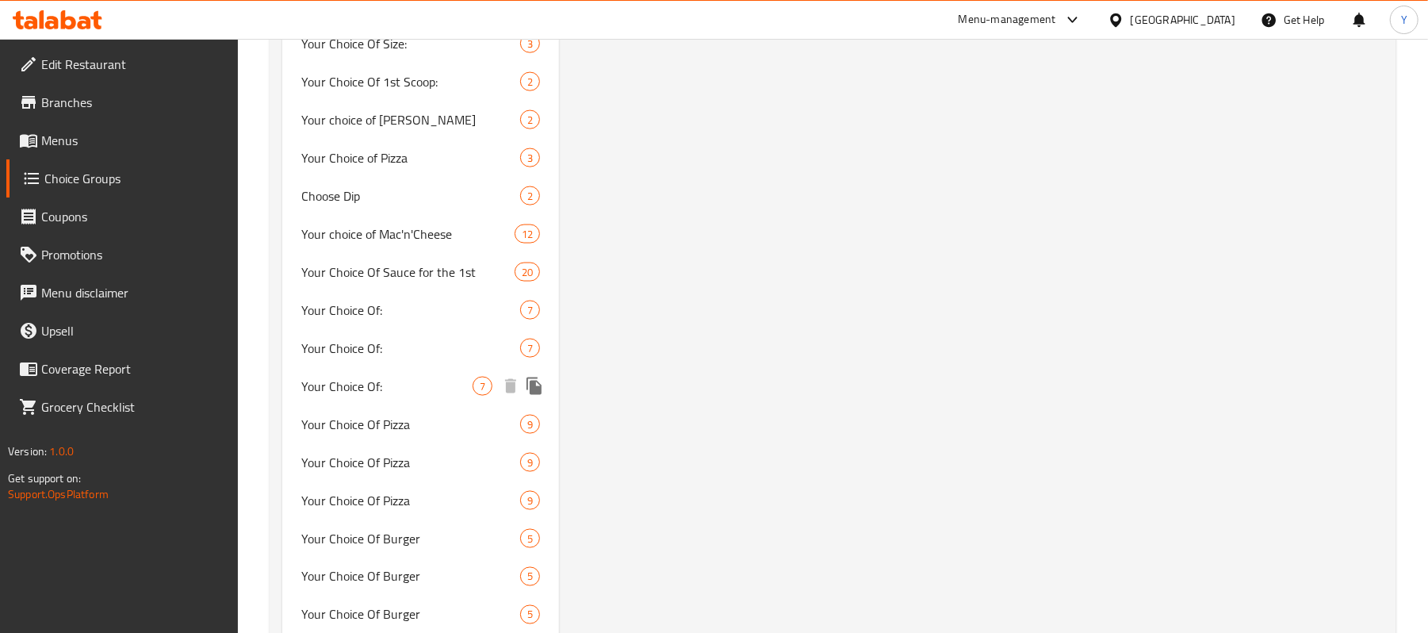
scroll to position [1903, 0]
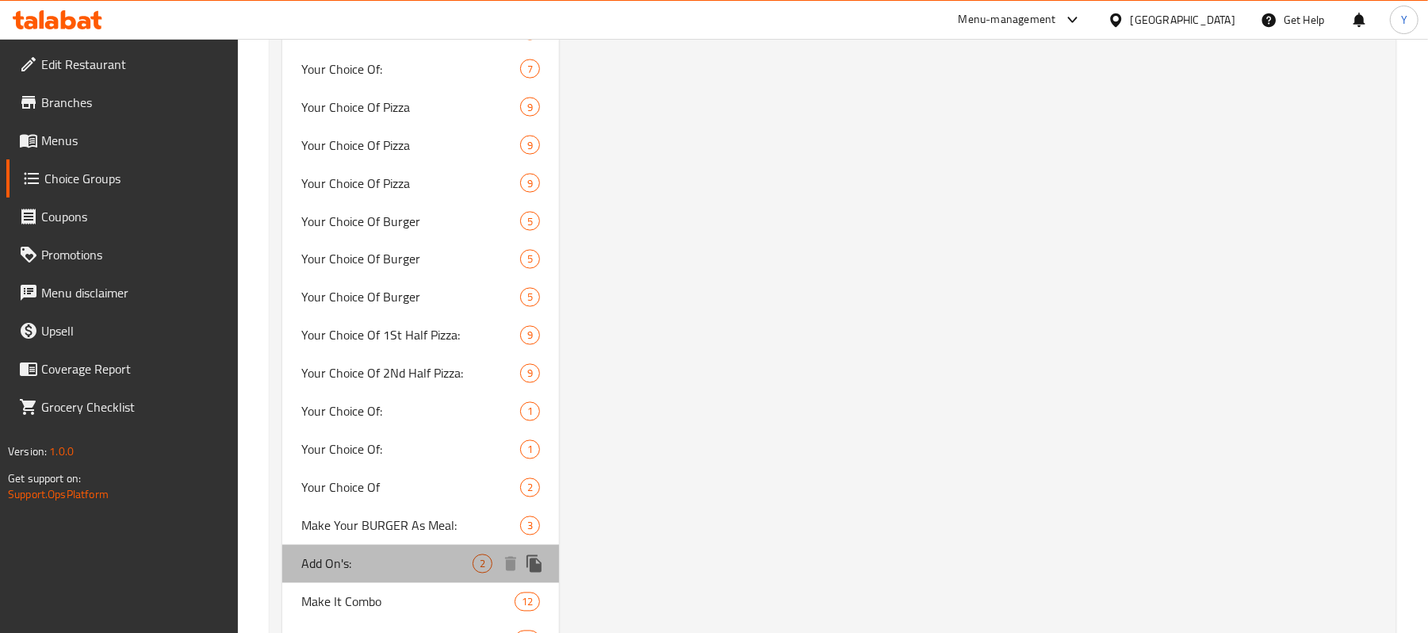
click at [431, 565] on span "Add On's:" at bounding box center [386, 563] width 171 height 19
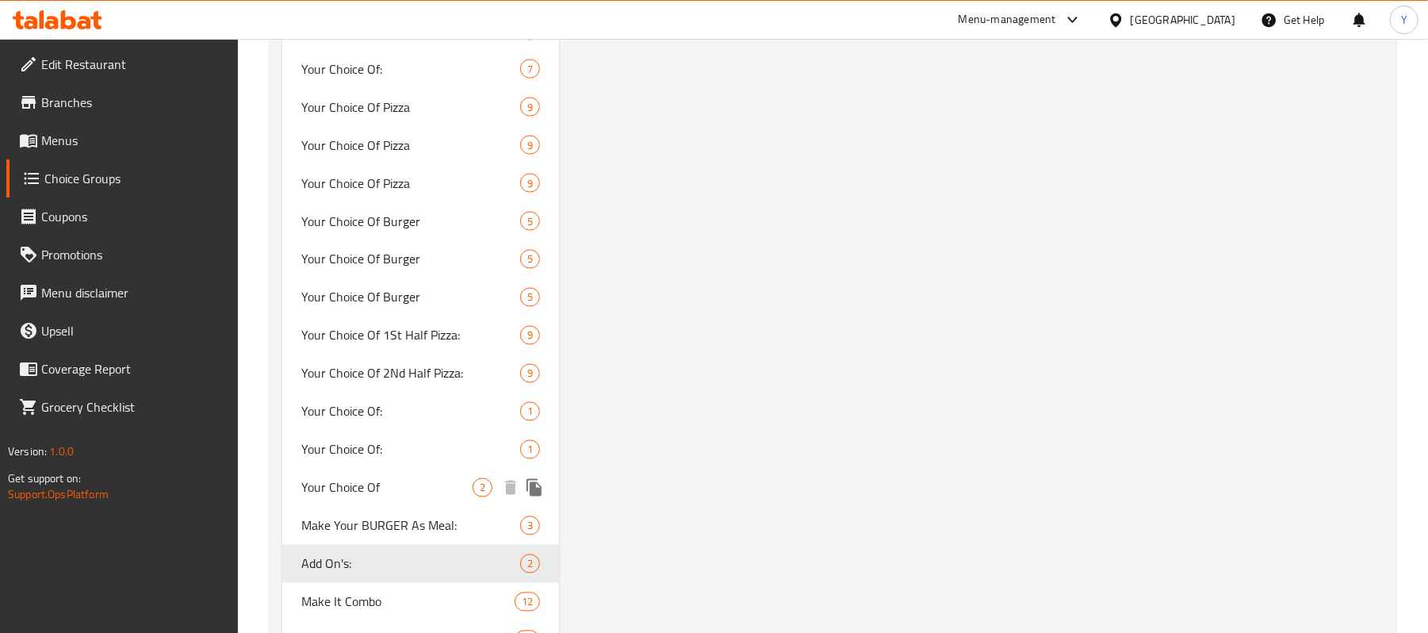
type input "الإضافات:"
type input "3"
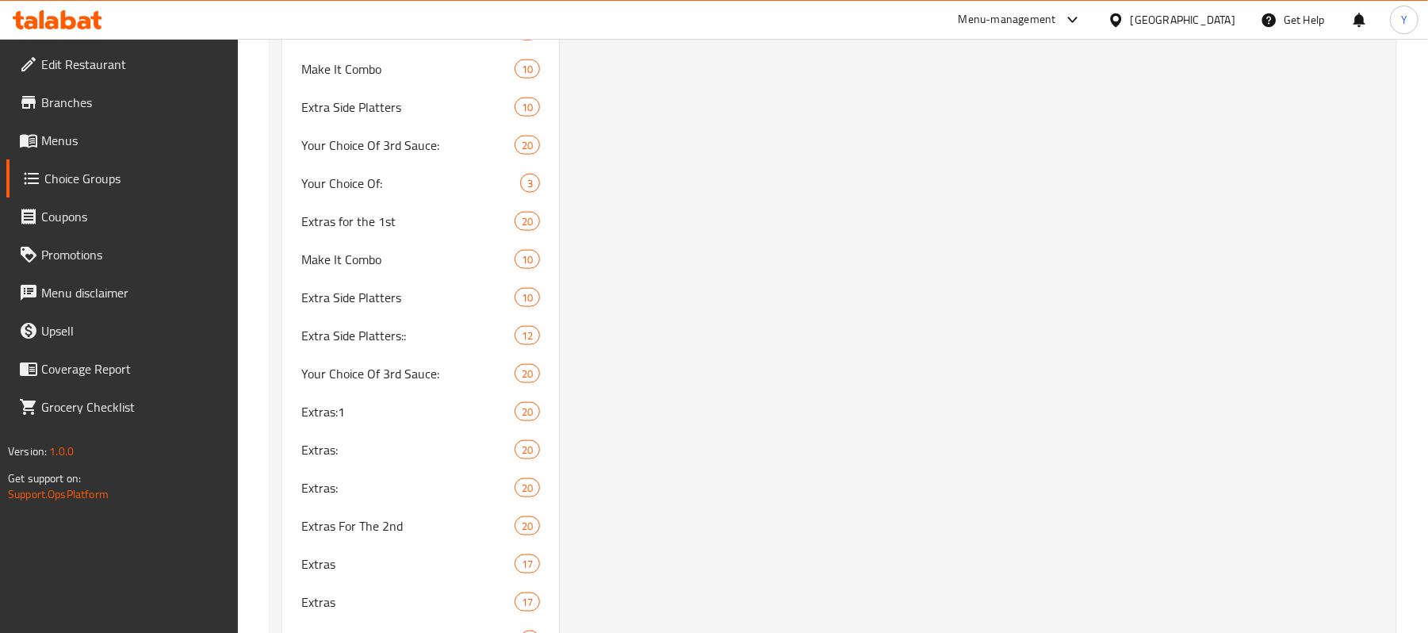
scroll to position [6548, 0]
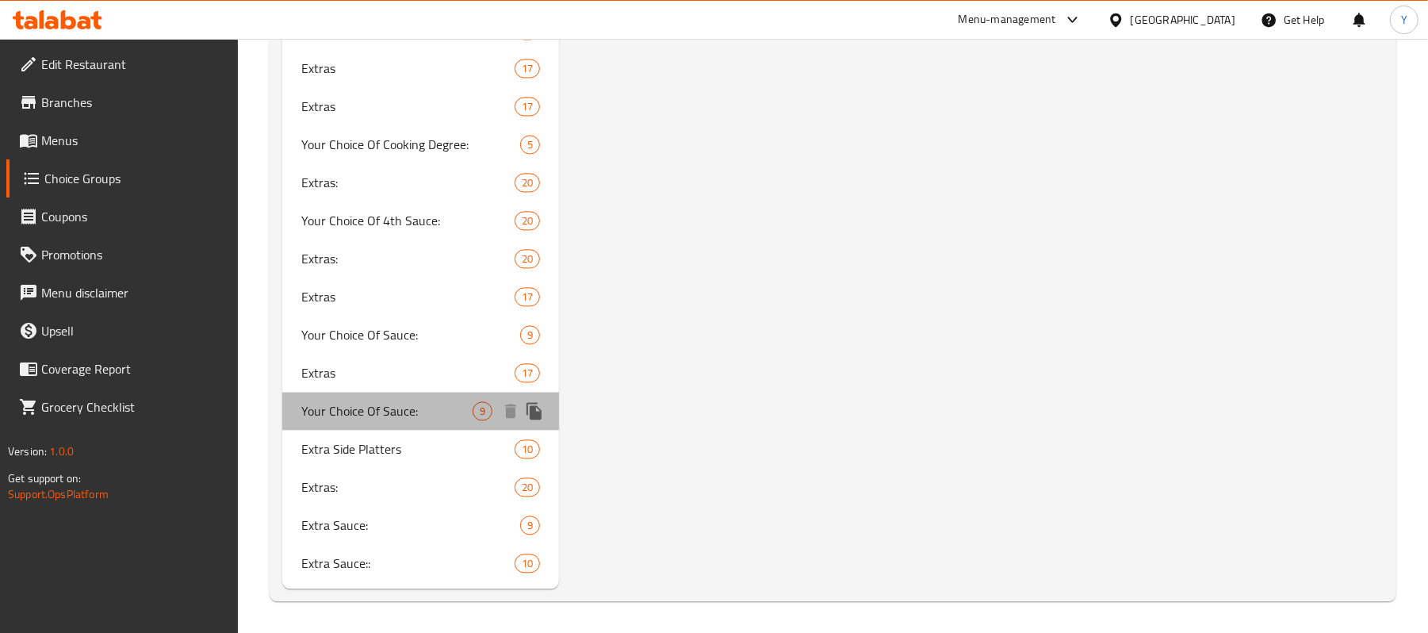
click at [384, 420] on span "Your Choice Of Sauce:" at bounding box center [386, 410] width 171 height 19
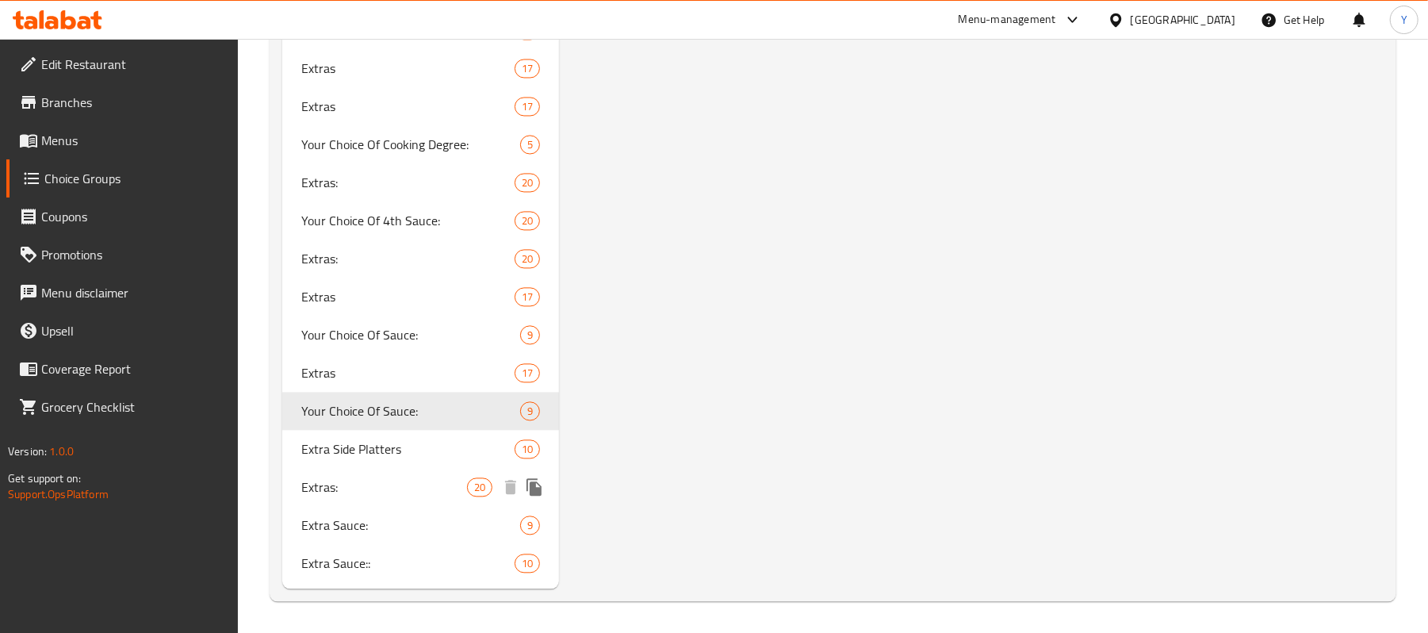
type input "Your Choice Of Sauce:"
type input "إختيارك من الصوص:"
type input "1"
click at [395, 534] on span "Extra Sauce:" at bounding box center [386, 524] width 171 height 19
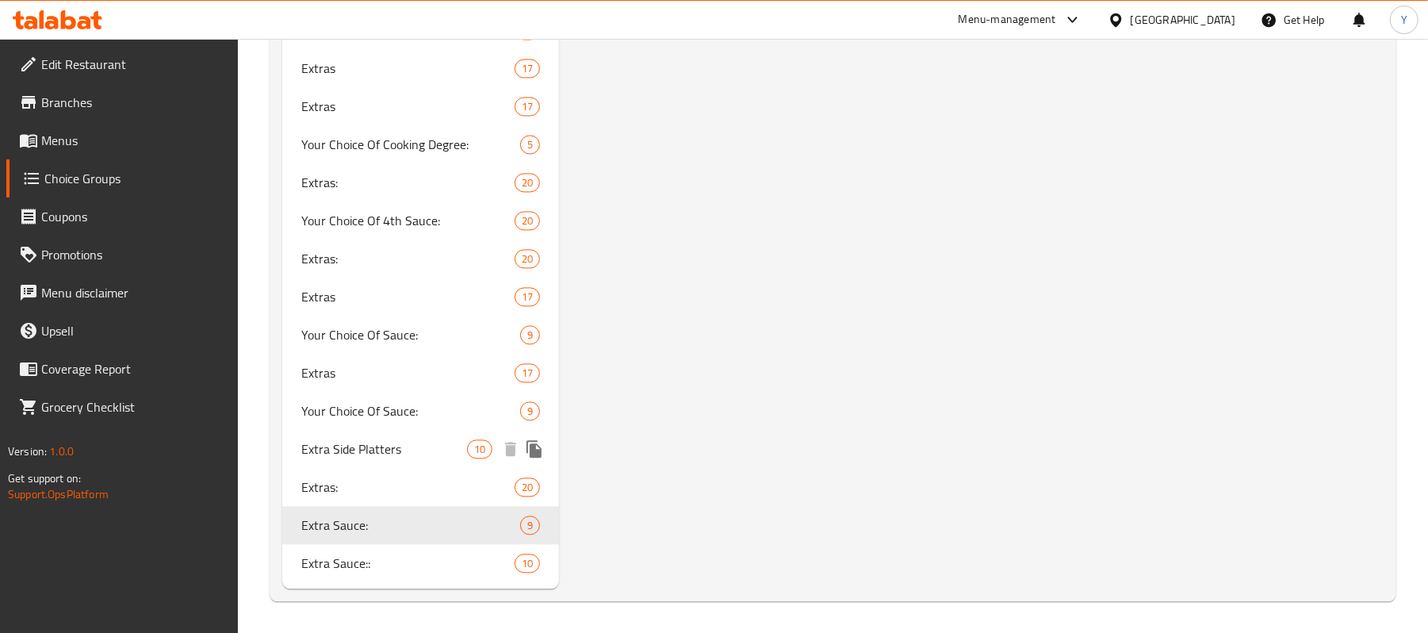
type input "Extra Sauce:"
type input "أضافة صوص:"
type input "0"
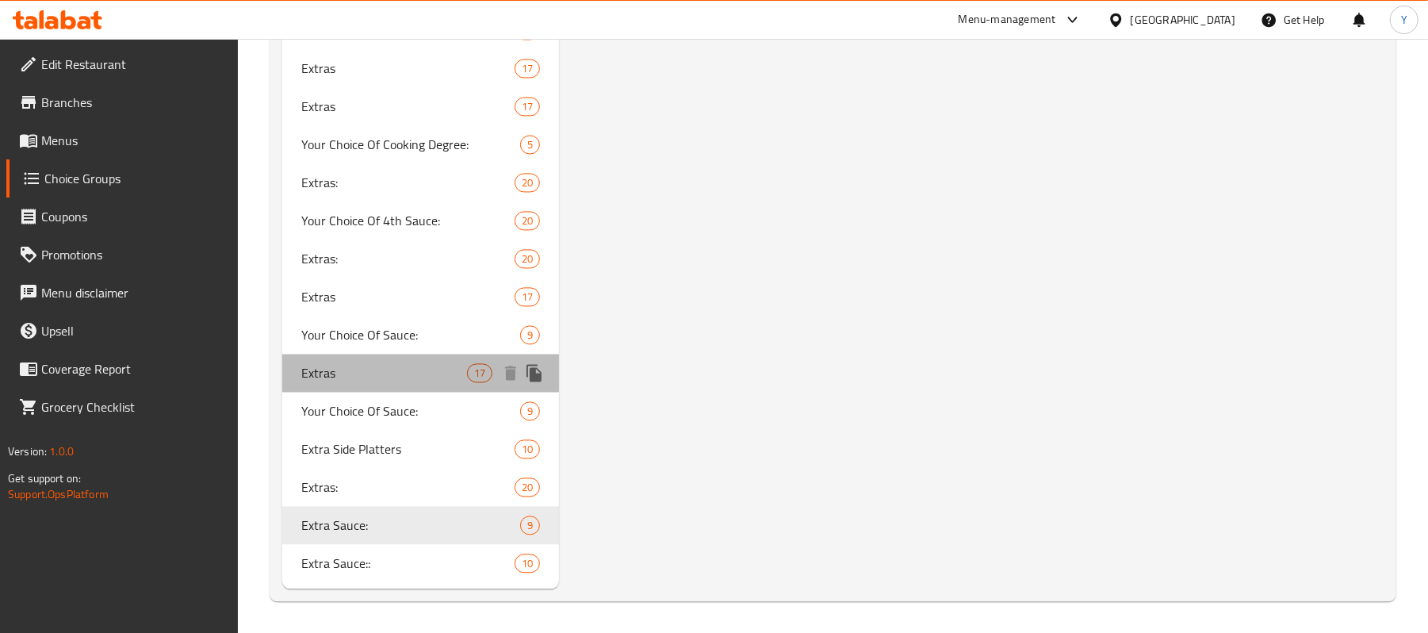
click at [417, 379] on span "Extras" at bounding box center [384, 372] width 166 height 19
click at [422, 343] on span "Your Choice Of Sauce:" at bounding box center [410, 334] width 219 height 19
type input "Your Choice Of Sauce:"
type input "إختيارك من الصوص:"
type input "1"
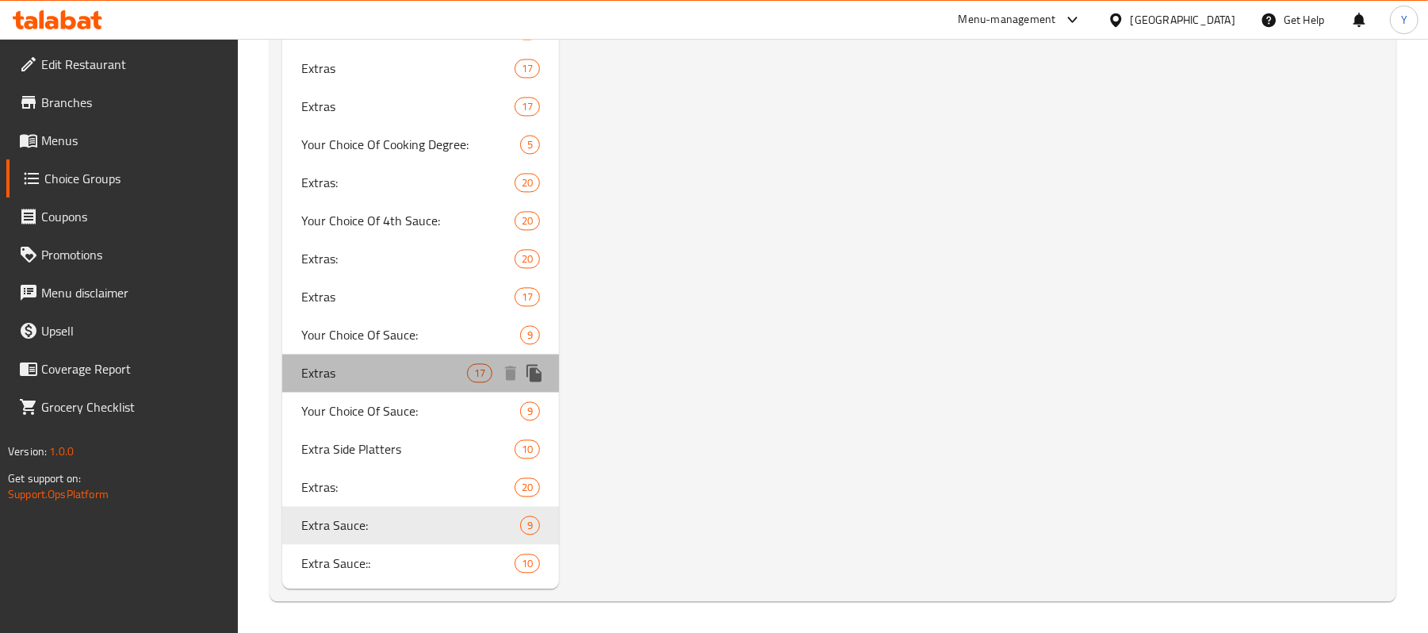
type input "1"
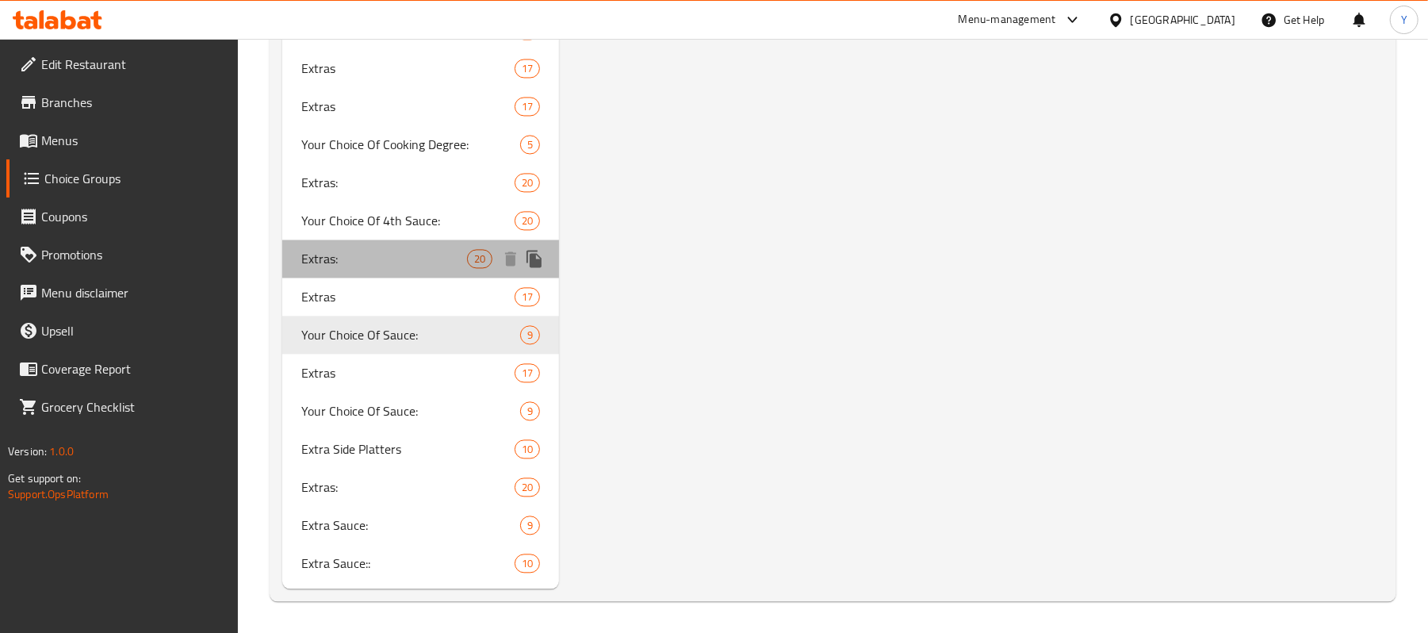
click at [396, 265] on span "Extras:" at bounding box center [384, 258] width 166 height 19
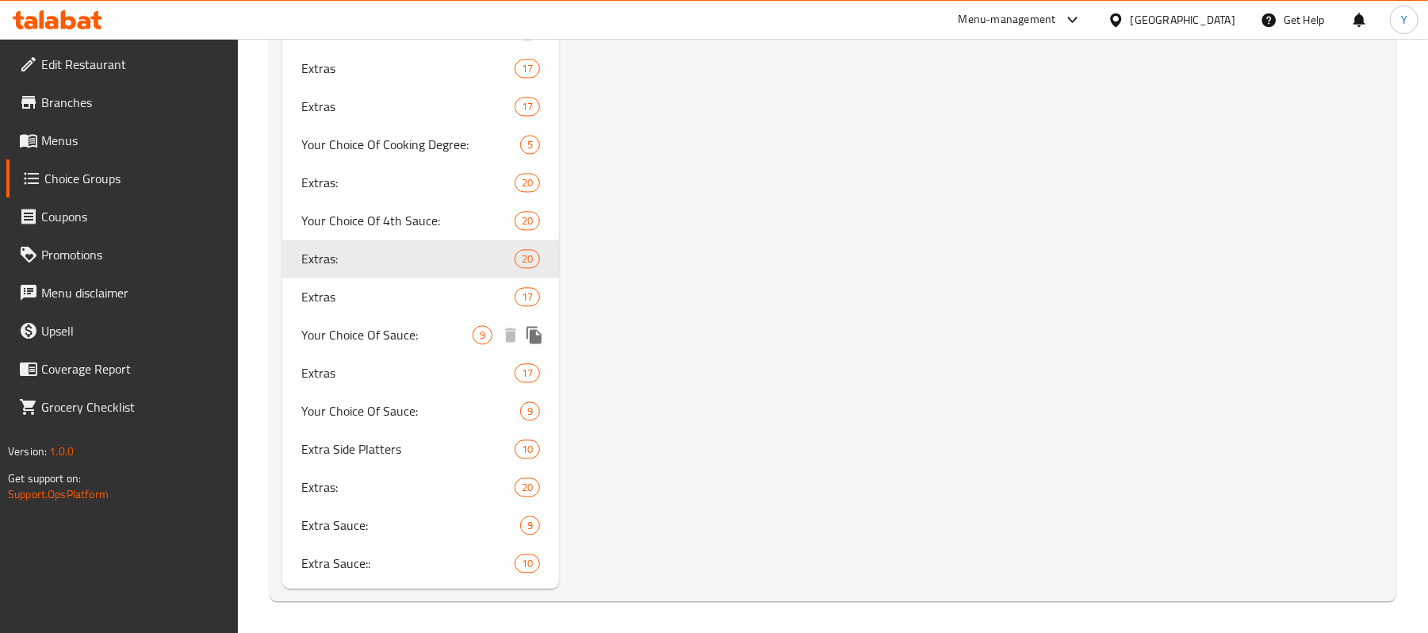
type input "Extras:"
type input "الاضافات:"
type input "0"
type input "20"
click at [389, 144] on span "Your Choice Of Cooking Degree:" at bounding box center [386, 144] width 171 height 19
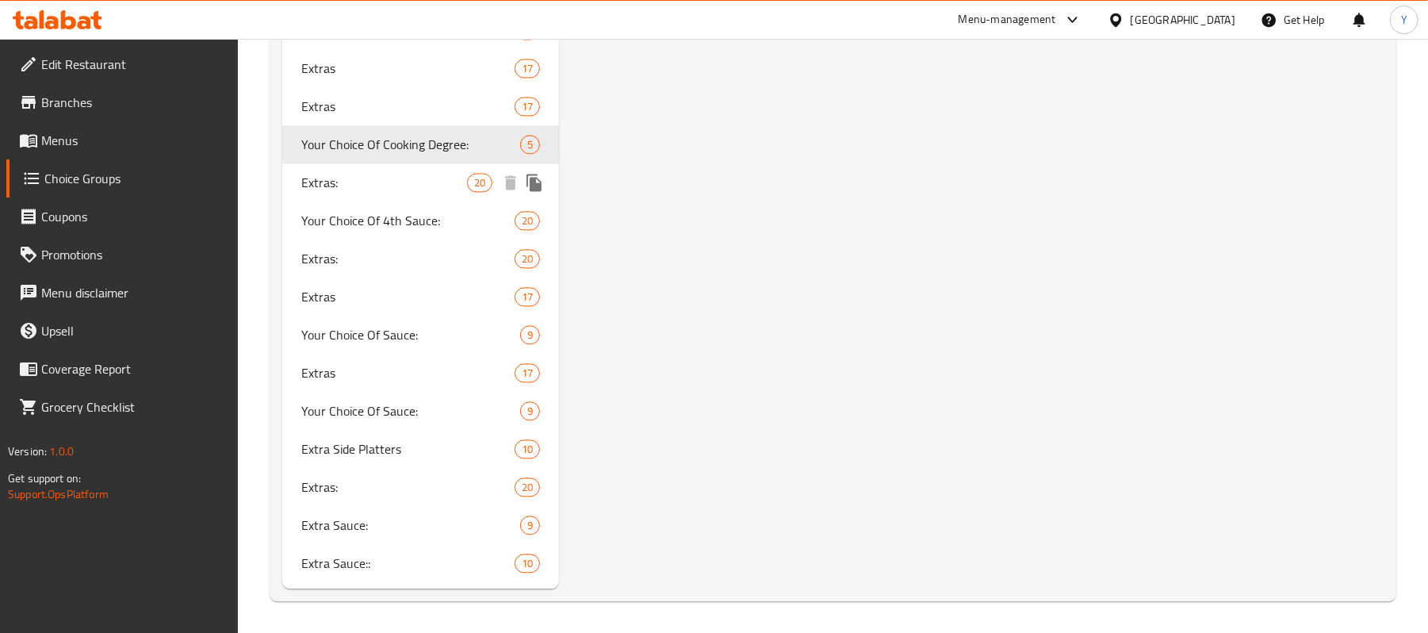
type input "Your Choice Of Cooking Degree:"
type input "إختيارك من درجة طهي اللحم:"
type input "1"
click at [389, 195] on div "Extras: 20" at bounding box center [420, 182] width 277 height 38
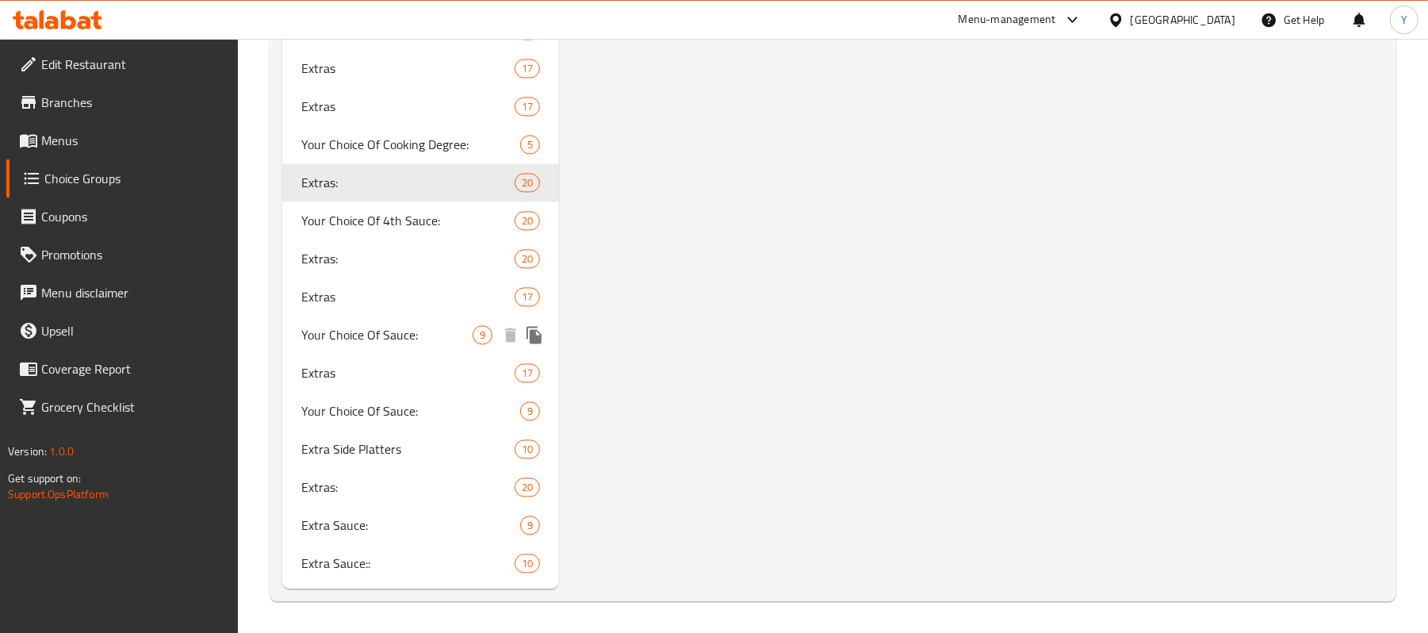
type input "Extras:"
type input "الاضافات:"
type input "0"
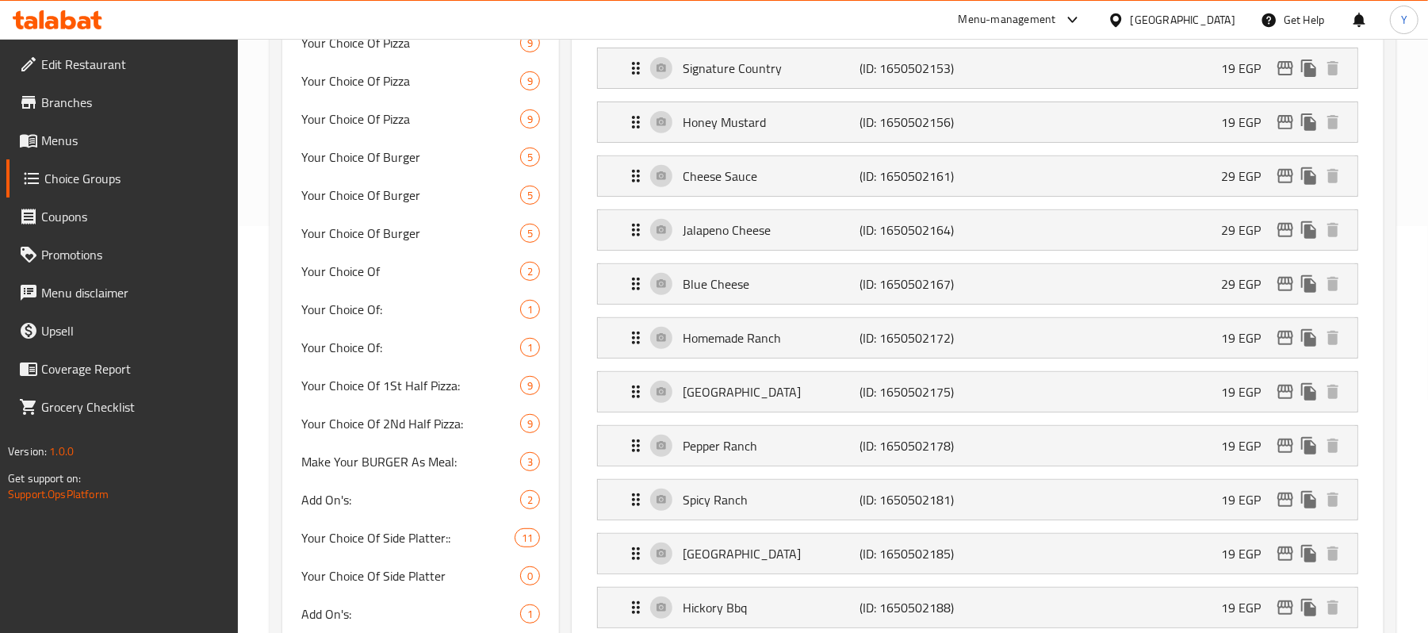
scroll to position [0, 0]
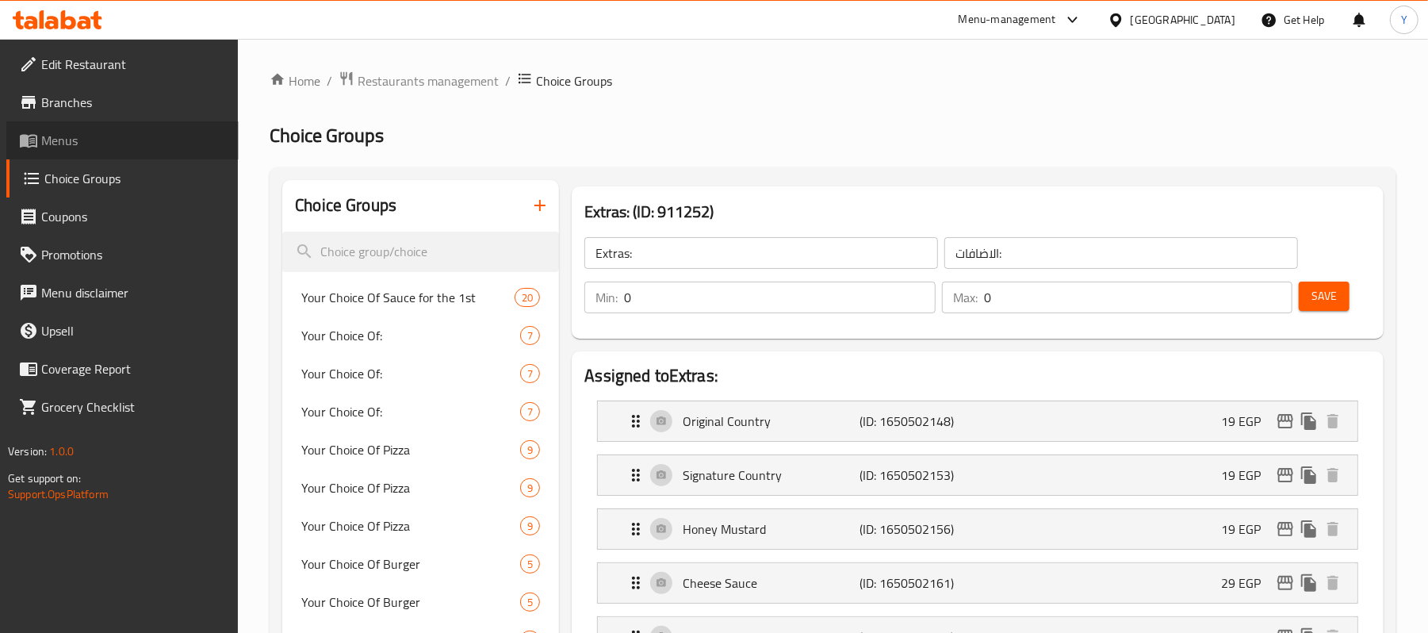
click at [102, 149] on span "Menus" at bounding box center [133, 140] width 185 height 19
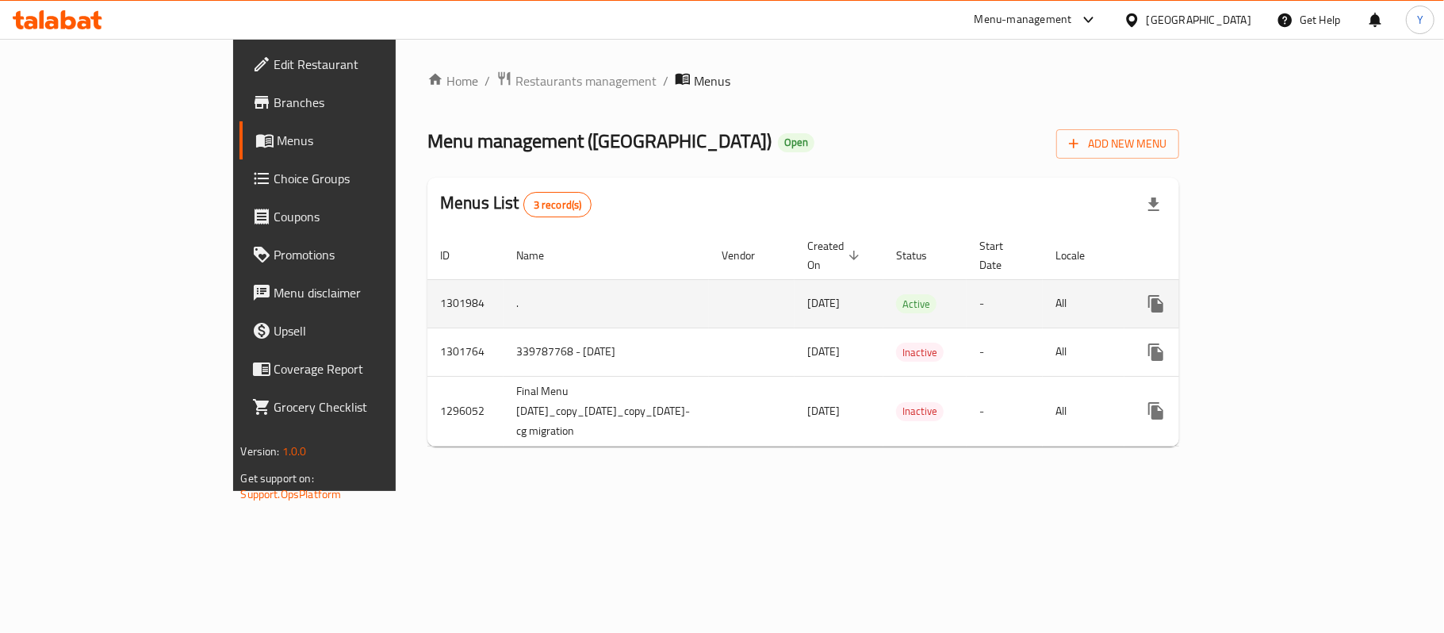
click at [1289, 300] on link "enhanced table" at bounding box center [1270, 304] width 38 height 38
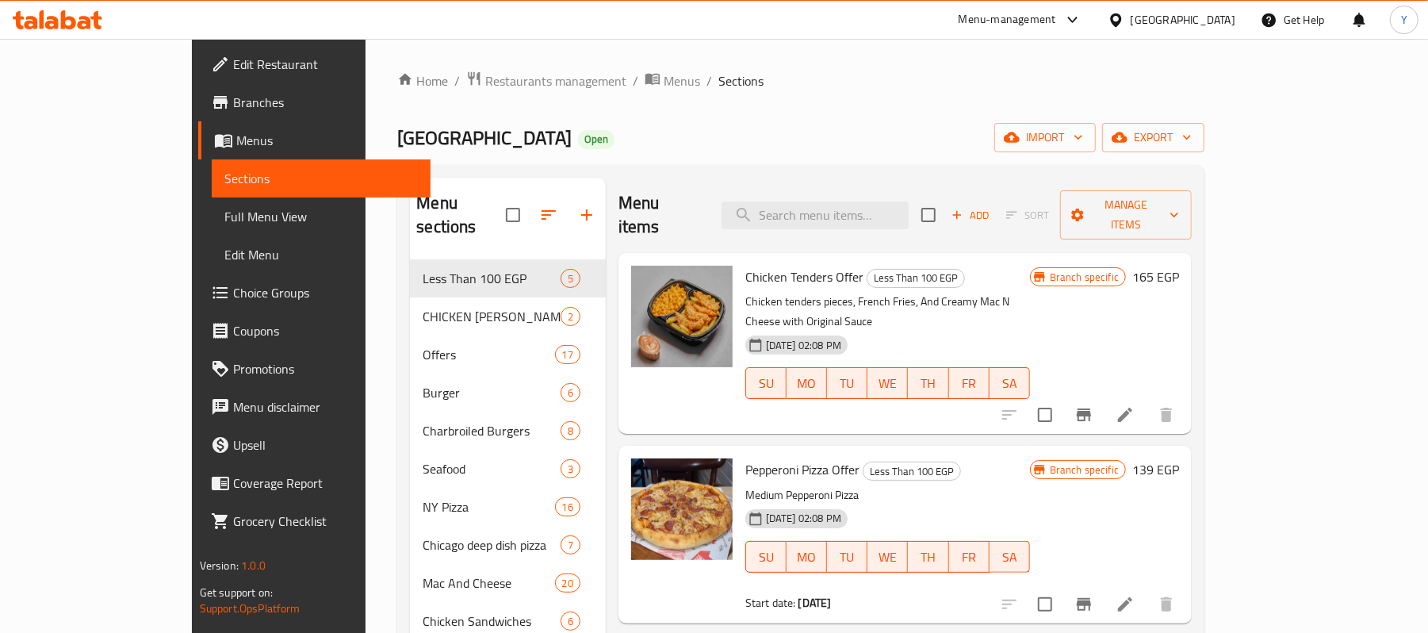
scroll to position [758, 0]
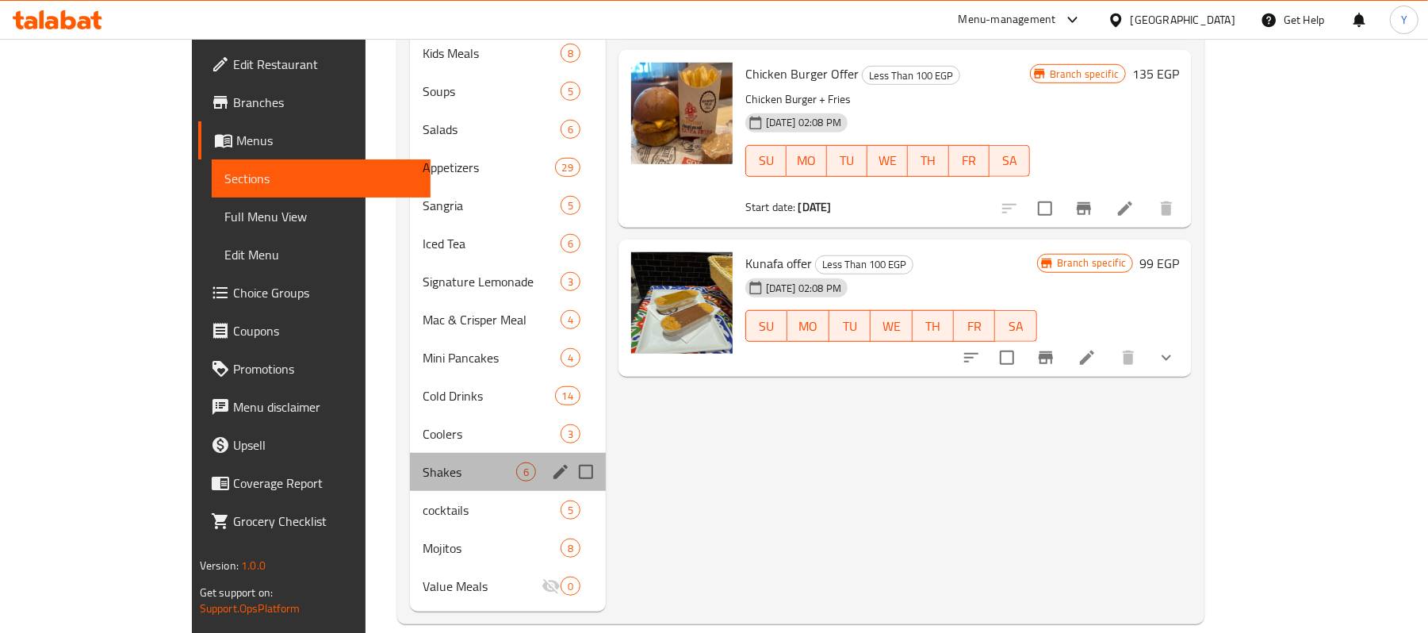
click at [412, 464] on div "Shakes 6" at bounding box center [507, 472] width 195 height 38
